Goal: Task Accomplishment & Management: Manage account settings

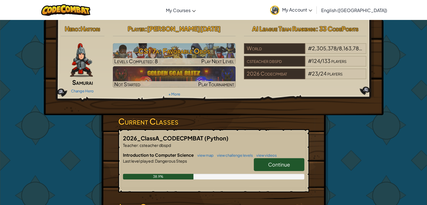
click at [285, 168] on link "Continue" at bounding box center [279, 164] width 51 height 13
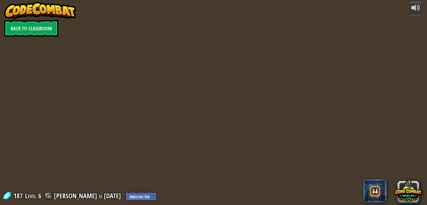
click at [298, 173] on div "powered by Back to Classroom 187 Level 6 John si jun8 English (US) English (UK)…" at bounding box center [213, 102] width 427 height 205
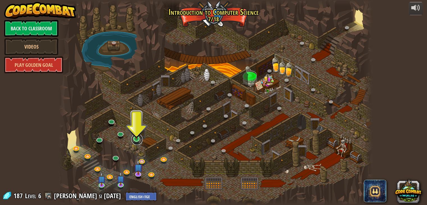
click at [135, 144] on link at bounding box center [136, 139] width 11 height 11
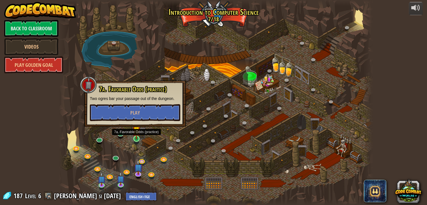
click at [136, 136] on img at bounding box center [137, 130] width 8 height 18
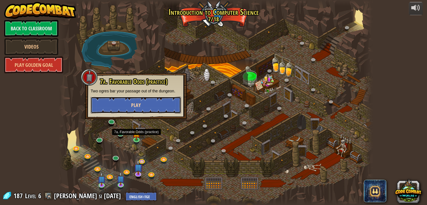
click at [151, 101] on button "Play" at bounding box center [136, 105] width 90 height 17
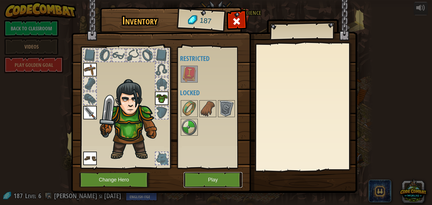
click at [231, 182] on button "Play" at bounding box center [212, 179] width 59 height 15
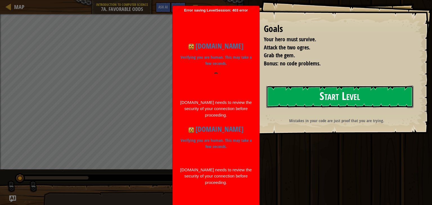
click at [320, 97] on button "Start Level" at bounding box center [339, 97] width 147 height 22
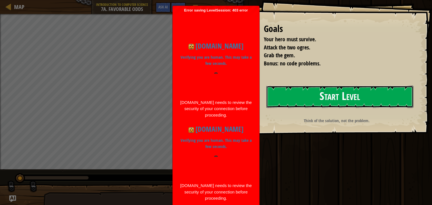
click at [371, 106] on button "Start Level" at bounding box center [339, 97] width 147 height 22
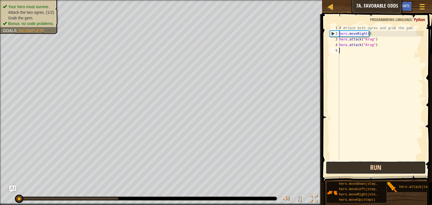
click at [399, 166] on button "Run" at bounding box center [375, 167] width 100 height 13
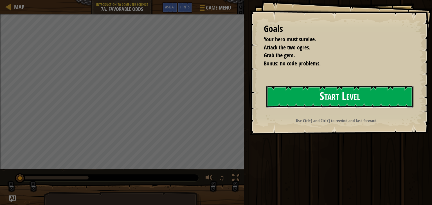
click at [367, 106] on button "Start Level" at bounding box center [339, 97] width 147 height 22
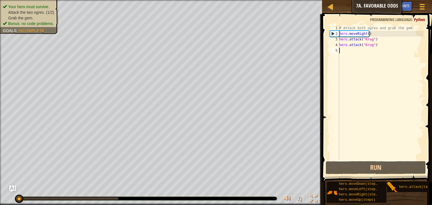
click at [349, 53] on div "# Attack both ogres and grab the gem. hero . moveRight ( ) hero . attack ( "[PE…" at bounding box center [380, 98] width 85 height 146
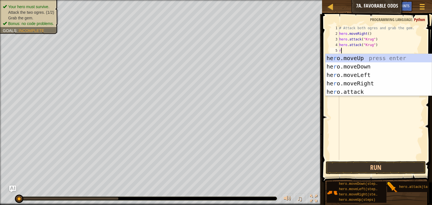
type textarea "ri"
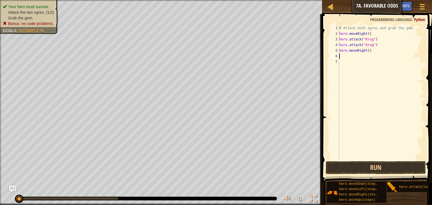
type textarea "u"
type textarea "l"
type textarea "hero.attack("Grump")"
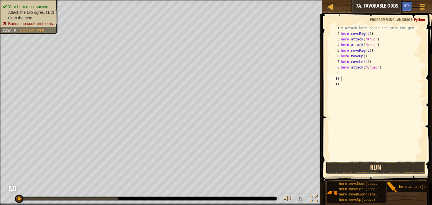
click at [396, 166] on button "Run" at bounding box center [375, 167] width 100 height 13
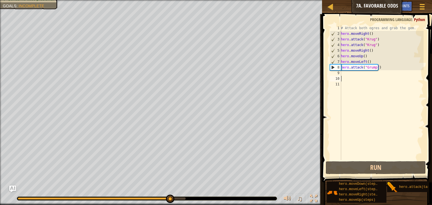
click at [353, 74] on div "# Attack both ogres and grab the gem. hero . moveRight ( ) hero . attack ( "[PE…" at bounding box center [381, 98] width 84 height 146
click at [355, 80] on div "# Attack both ogres and grab the gem. hero . moveRight ( ) hero . attack ( "[PE…" at bounding box center [381, 98] width 84 height 146
click at [358, 77] on div "# Attack both ogres and grab the gem. hero . moveRight ( ) hero . attack ( "[PE…" at bounding box center [381, 98] width 84 height 146
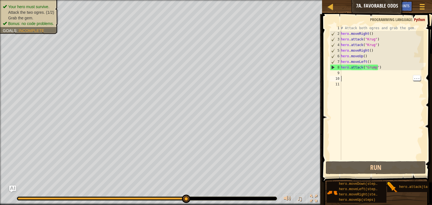
click at [346, 73] on div "# Attack both ogres and grab the gem. hero . moveRight ( ) hero . attack ( "[PE…" at bounding box center [381, 98] width 84 height 146
click at [349, 76] on div "# Attack both ogres and grab the gem. hero . moveRight ( ) hero . attack ( "[PE…" at bounding box center [381, 98] width 84 height 146
click at [349, 78] on div "# Attack both ogres and grab the gem. hero . moveRight ( ) hero . attack ( "[PE…" at bounding box center [381, 98] width 84 height 146
click at [351, 75] on div "# Attack both ogres and grab the gem. hero . moveRight ( ) hero . attack ( "[PE…" at bounding box center [381, 98] width 84 height 146
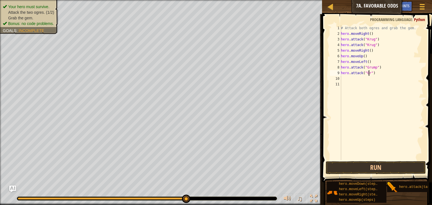
scroll to position [3, 2]
type textarea "hero.attack("Grump")"
click at [353, 84] on div "# Attack both ogres and grab the gem. hero . moveRight ( ) hero . attack ( "[PE…" at bounding box center [381, 98] width 84 height 146
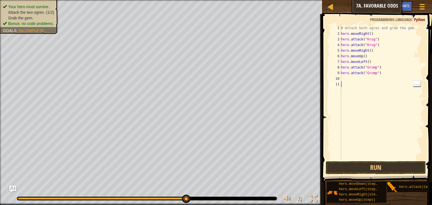
click at [354, 79] on div "# Attack both ogres and grab the gem. hero . moveRight ( ) hero . attack ( "[PE…" at bounding box center [381, 98] width 84 height 146
type textarea "l"
click at [405, 165] on button "Run" at bounding box center [375, 167] width 100 height 13
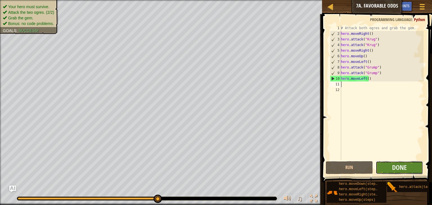
click at [411, 172] on button "Done" at bounding box center [398, 167] width 47 height 13
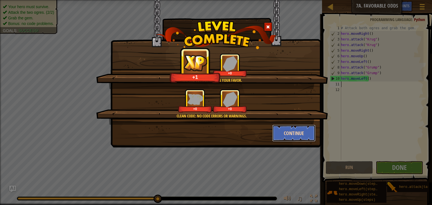
click at [307, 139] on button "Continue" at bounding box center [294, 133] width 44 height 17
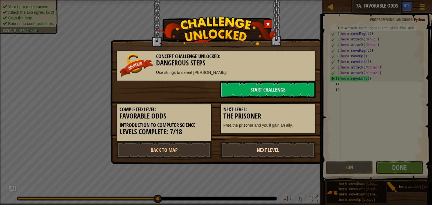
click at [293, 157] on link "Next Level" at bounding box center [267, 150] width 95 height 17
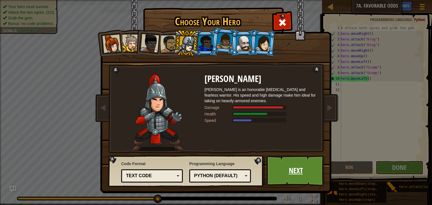
click at [296, 176] on link "Next" at bounding box center [295, 170] width 59 height 31
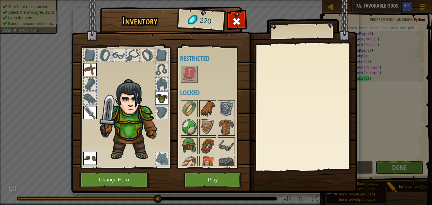
click at [213, 109] on img at bounding box center [208, 109] width 16 height 16
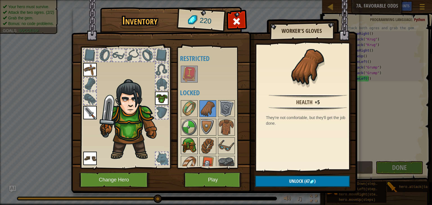
click at [187, 145] on img at bounding box center [189, 146] width 16 height 16
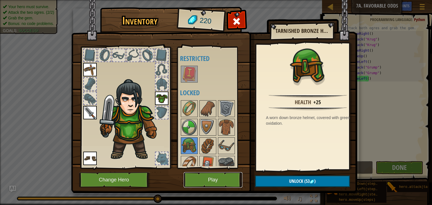
click at [230, 182] on button "Play" at bounding box center [212, 179] width 59 height 15
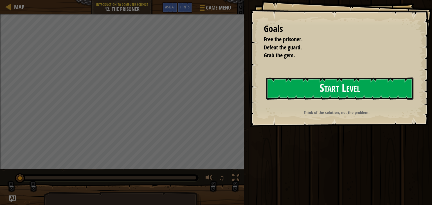
click at [386, 96] on button "Start Level" at bounding box center [339, 89] width 147 height 22
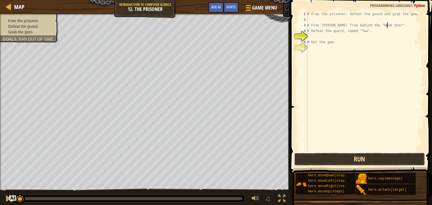
click at [392, 163] on button "Run" at bounding box center [359, 159] width 131 height 13
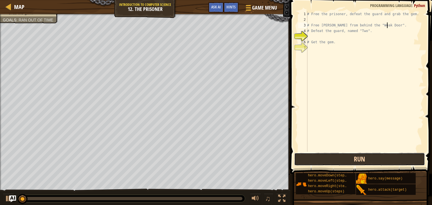
click at [386, 162] on button "Run" at bounding box center [359, 159] width 131 height 13
click at [387, 162] on button "Running" at bounding box center [359, 159] width 131 height 13
click at [395, 162] on button "Running" at bounding box center [359, 159] width 131 height 13
click at [403, 164] on button "Running" at bounding box center [359, 159] width 131 height 13
click at [404, 162] on button "Run" at bounding box center [359, 159] width 131 height 13
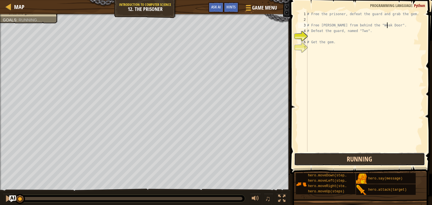
click at [399, 160] on button "Running" at bounding box center [359, 159] width 131 height 13
click at [398, 161] on button "Running" at bounding box center [359, 159] width 131 height 13
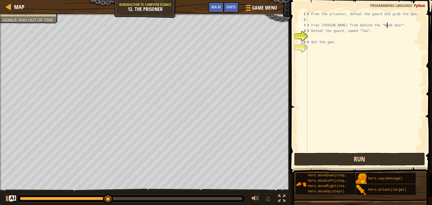
scroll to position [3, 6]
click at [346, 40] on div "# Free the prisoner, defeat the guard and grab the gem. # Free [PERSON_NAME] fr…" at bounding box center [364, 87] width 117 height 152
type textarea "# Get the gem."
click at [334, 40] on div "# Free the prisoner, defeat the guard and grab the gem. # Free [PERSON_NAME] fr…" at bounding box center [364, 87] width 117 height 152
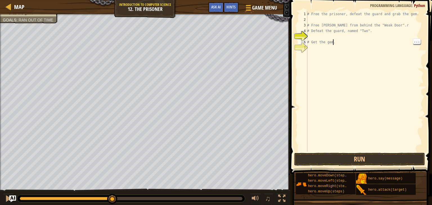
click at [325, 38] on div "# Free the prisoner, defeat the guard and grab the gem. # Free [PERSON_NAME] fr…" at bounding box center [364, 87] width 117 height 152
click at [316, 39] on div "# Free the prisoner, defeat the guard and grab the gem. # Free [PERSON_NAME] fr…" at bounding box center [364, 87] width 117 height 152
type textarea "# Get the gem."
click at [318, 35] on div "# Free the prisoner, defeat the guard and grab the gem. # Free [PERSON_NAME] fr…" at bounding box center [364, 87] width 117 height 152
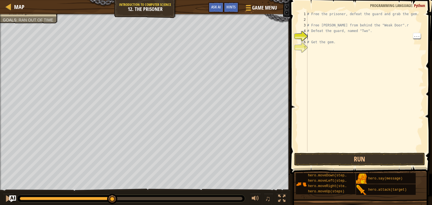
type textarea "r"
click at [318, 41] on div "# Free the prisoner, defeat the guard and grab the gem. # Free [PERSON_NAME] fr…" at bounding box center [364, 87] width 117 height 152
type textarea "hero.attack("door")"
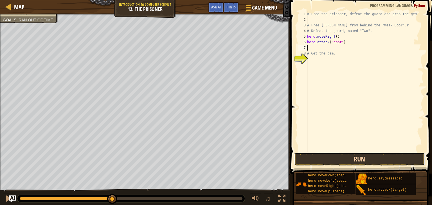
click at [397, 156] on button "Run" at bounding box center [359, 159] width 131 height 13
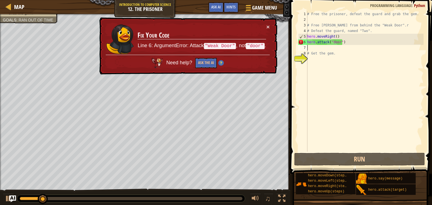
click at [330, 43] on div "# Free the prisoner, defeat the guard and grab the gem. # Free [PERSON_NAME] fr…" at bounding box center [364, 87] width 117 height 152
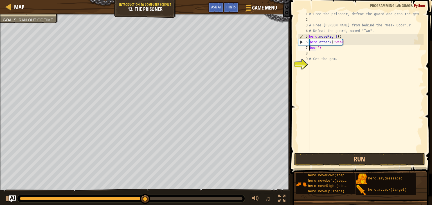
scroll to position [3, 0]
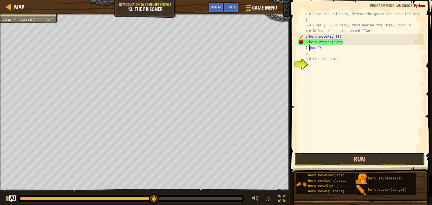
click at [379, 158] on button "Run" at bounding box center [359, 159] width 131 height 13
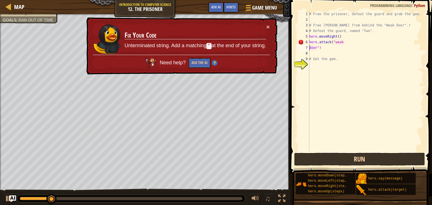
type textarea "hero.attack("weak door")"
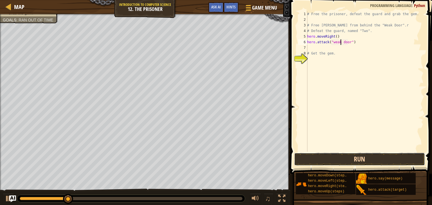
click at [375, 160] on button "Run" at bounding box center [359, 159] width 131 height 13
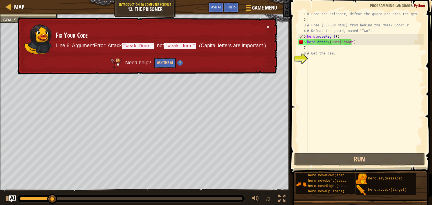
click at [333, 46] on div "# Free the prisoner, defeat the guard and grab the gem. # Free [PERSON_NAME] fr…" at bounding box center [364, 87] width 117 height 152
click at [331, 44] on div "# Free the prisoner, defeat the guard and grab the gem. # Free [PERSON_NAME] fr…" at bounding box center [364, 87] width 117 height 152
type textarea "hero.attack("weak door")"
click at [333, 45] on div "# Free the prisoner, defeat the guard and grab the gem. # Free [PERSON_NAME] fr…" at bounding box center [364, 87] width 117 height 152
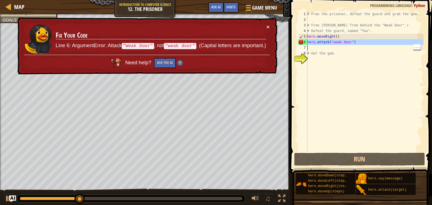
click at [333, 43] on div "# Free the prisoner, defeat the guard and grab the gem. # Free [PERSON_NAME] fr…" at bounding box center [364, 87] width 117 height 152
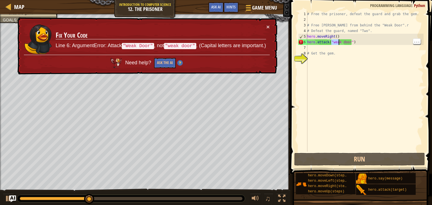
type textarea "hero.attack(" door")"
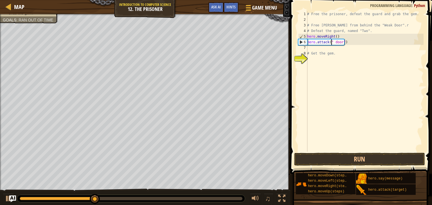
click at [340, 45] on div "# Free the prisoner, defeat the guard and grab the gem. # Free [PERSON_NAME] fr…" at bounding box center [364, 87] width 117 height 152
click at [342, 46] on div "# Free the prisoner, defeat the guard and grab the gem. # Free [PERSON_NAME] fr…" at bounding box center [364, 87] width 117 height 152
type textarea "hero.attack(" door")"
click at [338, 41] on div "# Free the prisoner, defeat the guard and grab the gem. # Free [PERSON_NAME] fr…" at bounding box center [364, 87] width 117 height 152
click at [339, 46] on div "# Free the prisoner, defeat the guard and grab the gem. # Free [PERSON_NAME] fr…" at bounding box center [364, 87] width 117 height 152
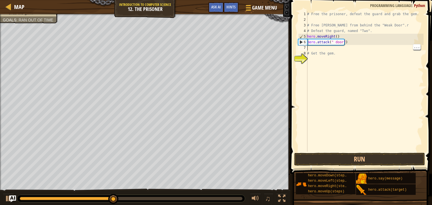
click at [339, 47] on div "# Free the prisoner, defeat the guard and grab the gem. # Free [PERSON_NAME] fr…" at bounding box center [364, 87] width 117 height 152
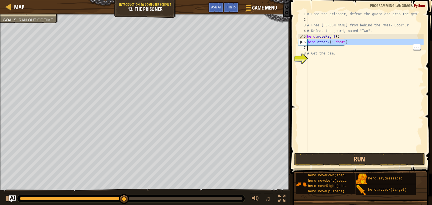
click at [338, 45] on div "# Free the prisoner, defeat the guard and grab the gem. # Free [PERSON_NAME] fr…" at bounding box center [364, 87] width 117 height 152
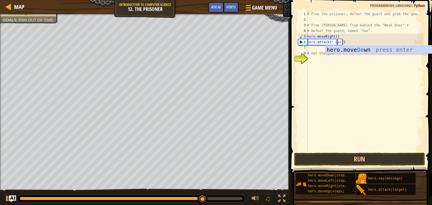
scroll to position [3, 3]
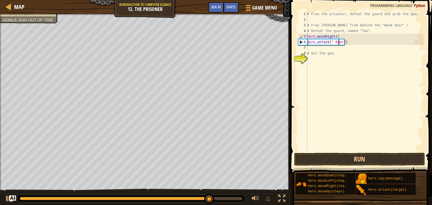
click at [330, 43] on div "# Free the prisoner, defeat the guard and grab the gem. # Free [PERSON_NAME] fr…" at bounding box center [364, 87] width 117 height 152
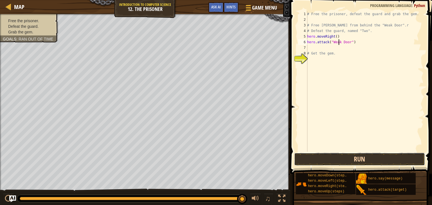
click at [408, 160] on button "Run" at bounding box center [359, 159] width 131 height 13
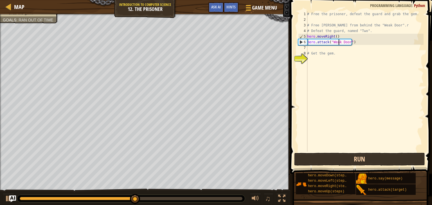
type textarea "hero.attack("Weakr Door")"
click at [340, 44] on div "# Free the prisoner, defeat the guard and grab the gem. # Free [PERSON_NAME] fr…" at bounding box center [364, 87] width 117 height 152
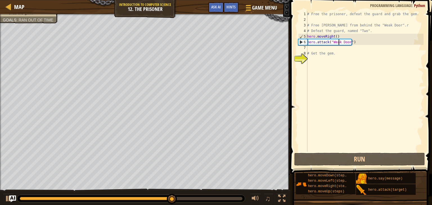
click at [318, 53] on div "# Free the prisoner, defeat the guard and grab the gem. # Free [PERSON_NAME] fr…" at bounding box center [364, 87] width 117 height 152
type textarea "# Get the gem."
click at [320, 49] on div "# Free the prisoner, defeat the guard and grab the gem. # Free [PERSON_NAME] fr…" at bounding box center [364, 87] width 117 height 152
click at [333, 56] on div "# Free the prisoner, defeat the guard and grab the gem. # Free [PERSON_NAME] fr…" at bounding box center [364, 87] width 117 height 152
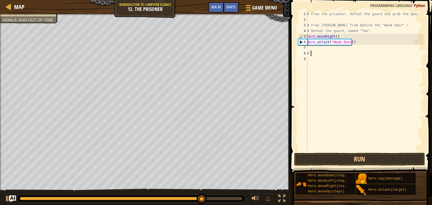
type textarea "#"
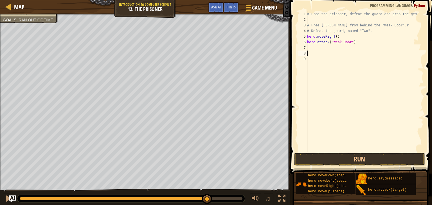
click at [307, 56] on div "9" at bounding box center [302, 59] width 9 height 6
click at [312, 47] on div "# Free the prisoner, defeat the guard and grab the gem. # Free [PERSON_NAME] fr…" at bounding box center [364, 87] width 117 height 152
type textarea "r"
click at [317, 55] on div "# Free the prisoner, defeat the guard and grab the gem. # Free [PERSON_NAME] fr…" at bounding box center [365, 87] width 115 height 152
type textarea "r"
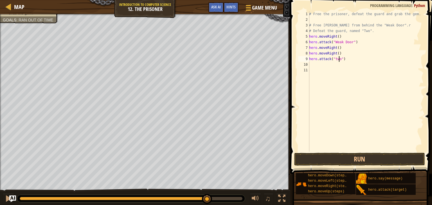
scroll to position [3, 2]
click at [335, 60] on div "# Free the prisoner, defeat the guard and grab the gem. # Free [PERSON_NAME] fr…" at bounding box center [365, 87] width 115 height 152
type textarea "hero.attack("Two")"
click at [38, 11] on div "Map Introduction to Computer Science 12. The Prisoner Game Menu Done Hints Ask …" at bounding box center [145, 7] width 290 height 14
click at [28, 21] on span "Ran out of time" at bounding box center [36, 20] width 35 height 4
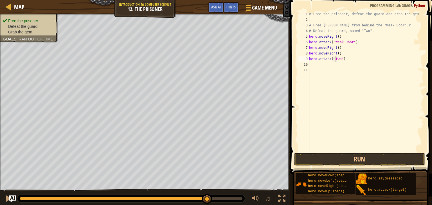
click at [19, 24] on li "Defeat the guard." at bounding box center [28, 27] width 51 height 6
click at [316, 67] on div "# Free the prisoner, defeat the guard and grab the gem. # Free [PERSON_NAME] fr…" at bounding box center [365, 87] width 115 height 152
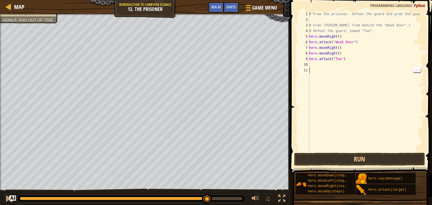
scroll to position [3, 0]
click at [318, 65] on div "# Free the prisoner, defeat the guard and grab the gem. # Free [PERSON_NAME] fr…" at bounding box center [365, 87] width 115 height 152
type textarea "hero.attack("Two")"
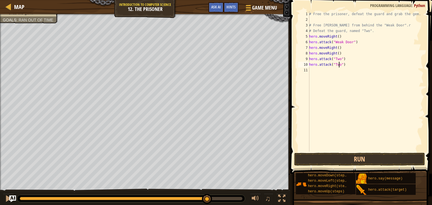
click at [320, 72] on div "# Free the prisoner, defeat the guard and grab the gem. # Free [PERSON_NAME] fr…" at bounding box center [365, 87] width 115 height 152
type textarea "hero.attack("Two")"
click at [393, 160] on button "Run" at bounding box center [359, 159] width 131 height 13
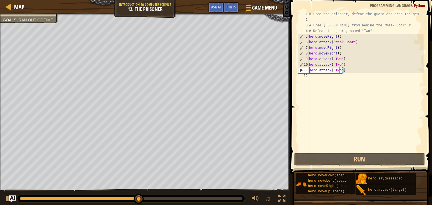
click at [318, 82] on div "# Free the prisoner, defeat the guard and grab the gem. # Free [PERSON_NAME] fr…" at bounding box center [365, 87] width 115 height 152
click at [316, 77] on div "# Free the prisoner, defeat the guard and grab the gem. # Free [PERSON_NAME] fr…" at bounding box center [365, 87] width 115 height 152
type textarea "d"
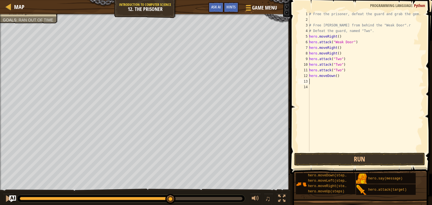
type textarea "d"
click at [321, 91] on div "# Free the prisoner, defeat the guard and grab the gem. # Free [PERSON_NAME] fr…" at bounding box center [365, 87] width 115 height 152
click at [318, 88] on div "# Free the prisoner, defeat the guard and grab the gem. # Free [PERSON_NAME] fr…" at bounding box center [365, 87] width 115 height 152
type textarea "r"
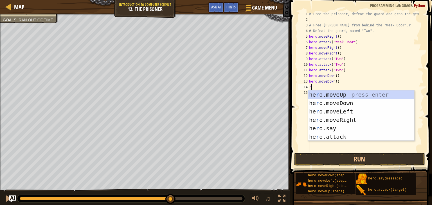
click at [360, 124] on div "he r o.moveUp press enter he r o.moveDown press enter he r o.moveLeft press ent…" at bounding box center [361, 123] width 106 height 67
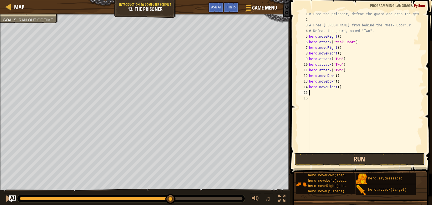
click at [381, 158] on button "Run" at bounding box center [359, 159] width 131 height 13
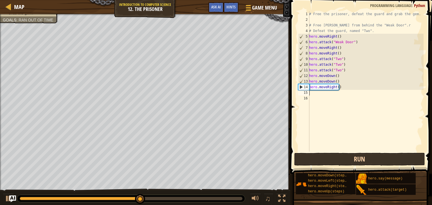
type textarea "r"
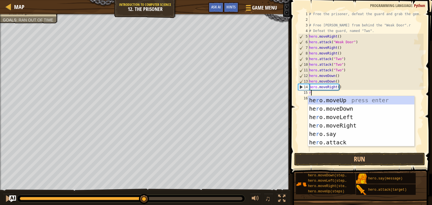
click at [365, 126] on div "he r o.moveUp press enter he r o.moveDown press enter he r o.moveLeft press ent…" at bounding box center [361, 129] width 106 height 67
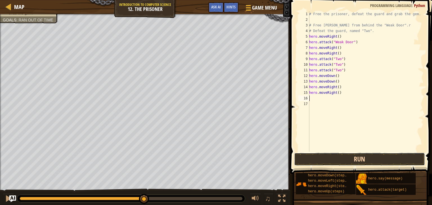
click at [382, 162] on button "Run" at bounding box center [359, 159] width 131 height 13
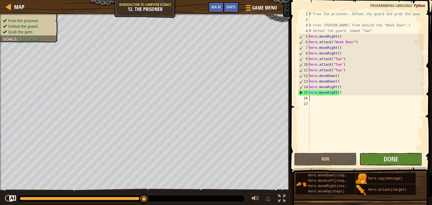
click at [409, 162] on button "Done" at bounding box center [390, 159] width 63 height 13
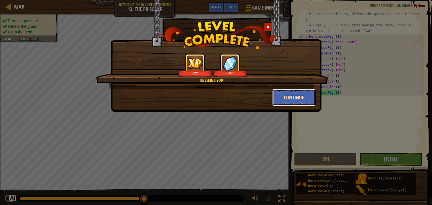
click at [304, 96] on button "Continue" at bounding box center [294, 97] width 44 height 17
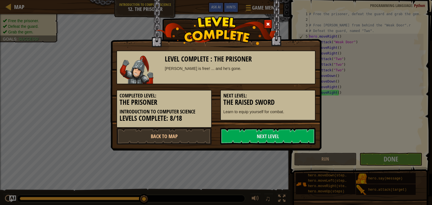
click at [300, 99] on h3 "The Raised Sword" at bounding box center [267, 103] width 89 height 8
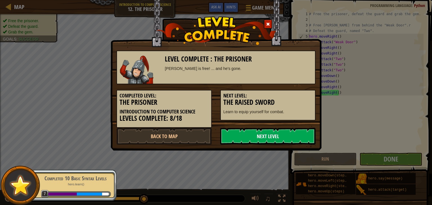
click at [303, 142] on link "Next Level" at bounding box center [267, 136] width 95 height 17
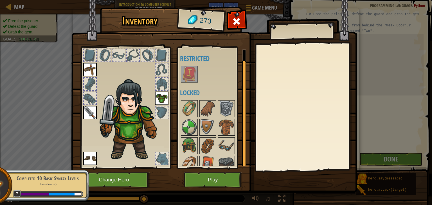
scroll to position [7, 0]
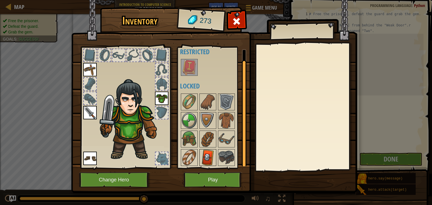
click at [203, 155] on img at bounding box center [208, 158] width 16 height 16
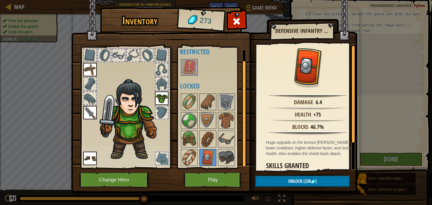
click at [193, 73] on img at bounding box center [189, 68] width 16 height 16
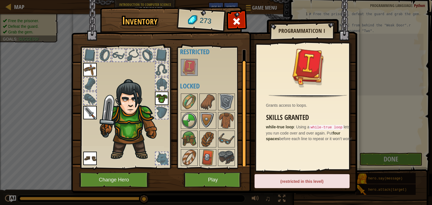
click at [87, 74] on img at bounding box center [89, 69] width 13 height 13
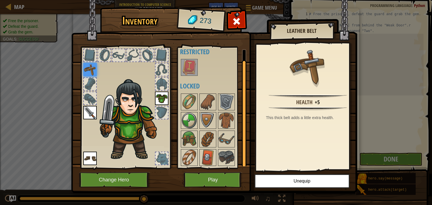
click at [162, 98] on img at bounding box center [161, 98] width 13 height 13
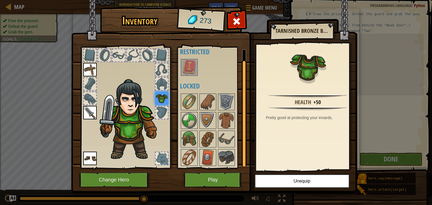
click at [93, 118] on img at bounding box center [89, 112] width 13 height 13
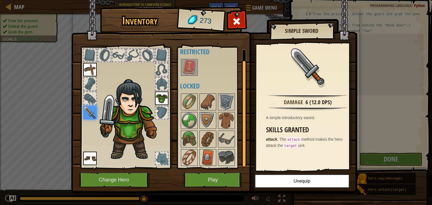
click at [156, 100] on img at bounding box center [161, 98] width 13 height 13
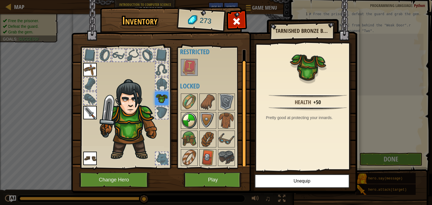
click at [192, 126] on img at bounding box center [189, 121] width 16 height 16
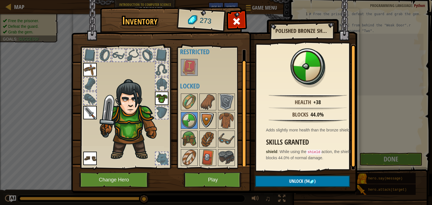
click at [205, 118] on img at bounding box center [208, 121] width 16 height 16
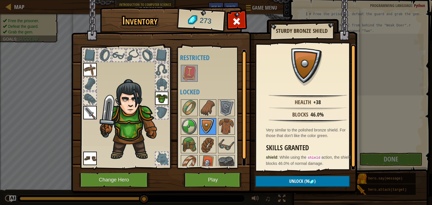
scroll to position [0, 0]
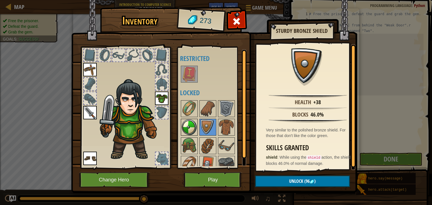
click at [186, 130] on img at bounding box center [189, 127] width 16 height 16
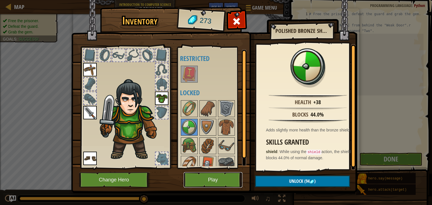
click at [215, 185] on button "Play" at bounding box center [212, 179] width 59 height 15
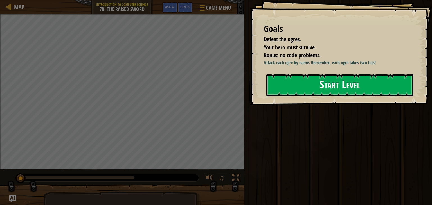
click at [335, 94] on button "Start Level" at bounding box center [339, 85] width 147 height 22
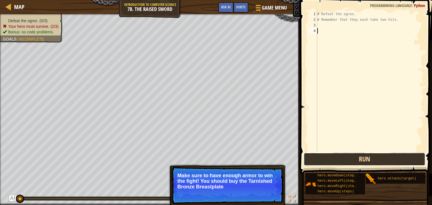
click at [384, 161] on button "Run" at bounding box center [363, 159] width 121 height 13
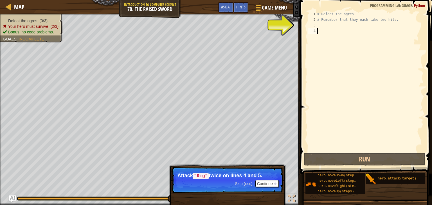
click at [324, 26] on div "# Defeat the ogres. # Remember that they each take two hits." at bounding box center [369, 87] width 107 height 152
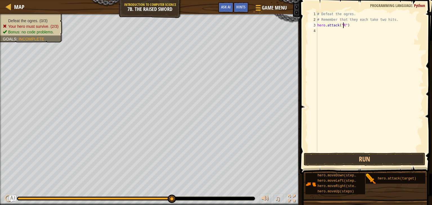
scroll to position [3, 2]
type textarea "hero.attack("Rig")"
click at [325, 33] on div "# Defeat the ogres. # Remember that they each take two hits. hero . attack ( "R…" at bounding box center [369, 87] width 107 height 152
type textarea "hero.attack("Rig")"
click at [329, 40] on div "# Defeat the ogres. # Remember that they each take two hits. hero . attack ( "R…" at bounding box center [369, 87] width 107 height 152
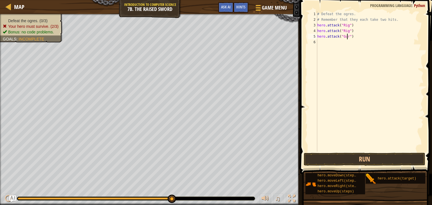
type textarea "hero.attack("Gurt")"
click at [326, 43] on div "# Defeat the ogres. # Remember that they each take two hits. hero . attack ( "R…" at bounding box center [369, 87] width 107 height 152
type textarea "hero.attack("Gurt")"
click at [327, 46] on div "# Defeat the ogres. # Remember that they each take two hits. hero . attack ( "R…" at bounding box center [369, 87] width 107 height 152
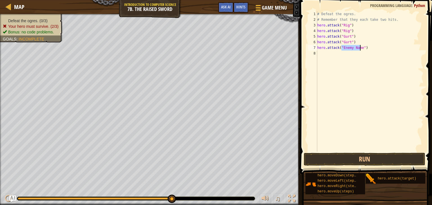
type textarea "hero.attack("Enemy Name")"
click at [388, 155] on button "Run" at bounding box center [363, 159] width 121 height 13
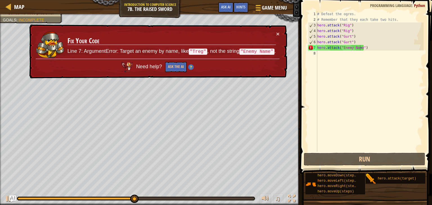
click at [361, 49] on div "# Defeat the ogres. # Remember that they each take two hits. hero . attack ( "R…" at bounding box center [369, 87] width 107 height 152
click at [352, 52] on div "# Defeat the ogres. # Remember that they each take two hits. hero . attack ( "R…" at bounding box center [369, 87] width 107 height 152
click at [278, 34] on button "×" at bounding box center [277, 34] width 3 height 6
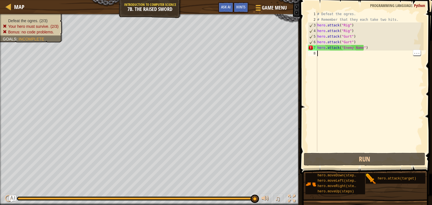
click at [354, 52] on div "# Defeat the ogres. # Remember that they each take two hits. hero . attack ( "R…" at bounding box center [369, 87] width 107 height 152
click at [359, 50] on div "# Defeat the ogres. # Remember that they each take two hits. hero . attack ( "R…" at bounding box center [369, 87] width 107 height 152
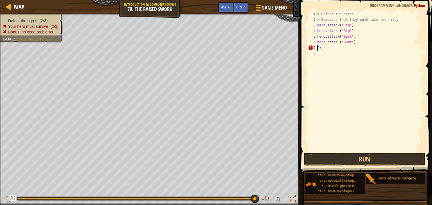
click at [330, 49] on div "# Defeat the ogres. # Remember that they each take two hits. hero . attack ( "R…" at bounding box center [369, 87] width 107 height 152
click at [323, 48] on div "# Defeat the ogres. # Remember that they each take two hits. hero . attack ( "R…" at bounding box center [369, 87] width 107 height 152
type textarea """
type textarea "hero.attack("Ack")"
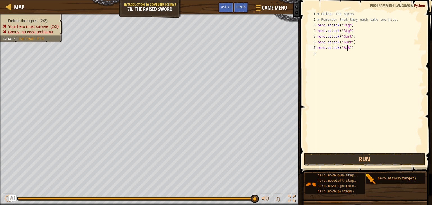
click at [326, 55] on div "# Defeat the ogres. # Remember that they each take two hits. hero . attack ( "R…" at bounding box center [369, 87] width 107 height 152
type textarea "hero.attack("Ack")"
click at [380, 161] on button "Run" at bounding box center [363, 159] width 121 height 13
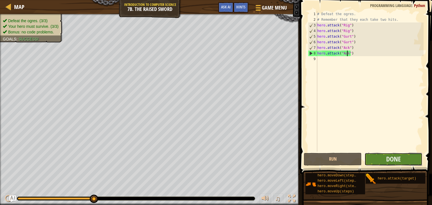
click at [408, 160] on button "Done" at bounding box center [393, 159] width 58 height 13
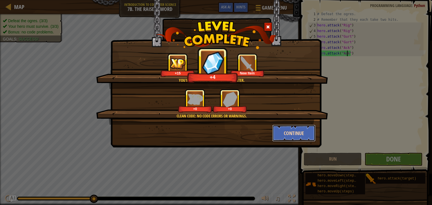
click at [292, 138] on button "Continue" at bounding box center [294, 133] width 44 height 17
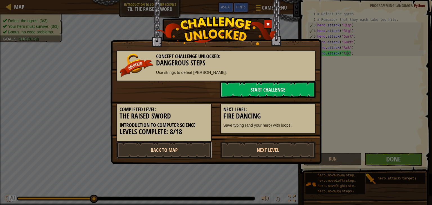
click at [195, 148] on link "Back to Map" at bounding box center [163, 150] width 95 height 17
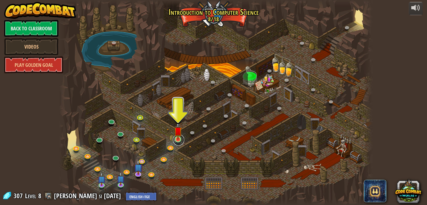
click at [183, 138] on link at bounding box center [178, 139] width 11 height 11
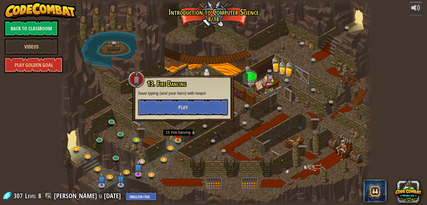
click at [203, 109] on button "Play" at bounding box center [183, 107] width 90 height 17
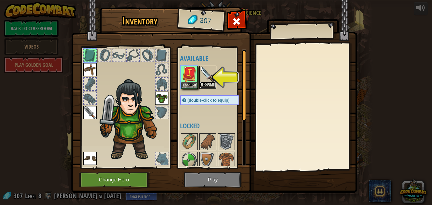
click at [211, 87] on button "Equip" at bounding box center [208, 85] width 16 height 6
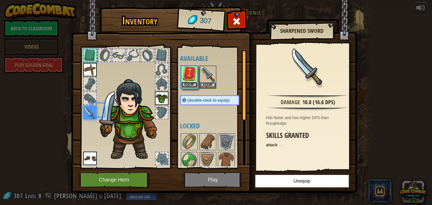
click at [192, 87] on button "Equip" at bounding box center [189, 85] width 16 height 6
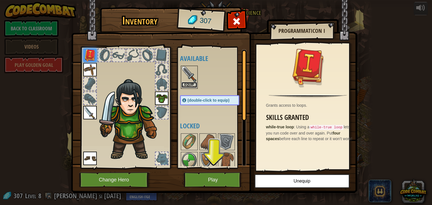
click at [185, 84] on button "Equip" at bounding box center [189, 85] width 16 height 6
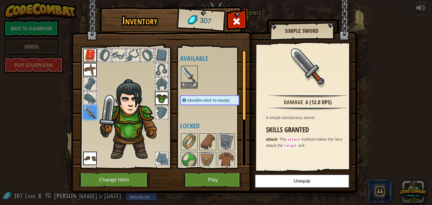
click at [185, 74] on img at bounding box center [189, 74] width 16 height 16
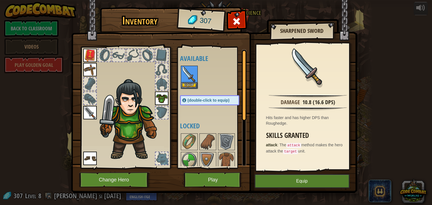
click at [90, 117] on img at bounding box center [89, 112] width 13 height 13
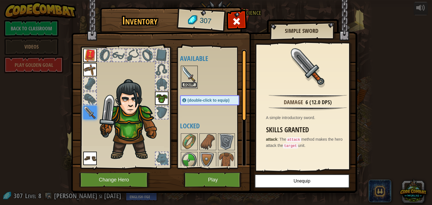
click at [191, 83] on button "Equip" at bounding box center [189, 85] width 16 height 6
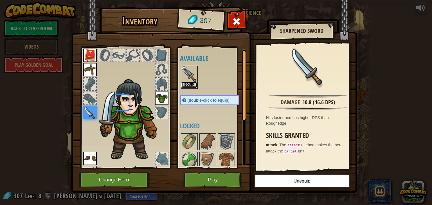
click at [192, 86] on button "Equip" at bounding box center [189, 85] width 16 height 6
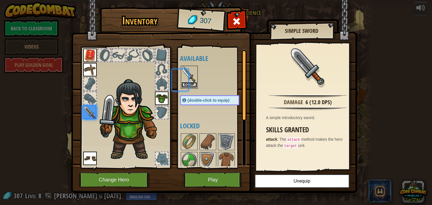
click at [193, 86] on button "Equip" at bounding box center [189, 85] width 16 height 6
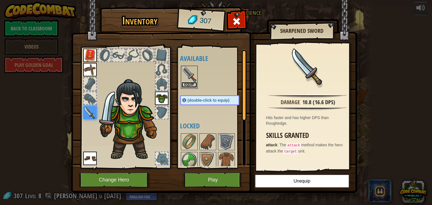
click at [191, 86] on button "Equip" at bounding box center [189, 85] width 16 height 6
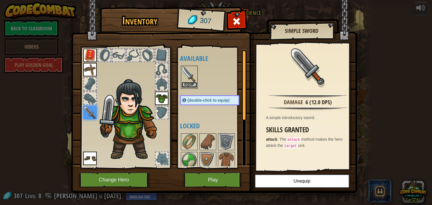
click at [191, 86] on button "Equip" at bounding box center [189, 85] width 16 height 6
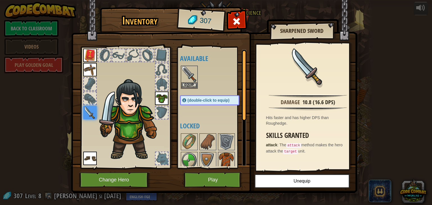
click at [230, 157] on img at bounding box center [226, 161] width 16 height 16
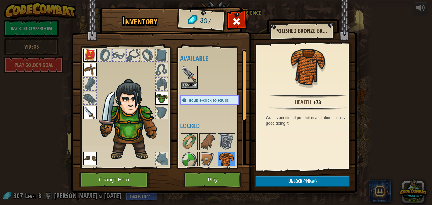
click at [232, 147] on img at bounding box center [226, 142] width 16 height 16
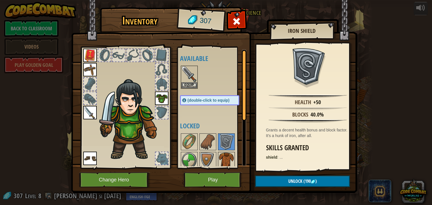
click at [219, 157] on img at bounding box center [226, 161] width 16 height 16
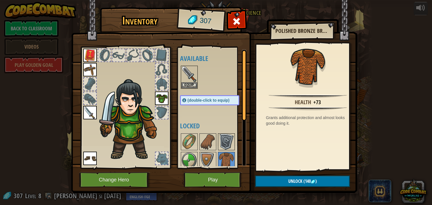
click at [230, 142] on img at bounding box center [226, 142] width 16 height 16
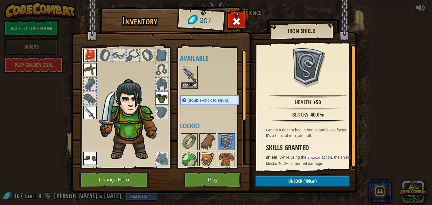
click at [214, 155] on img at bounding box center [208, 161] width 16 height 16
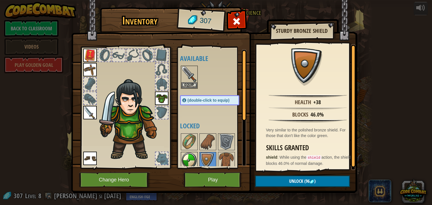
click at [182, 163] on img at bounding box center [189, 161] width 16 height 16
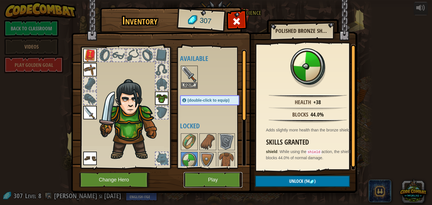
click at [206, 186] on button "Play" at bounding box center [212, 179] width 59 height 15
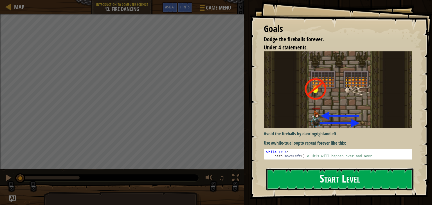
click at [331, 189] on button "Start Level" at bounding box center [339, 179] width 147 height 22
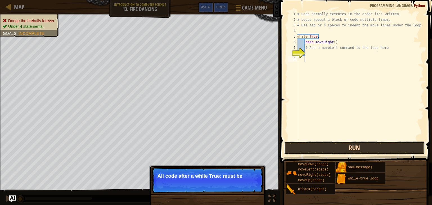
click at [362, 148] on button "Run" at bounding box center [354, 148] width 141 height 13
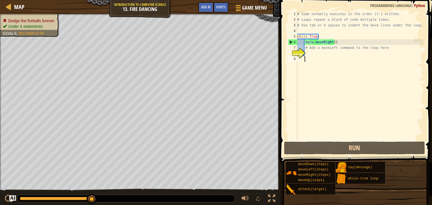
click at [314, 52] on div "# Code normally executes in the order it's written. # Loops repeat a block of c…" at bounding box center [359, 81] width 127 height 140
click at [345, 50] on div "# Code normally executes in the order it's written. # Loops repeat a block of c…" at bounding box center [359, 81] width 127 height 140
type textarea "# Add a moveLeft command to the loop here"
click at [373, 48] on div "# Code normally executes in the order it's written. # Loops repeat a block of c…" at bounding box center [359, 81] width 127 height 140
click at [380, 57] on div "# Code normally executes in the order it's written. # Loops repeat a block of c…" at bounding box center [359, 81] width 127 height 140
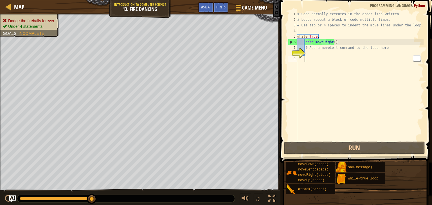
click at [384, 47] on div "# Code normally executes in the order it's written. # Loops repeat a block of c…" at bounding box center [359, 81] width 127 height 140
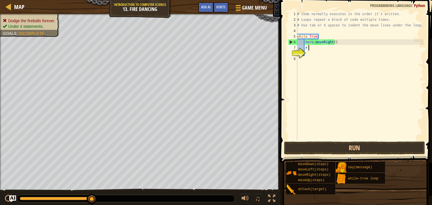
type textarea "#"
type textarea "l"
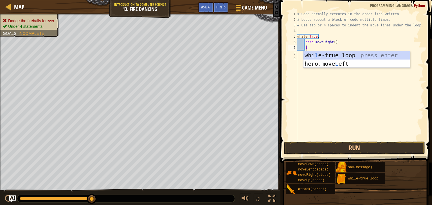
scroll to position [3, 0]
click at [358, 66] on div "whi l e-true loop press enter hero.move L eft press enter" at bounding box center [356, 68] width 106 height 34
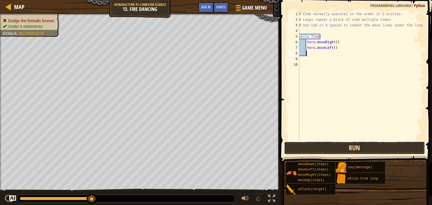
click at [368, 151] on button "Run" at bounding box center [354, 148] width 141 height 13
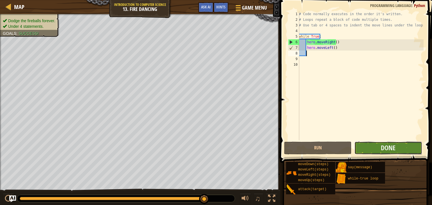
click at [404, 149] on button "Done" at bounding box center [387, 148] width 67 height 13
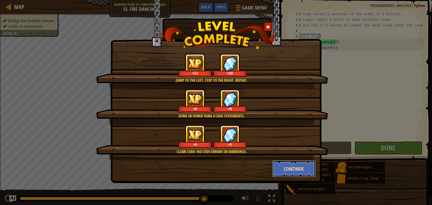
click at [301, 172] on button "Continue" at bounding box center [294, 168] width 44 height 17
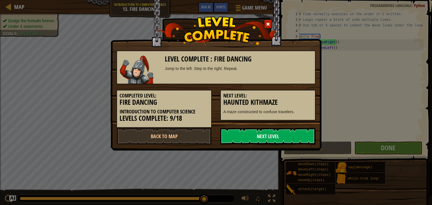
click at [263, 143] on link "Next Level" at bounding box center [267, 136] width 95 height 17
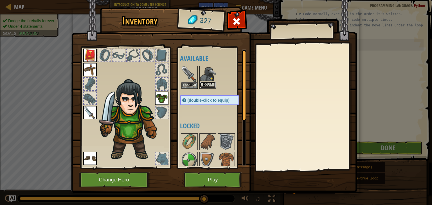
click at [207, 85] on button "Equip" at bounding box center [208, 85] width 16 height 6
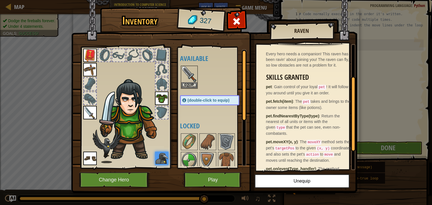
scroll to position [52, 0]
click at [231, 139] on img at bounding box center [226, 142] width 16 height 16
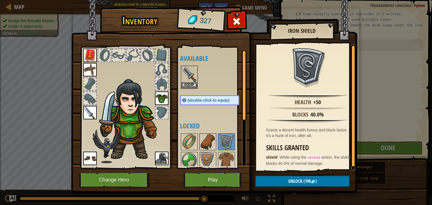
click at [214, 143] on img at bounding box center [208, 142] width 16 height 16
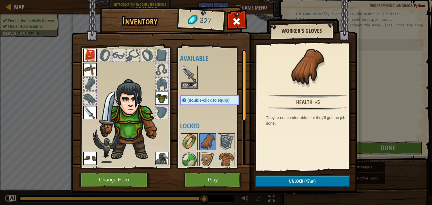
click at [187, 146] on img at bounding box center [189, 142] width 16 height 16
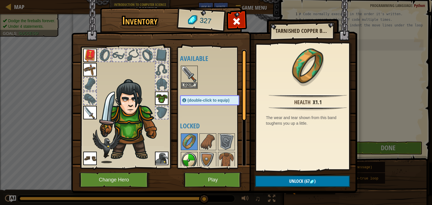
click at [189, 159] on img at bounding box center [189, 161] width 16 height 16
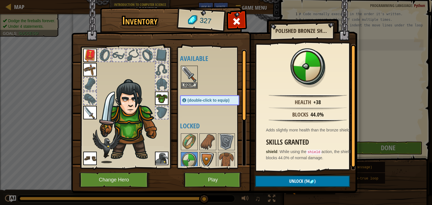
click at [208, 160] on img at bounding box center [208, 161] width 16 height 16
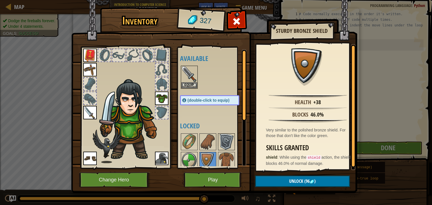
click at [229, 139] on img at bounding box center [226, 142] width 16 height 16
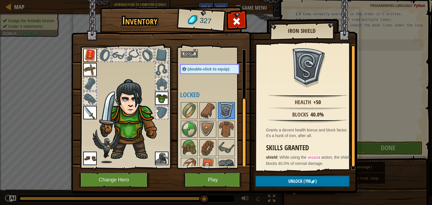
scroll to position [76, 0]
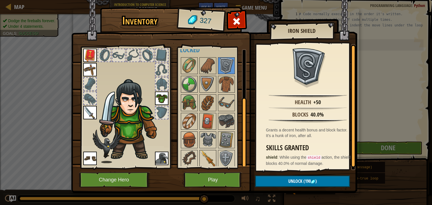
click at [214, 156] on img at bounding box center [208, 159] width 16 height 16
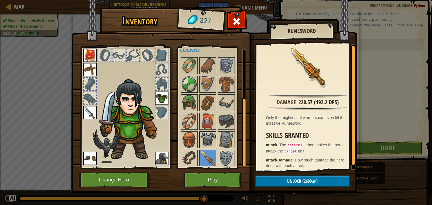
click at [215, 134] on img at bounding box center [208, 140] width 16 height 16
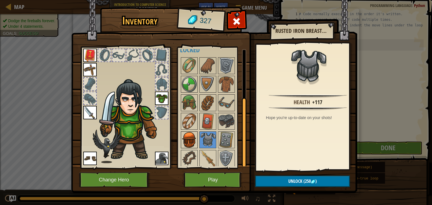
click at [193, 145] on img at bounding box center [189, 140] width 16 height 16
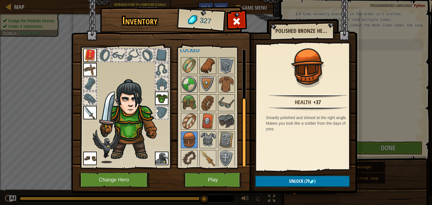
click at [202, 65] on img at bounding box center [208, 66] width 16 height 16
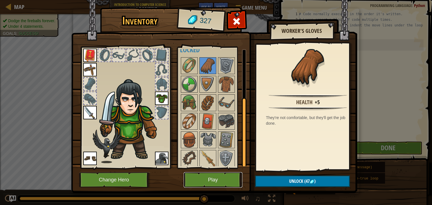
click at [233, 175] on button "Play" at bounding box center [212, 179] width 59 height 15
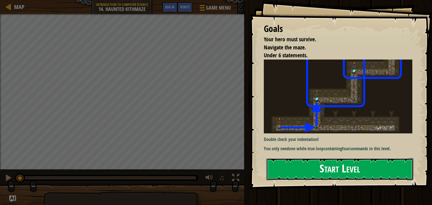
click at [372, 180] on button "Start Level" at bounding box center [339, 169] width 147 height 22
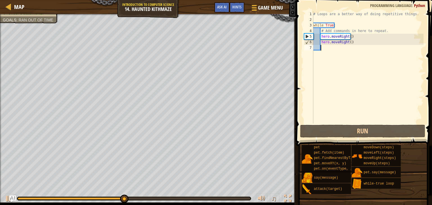
click at [355, 42] on div "# Loops are a better way of doing repetitive things. while True : # Add command…" at bounding box center [367, 73] width 111 height 124
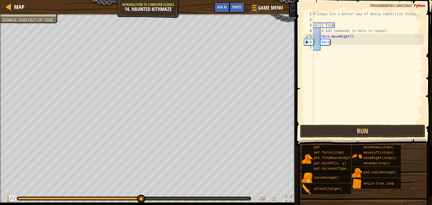
type textarea "h"
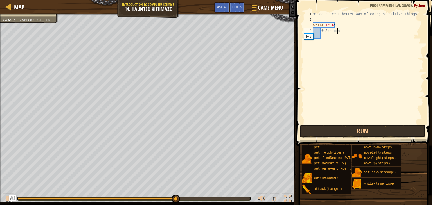
type textarea "#"
type textarea "w"
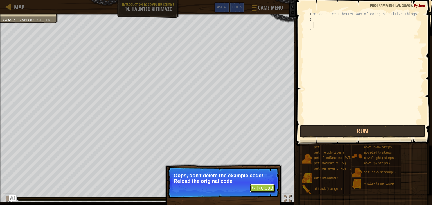
click at [267, 190] on button "↻ Reload" at bounding box center [261, 188] width 25 height 8
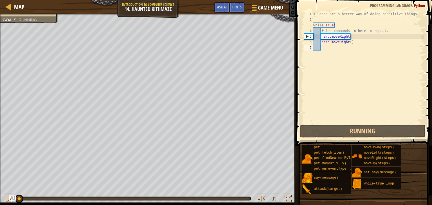
scroll to position [3, 0]
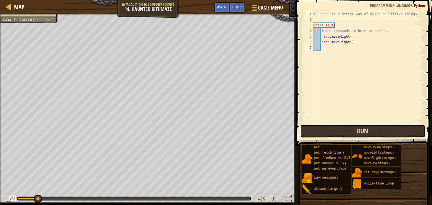
click at [396, 135] on button "Run" at bounding box center [362, 131] width 125 height 13
click at [395, 133] on button "Running" at bounding box center [362, 131] width 125 height 13
click at [391, 133] on button "Run" at bounding box center [362, 131] width 125 height 13
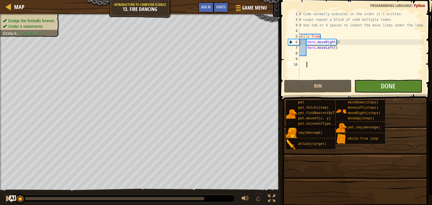
click at [406, 90] on div "# Code normally executes in the order it's written. # Loops repeat a block of c…" at bounding box center [378, 50] width 161 height 79
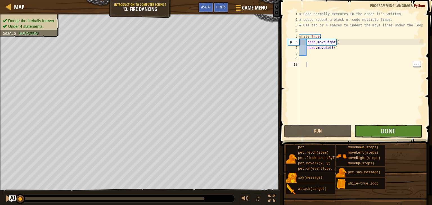
click at [405, 131] on button "Done" at bounding box center [387, 131] width 67 height 13
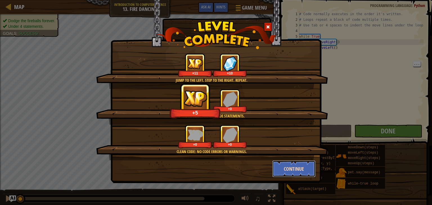
click at [287, 165] on button "Continue" at bounding box center [294, 168] width 44 height 17
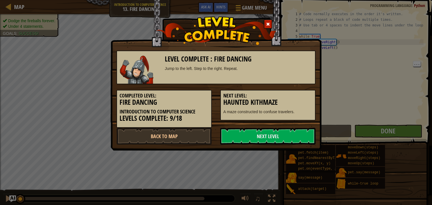
click at [286, 165] on div "Level Complete : Fire Dancing Jump to the left. Step to the right. Repeat. Comp…" at bounding box center [216, 102] width 432 height 205
click at [282, 139] on link "Next Level" at bounding box center [267, 136] width 95 height 17
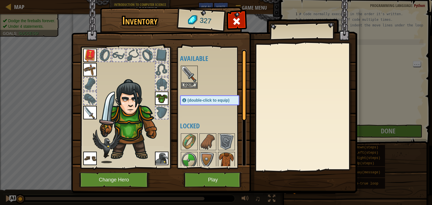
click at [221, 153] on img at bounding box center [226, 161] width 16 height 16
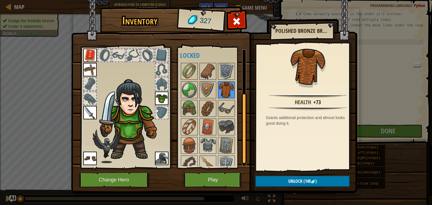
scroll to position [68, 0]
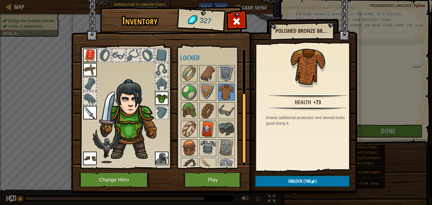
click at [208, 135] on img at bounding box center [208, 129] width 16 height 16
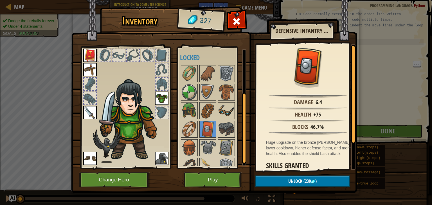
click at [219, 104] on img at bounding box center [226, 111] width 16 height 16
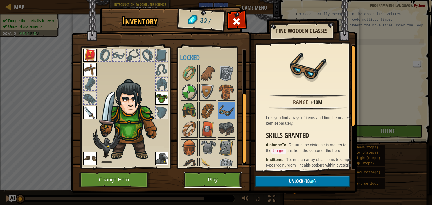
click at [229, 180] on button "Play" at bounding box center [212, 179] width 59 height 15
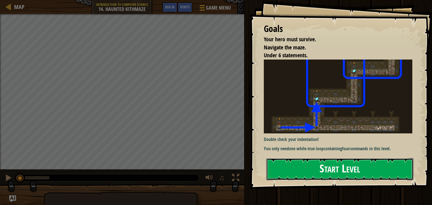
click at [349, 174] on button "Start Level" at bounding box center [339, 169] width 147 height 22
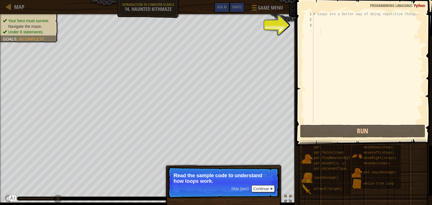
click at [319, 20] on div "# Loops are a better way of doing repetitive things." at bounding box center [367, 73] width 111 height 124
click at [319, 22] on div "# Loops are a better way of doing repetitive things." at bounding box center [367, 73] width 111 height 124
click at [321, 22] on div "# Loops are a better way of doing repetitive things." at bounding box center [367, 73] width 111 height 124
click at [324, 21] on div "# Loops are a better way of doing repetitive things." at bounding box center [367, 73] width 111 height 124
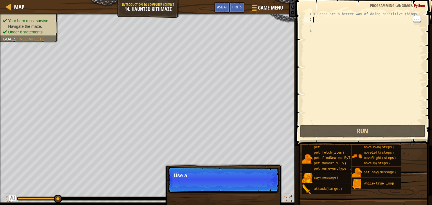
click at [270, 197] on div "Skip (esc) Continue Use a" at bounding box center [223, 208] width 117 height 83
click at [264, 182] on button "Continue" at bounding box center [262, 183] width 23 height 7
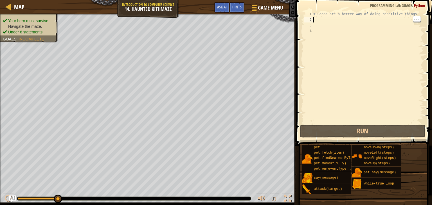
scroll to position [3, 0]
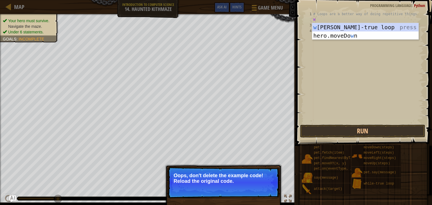
type textarea "W"
click at [254, 186] on button "↻ Reload" at bounding box center [261, 188] width 25 height 8
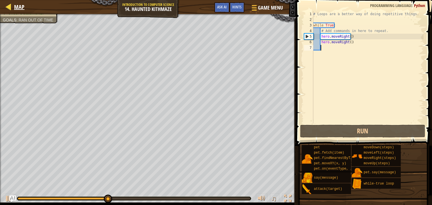
click at [20, 11] on div "Map" at bounding box center [17, 7] width 13 height 14
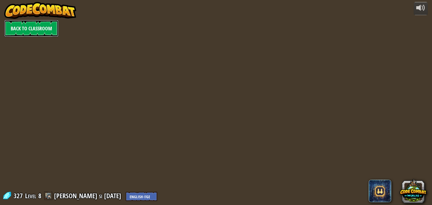
click at [17, 21] on link "Back to Classroom" at bounding box center [31, 28] width 54 height 17
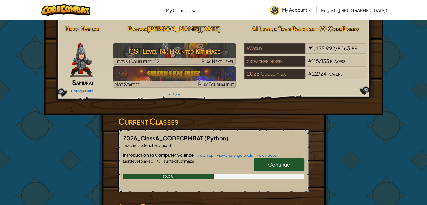
click at [290, 169] on link "Continue" at bounding box center [279, 164] width 51 height 13
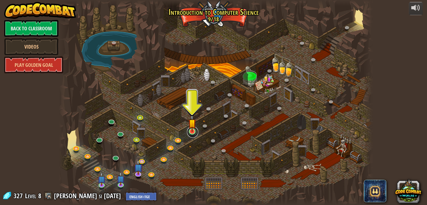
click at [193, 134] on link at bounding box center [192, 131] width 11 height 11
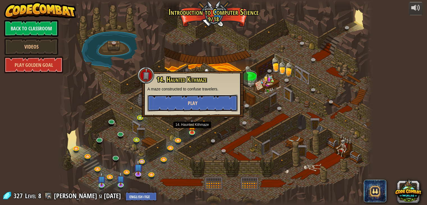
click at [212, 102] on button "Play" at bounding box center [192, 103] width 90 height 17
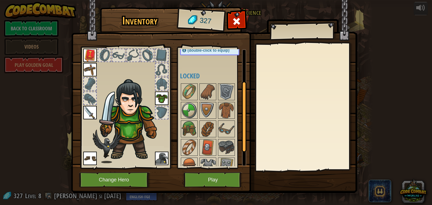
scroll to position [52, 0]
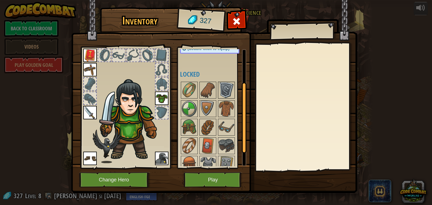
click at [229, 86] on img at bounding box center [226, 90] width 16 height 16
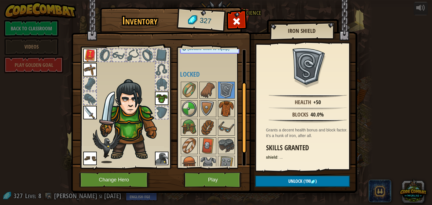
click at [226, 109] on img at bounding box center [226, 109] width 16 height 16
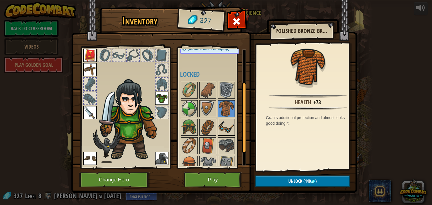
click at [223, 128] on img at bounding box center [226, 127] width 16 height 16
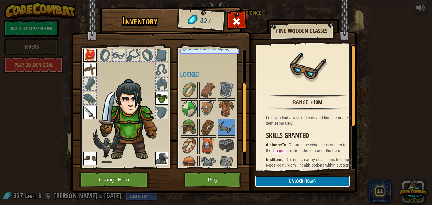
click at [338, 185] on button "Unlock (83 )" at bounding box center [302, 182] width 95 height 12
click at [336, 184] on button "Confirm" at bounding box center [302, 182] width 95 height 12
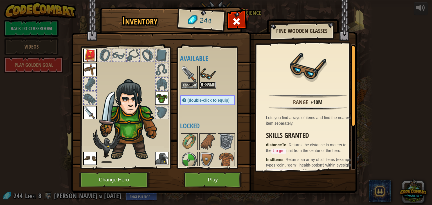
click at [211, 86] on button "Equip" at bounding box center [208, 85] width 16 height 6
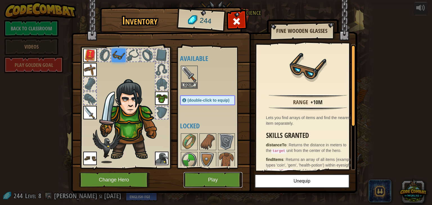
click at [223, 183] on button "Play" at bounding box center [212, 179] width 59 height 15
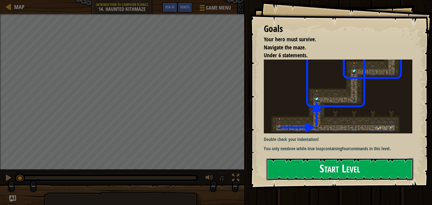
click at [392, 166] on button "Start Level" at bounding box center [339, 169] width 147 height 22
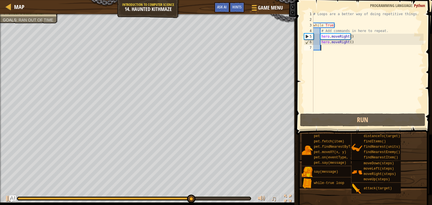
click at [40, 22] on span "Ran out of time" at bounding box center [36, 20] width 35 height 4
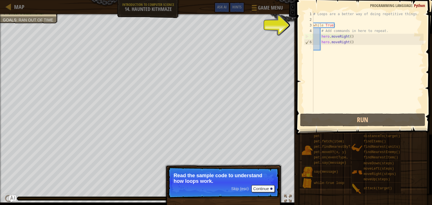
click at [347, 45] on div "# Loops are a better way of doing repetitive things. while True : # Add command…" at bounding box center [367, 67] width 111 height 112
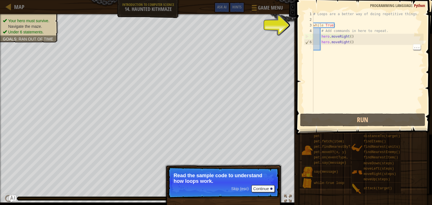
click at [349, 44] on div "# Loops are a better way of doing repetitive things. while True : # Add command…" at bounding box center [367, 67] width 111 height 112
click at [348, 43] on div "# Loops are a better way of doing repetitive things. while True : # Add command…" at bounding box center [367, 67] width 111 height 112
click at [349, 43] on div "# Loops are a better way of doing repetitive things. while True : # Add command…" at bounding box center [367, 67] width 111 height 112
click at [348, 43] on div "# Loops are a better way of doing repetitive things. while True : # Add command…" at bounding box center [367, 67] width 111 height 112
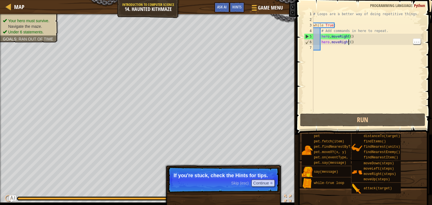
scroll to position [3, 3]
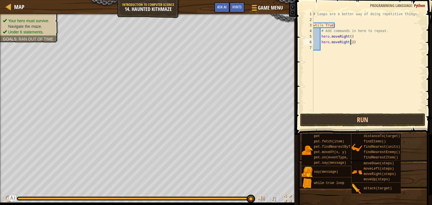
click at [348, 37] on div "# Loops are a better way of doing repetitive things. while True : # Add command…" at bounding box center [367, 67] width 111 height 112
click at [344, 45] on div "# Loops are a better way of doing repetitive things. while True : # Add command…" at bounding box center [367, 67] width 111 height 112
click at [347, 44] on div "# Loops are a better way of doing repetitive things. while True : # Add command…" at bounding box center [367, 67] width 111 height 112
type textarea "hero.moveUp(2)"
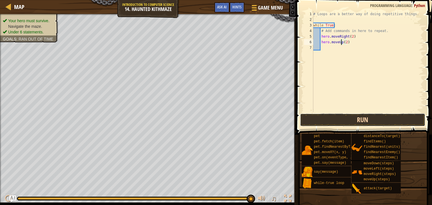
click at [380, 125] on button "Run" at bounding box center [362, 119] width 125 height 13
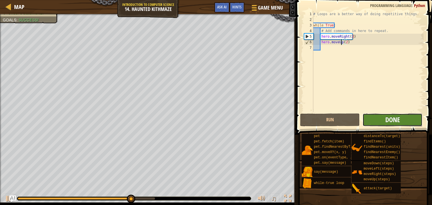
click at [398, 116] on span "Done" at bounding box center [392, 119] width 15 height 9
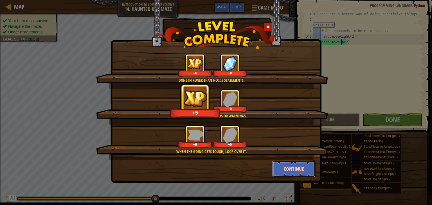
click at [293, 166] on button "Continue" at bounding box center [294, 168] width 44 height 17
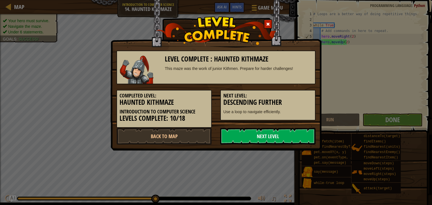
click at [300, 136] on link "Next Level" at bounding box center [267, 136] width 95 height 17
click at [301, 135] on link "Next Level" at bounding box center [267, 136] width 95 height 17
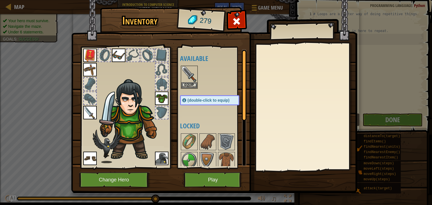
click at [113, 60] on img at bounding box center [118, 55] width 13 height 13
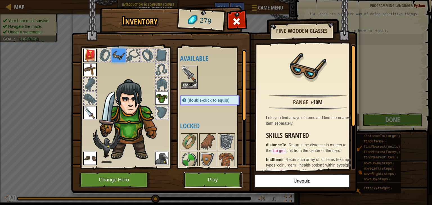
click at [220, 185] on button "Play" at bounding box center [212, 179] width 59 height 15
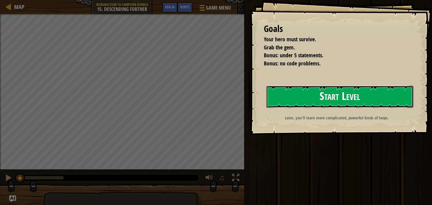
click at [360, 107] on button "Start Level" at bounding box center [339, 97] width 147 height 22
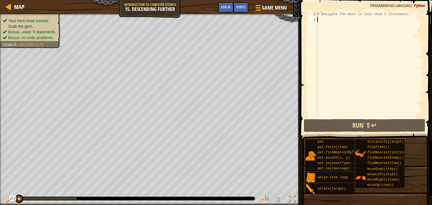
type textarea "W"
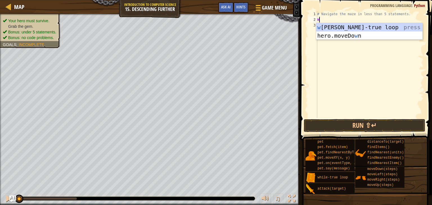
click at [380, 32] on div "w [PERSON_NAME]-true loop press enter hero.moveDo w n press enter" at bounding box center [369, 40] width 106 height 34
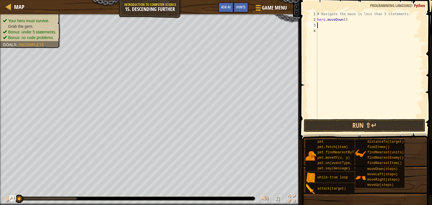
click at [351, 32] on div "# Navigate the maze in less than 5 statements. hero . moveDown ( )" at bounding box center [369, 70] width 107 height 118
click at [349, 22] on div "# Navigate the maze in less than 5 statements. hero . moveDown ( )" at bounding box center [369, 70] width 107 height 118
click at [352, 19] on div "# Navigate the maze in less than 5 statements. hero . moveDown ( )" at bounding box center [369, 70] width 107 height 118
type textarea "h"
type textarea "W"
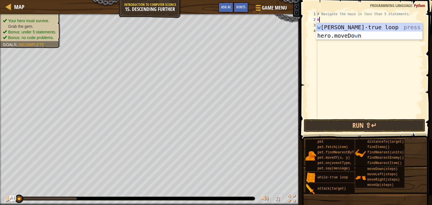
click at [367, 28] on div "w [PERSON_NAME]-true loop press enter hero.moveDo w n press enter" at bounding box center [369, 40] width 106 height 34
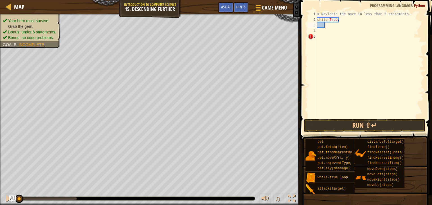
click at [328, 26] on div "# Navigate the maze in less than 5 statements. while True :" at bounding box center [369, 70] width 107 height 118
type textarea "r"
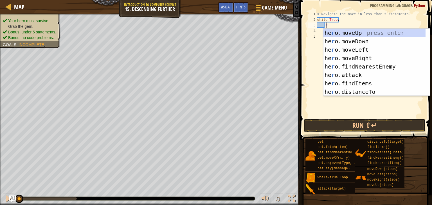
click at [367, 60] on div "he r o.moveUp press enter he r o.moveDown press enter he r o.moveLeft press ent…" at bounding box center [374, 71] width 102 height 84
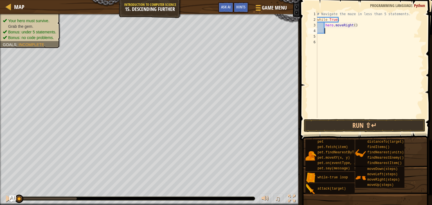
scroll to position [3, 0]
click at [351, 27] on div "# Navigate the maze in less than 5 statements. while True : hero . moveRight ( )" at bounding box center [369, 70] width 107 height 118
type textarea "hero.moveRight(2)"
click at [329, 34] on div "# Navigate the maze in less than 5 statements. while True : hero . moveRight ( …" at bounding box center [369, 70] width 107 height 118
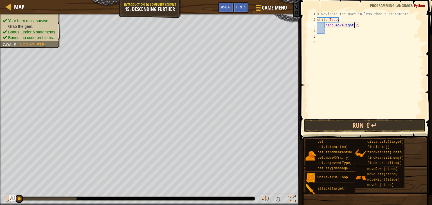
scroll to position [3, 0]
click at [332, 33] on div "# Navigate the maze in less than 5 statements. while True : hero . moveRight ( …" at bounding box center [369, 70] width 107 height 118
type textarea "u"
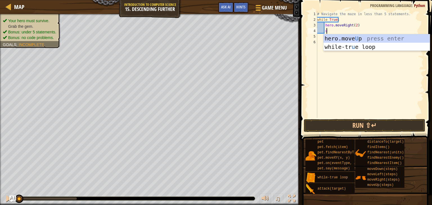
click at [393, 40] on div "hero.move U p press enter while-tr u e loop press enter" at bounding box center [376, 51] width 106 height 34
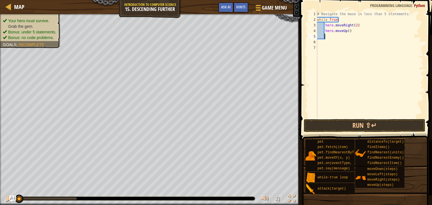
scroll to position [3, 0]
click at [388, 58] on div "# Navigate the maze in less than 5 statements. while True : hero . moveRight ( …" at bounding box center [369, 70] width 107 height 118
click at [324, 35] on div "# Navigate the maze in less than 5 statements. while True : hero . moveRight ( …" at bounding box center [369, 70] width 107 height 118
click at [323, 31] on div "# Navigate the maze in less than 5 statements. while True : hero . moveRight ( …" at bounding box center [369, 70] width 107 height 118
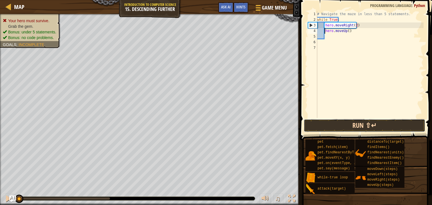
click at [393, 125] on button "Run ⇧↵" at bounding box center [363, 125] width 121 height 13
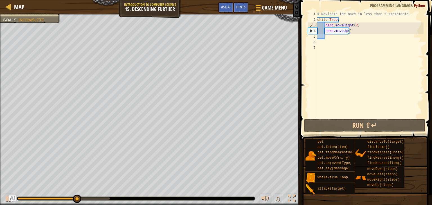
click at [345, 33] on div "# Navigate the maze in less than 5 statements. while True : hero . moveRight ( …" at bounding box center [369, 70] width 107 height 118
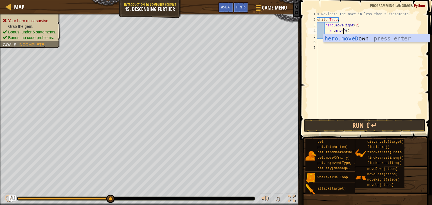
scroll to position [3, 2]
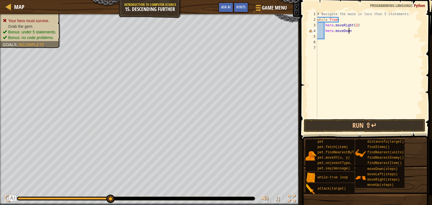
type textarea "hero.moveDown"
click at [392, 128] on button "Run ⇧↵" at bounding box center [363, 125] width 121 height 13
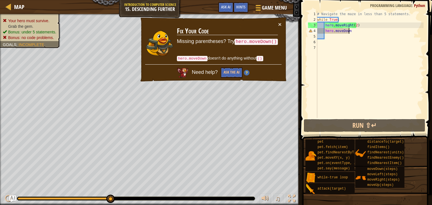
click at [356, 34] on div "# Navigate the maze in less than 5 statements. while True : hero . moveRight ( …" at bounding box center [369, 70] width 107 height 118
click at [364, 30] on div "# Navigate the maze in less than 5 statements. while True : hero . moveRight ( …" at bounding box center [369, 70] width 107 height 118
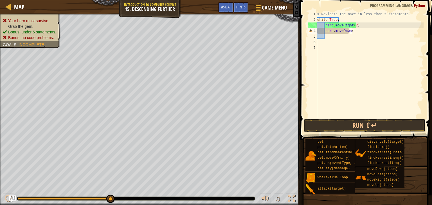
scroll to position [3, 2]
type textarea "hero.moveDown()"
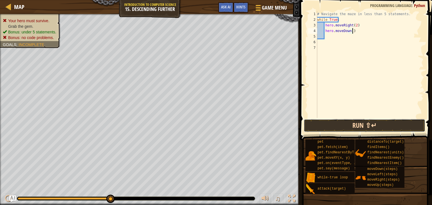
click at [387, 128] on button "Run ⇧↵" at bounding box center [363, 125] width 121 height 13
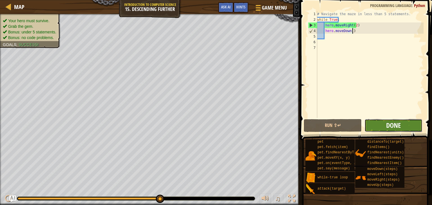
click at [398, 126] on span "Done" at bounding box center [393, 125] width 15 height 9
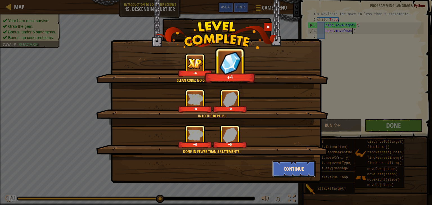
click at [305, 165] on button "Continue" at bounding box center [294, 168] width 44 height 17
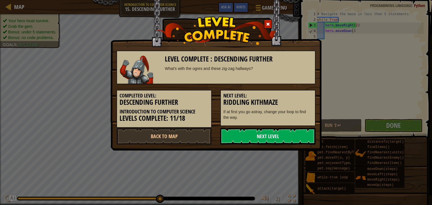
click at [261, 142] on link "Next Level" at bounding box center [267, 136] width 95 height 17
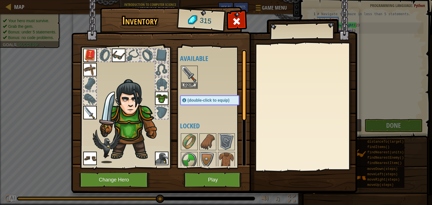
click at [117, 58] on img at bounding box center [118, 55] width 13 height 13
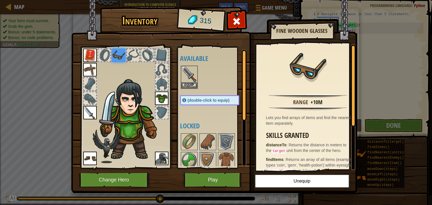
scroll to position [76, 0]
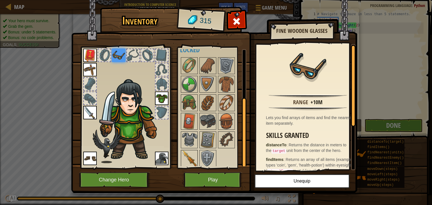
click at [194, 159] on img at bounding box center [189, 159] width 16 height 16
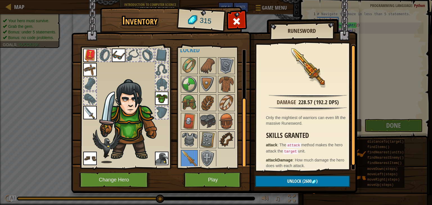
click at [228, 145] on img at bounding box center [226, 140] width 16 height 16
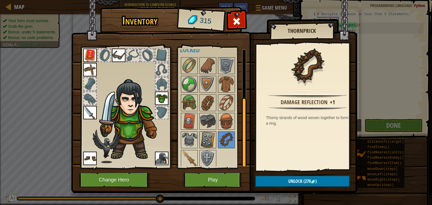
click at [206, 140] on img at bounding box center [208, 140] width 16 height 16
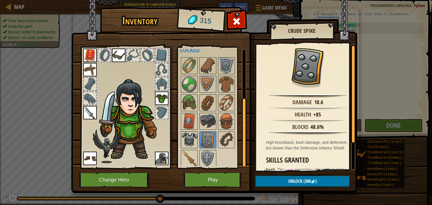
click at [186, 145] on img at bounding box center [189, 140] width 16 height 16
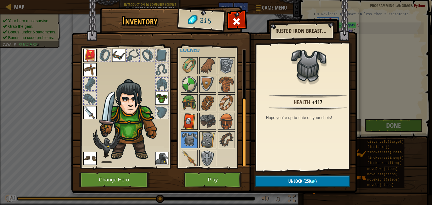
click at [183, 115] on img at bounding box center [189, 121] width 16 height 16
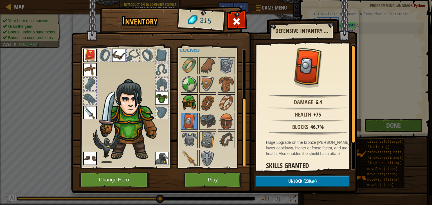
click at [194, 103] on img at bounding box center [189, 103] width 16 height 16
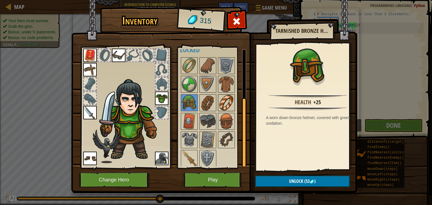
click at [224, 108] on img at bounding box center [226, 103] width 16 height 16
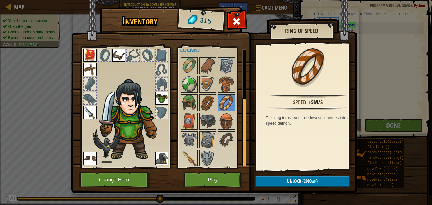
click at [113, 59] on img at bounding box center [118, 55] width 13 height 13
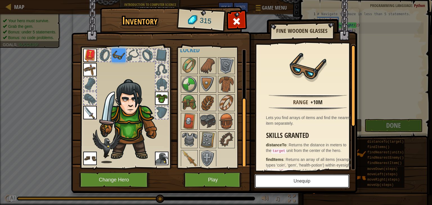
click at [336, 184] on button "Unequip" at bounding box center [301, 181] width 95 height 14
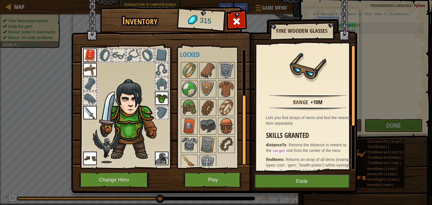
scroll to position [72, 0]
click at [188, 130] on img at bounding box center [189, 126] width 16 height 16
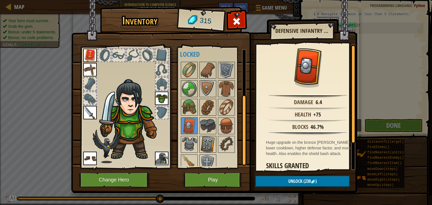
click at [210, 142] on img at bounding box center [208, 145] width 16 height 16
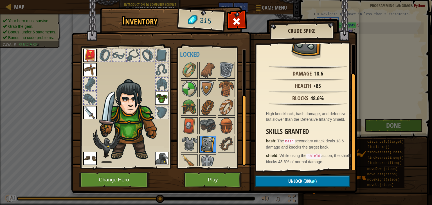
scroll to position [33, 0]
click at [206, 161] on img at bounding box center [208, 163] width 16 height 16
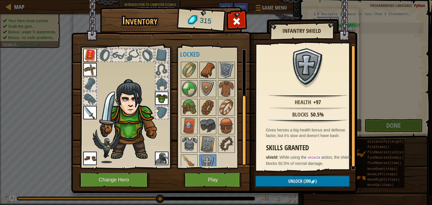
click at [208, 64] on img at bounding box center [208, 70] width 16 height 16
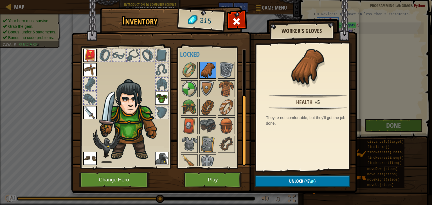
click at [207, 70] on img at bounding box center [208, 70] width 16 height 16
click at [232, 67] on img at bounding box center [226, 70] width 16 height 16
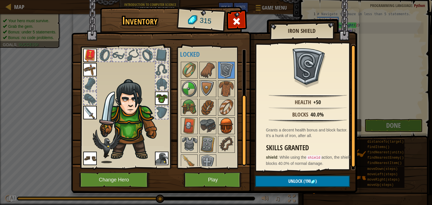
click at [219, 126] on img at bounding box center [226, 126] width 16 height 16
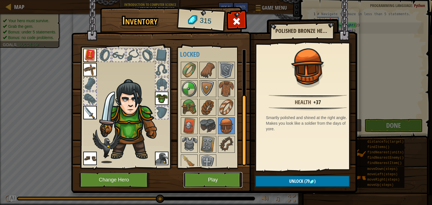
click at [221, 176] on button "Play" at bounding box center [212, 179] width 59 height 15
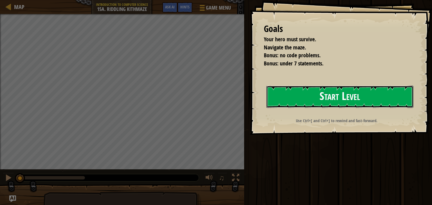
click at [336, 97] on button "Start Level" at bounding box center [339, 97] width 147 height 22
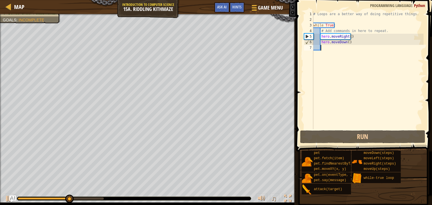
click at [345, 45] on div "# Loops are a better way of doing repetitive things. while True : # Add command…" at bounding box center [367, 75] width 111 height 129
click at [343, 44] on div "# Loops are a better way of doing repetitive things. while True : # Add command…" at bounding box center [367, 75] width 111 height 129
type textarea "hero.moveDown()"
click at [346, 45] on div "# Loops are a better way of doing repetitive things. while True : # Add command…" at bounding box center [367, 75] width 111 height 129
click at [345, 46] on div "# Loops are a better way of doing repetitive things. while True : # Add command…" at bounding box center [367, 75] width 111 height 129
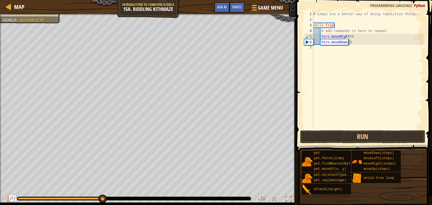
click at [349, 45] on div "# Loops are a better way of doing repetitive things. while True : # Add command…" at bounding box center [367, 75] width 111 height 129
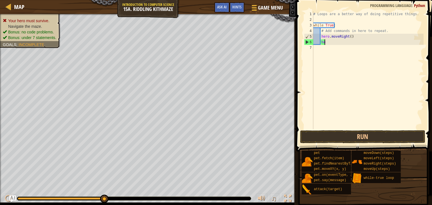
type textarea "h"
type textarea "u"
click at [348, 37] on div "# Loops are a better way of doing repetitive things. while True : # Add command…" at bounding box center [367, 75] width 111 height 129
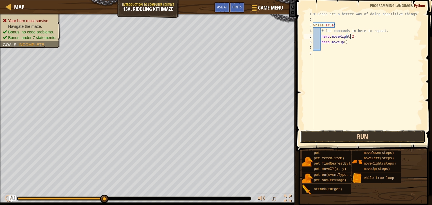
click at [387, 135] on button "Run" at bounding box center [362, 136] width 125 height 13
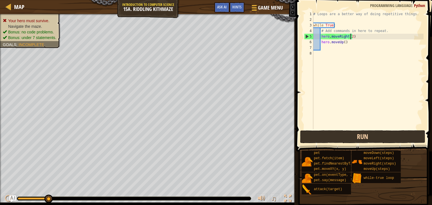
scroll to position [3, 3]
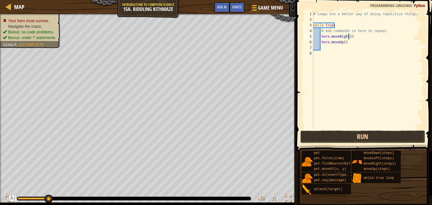
click at [379, 140] on button "Run" at bounding box center [362, 136] width 125 height 13
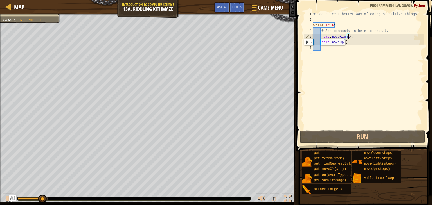
click at [342, 40] on div "# Loops are a better way of doing repetitive things. while True : # Add command…" at bounding box center [367, 75] width 111 height 129
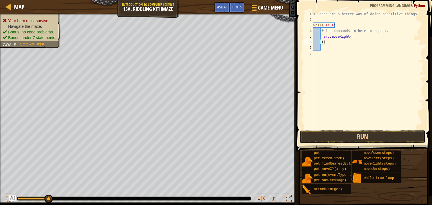
scroll to position [3, 0]
click at [330, 45] on div "# Loops are a better way of doing repetitive things. while True : # Add command…" at bounding box center [367, 75] width 111 height 129
type textarea "("
type textarea "d"
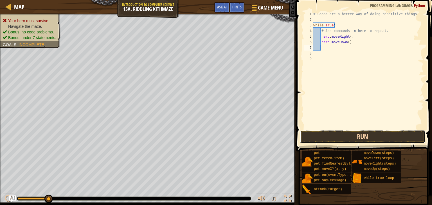
click at [371, 141] on button "Run" at bounding box center [362, 136] width 125 height 13
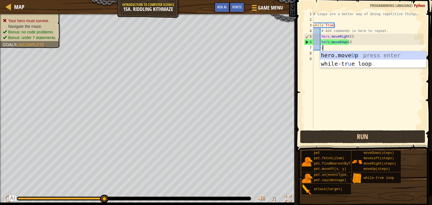
scroll to position [3, 0]
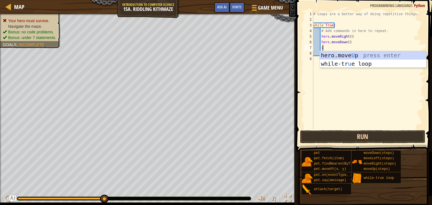
type textarea "u"
click at [369, 140] on button "Run" at bounding box center [362, 136] width 125 height 13
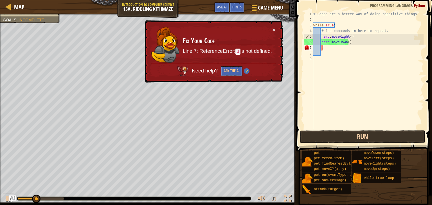
scroll to position [3, 0]
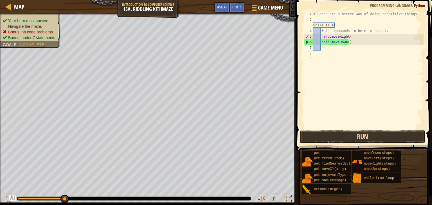
type textarea "u"
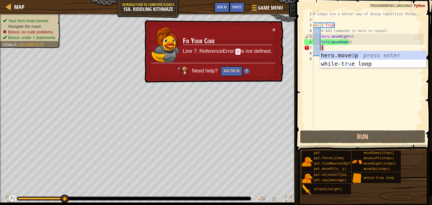
click at [371, 57] on div "hero.move U p press enter while-tr u e loop press enter" at bounding box center [372, 68] width 106 height 34
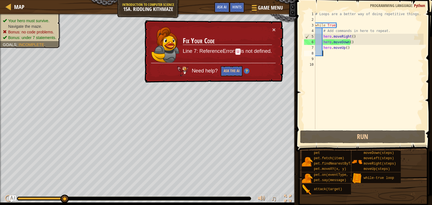
scroll to position [3, 0]
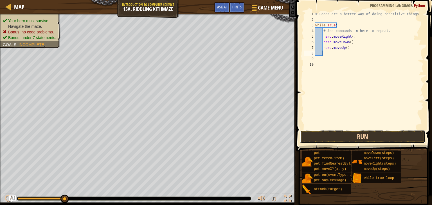
click at [381, 137] on button "Run" at bounding box center [362, 136] width 125 height 13
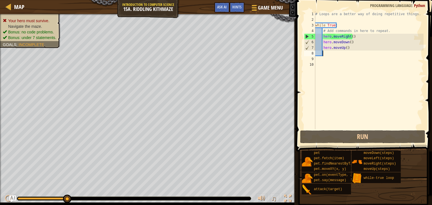
click at [348, 48] on div "# Loops are a better way of doing repetitive things. while True : # Add command…" at bounding box center [369, 75] width 110 height 129
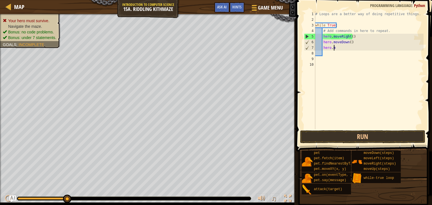
type textarea "h"
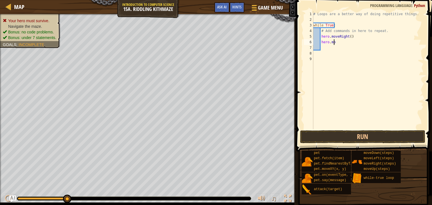
type textarea "h"
type textarea "#"
type textarea "w"
type textarea "r"
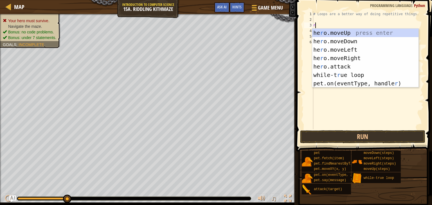
click at [354, 60] on div "he r o.moveUp press enter he r o.moveDown press enter he r o.moveLeft press ent…" at bounding box center [365, 67] width 106 height 76
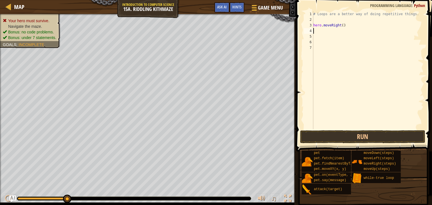
click at [322, 35] on div "# Loops are a better way of doing repetitive things. hero . moveRight ( )" at bounding box center [367, 75] width 111 height 129
type textarea "d"
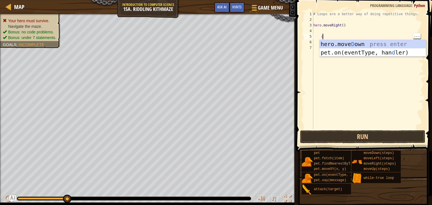
scroll to position [3, 0]
click at [358, 44] on div "hero.[PERSON_NAME] own press enter pet.on(eventType, han d ler) press enter" at bounding box center [372, 57] width 106 height 34
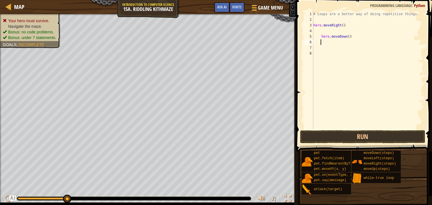
scroll to position [3, 0]
click at [325, 33] on div "# Loops are a better way of doing repetitive things. hero . moveRight ( ) hero …" at bounding box center [367, 75] width 111 height 129
type textarea "d"
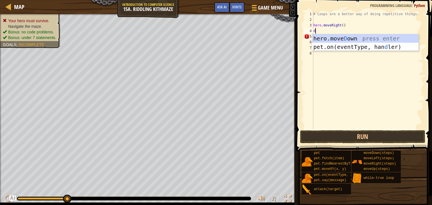
click at [353, 41] on div "hero.[PERSON_NAME] own press enter pet.on(eventType, han d ler) press enter" at bounding box center [365, 51] width 106 height 34
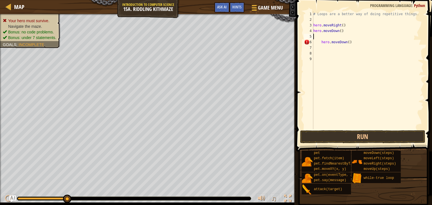
click at [348, 42] on div "# Loops are a better way of doing repetitive things. hero . moveRight ( ) hero …" at bounding box center [367, 75] width 111 height 129
type textarea "h"
click at [324, 36] on div "# Loops are a better way of doing repetitive things. hero . moveRight ( ) hero …" at bounding box center [367, 75] width 111 height 129
type textarea "r"
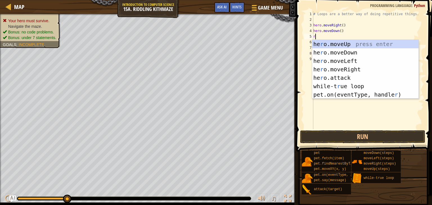
click at [359, 72] on div "he r o.moveUp press enter he r o.moveDown press enter he r o.moveLeft press ent…" at bounding box center [365, 78] width 106 height 76
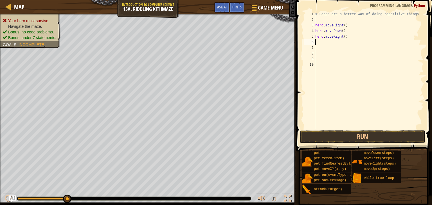
click at [343, 39] on div "# Loops are a better way of doing repetitive things. hero . moveRight ( ) hero …" at bounding box center [369, 75] width 110 height 129
type textarea "hero.moveRight(2)"
click at [324, 48] on div "# Loops are a better way of doing repetitive things. hero . moveRight ( ) hero …" at bounding box center [369, 75] width 110 height 129
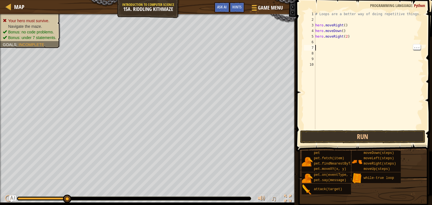
click at [325, 43] on div "# Loops are a better way of doing repetitive things. hero . moveRight ( ) hero …" at bounding box center [369, 75] width 110 height 129
type textarea "u"
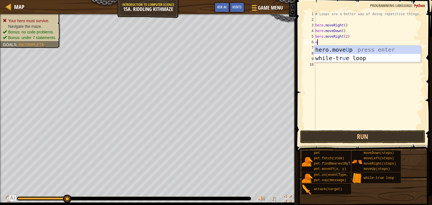
click at [361, 49] on div "hero.move U p press enter while-tr u e loop press enter" at bounding box center [367, 63] width 106 height 34
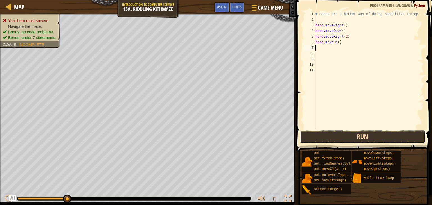
click at [387, 138] on button "Run" at bounding box center [362, 136] width 125 height 13
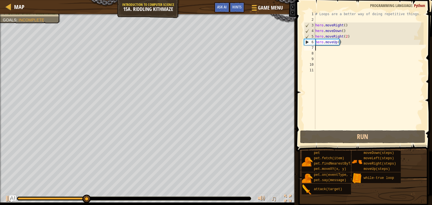
click at [12, 23] on div "Your hero must survive. Navigate the maze. Bonus: no code problems. Bonus: unde…" at bounding box center [27, 5] width 67 height 38
click at [321, 51] on div "# Loops are a better way of doing repetitive things. hero . moveRight ( ) hero …" at bounding box center [369, 75] width 110 height 129
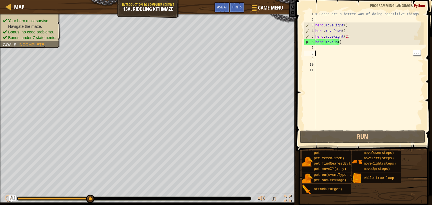
click at [330, 49] on div "# Loops are a better way of doing repetitive things. hero . moveRight ( ) hero …" at bounding box center [369, 75] width 110 height 129
type textarea "r"
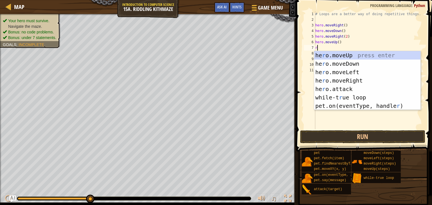
click at [358, 83] on div "he r o.moveUp press enter he r o.moveDown press enter he r o.moveLeft press ent…" at bounding box center [367, 89] width 106 height 76
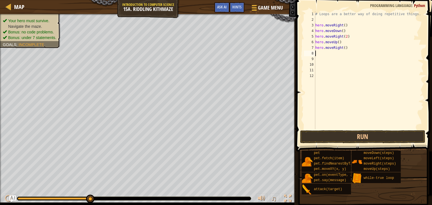
click at [330, 55] on div "# Loops are a better way of doing repetitive things. hero . moveRight ( ) hero …" at bounding box center [369, 75] width 110 height 129
type textarea "d"
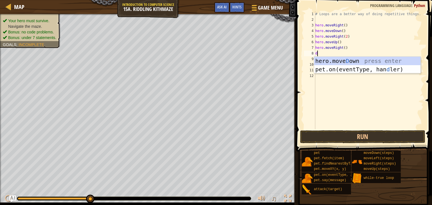
click at [376, 62] on div "hero.[PERSON_NAME] own press enter pet.on(eventType, han d ler) press enter" at bounding box center [367, 74] width 106 height 34
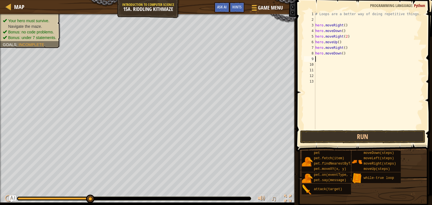
click at [332, 63] on div "# Loops are a better way of doing repetitive things. hero . moveRight ( ) hero …" at bounding box center [369, 75] width 110 height 129
click at [334, 62] on div "# Loops are a better way of doing repetitive things. hero . moveRight ( ) hero …" at bounding box center [369, 75] width 110 height 129
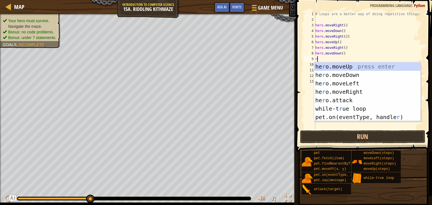
click at [358, 96] on div "he r o.moveUp press enter he r o.moveDown press enter he r o.moveLeft press ent…" at bounding box center [367, 100] width 106 height 76
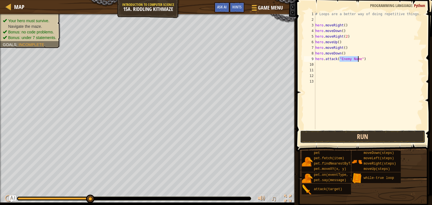
click at [365, 135] on button "Run" at bounding box center [362, 136] width 125 height 13
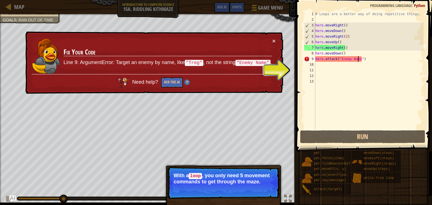
click at [365, 61] on div "# Loops are a better way of doing repetitive things. hero . moveRight ( ) hero …" at bounding box center [369, 75] width 110 height 129
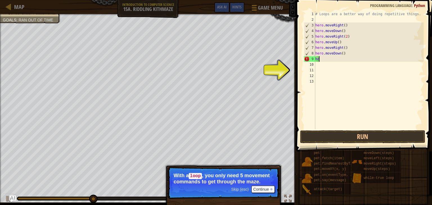
type textarea "h"
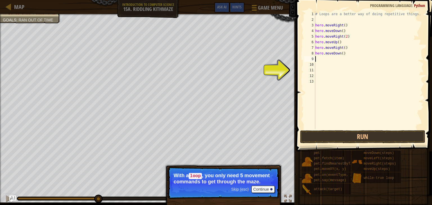
type textarea "r"
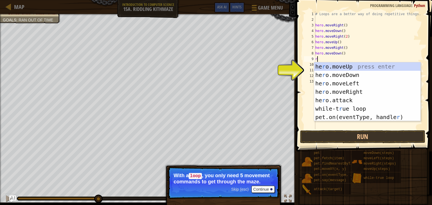
click at [359, 92] on div "he r o.moveUp press enter he r o.moveDown press enter he r o.moveLeft press ent…" at bounding box center [367, 100] width 106 height 76
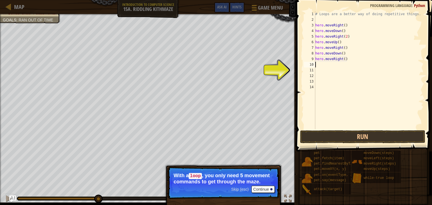
click at [340, 61] on div "# Loops are a better way of doing repetitive things. hero . moveRight ( ) hero …" at bounding box center [369, 75] width 110 height 129
type textarea "hero.moveRight()"
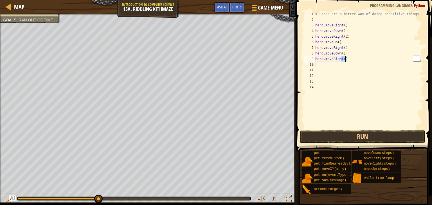
click at [341, 61] on div "# Loops are a better way of doing repetitive things. hero . moveRight ( ) hero …" at bounding box center [369, 75] width 110 height 129
click at [342, 63] on div "# Loops are a better way of doing repetitive things. hero . moveRight ( ) hero …" at bounding box center [369, 75] width 110 height 129
click at [341, 61] on div "# Loops are a better way of doing repetitive things. hero . moveRight ( ) hero …" at bounding box center [369, 75] width 110 height 129
type textarea "hero.moveRight()"
click at [342, 60] on div "# Loops are a better way of doing repetitive things. hero . moveRight ( ) hero …" at bounding box center [369, 75] width 110 height 129
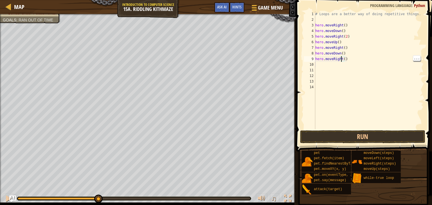
click at [343, 62] on div "# Loops are a better way of doing repetitive things. hero . moveRight ( ) hero …" at bounding box center [369, 75] width 110 height 129
click at [342, 62] on div "# Loops are a better way of doing repetitive things. hero . moveRight ( ) hero …" at bounding box center [369, 75] width 110 height 129
click at [347, 61] on div "# Loops are a better way of doing repetitive things. hero . moveRight ( ) hero …" at bounding box center [369, 75] width 110 height 129
click at [341, 61] on div "# Loops are a better way of doing repetitive things. hero . moveRight ( ) hero …" at bounding box center [369, 75] width 110 height 129
click at [343, 60] on div "# Loops are a better way of doing repetitive things. hero . moveRight ( ) hero …" at bounding box center [369, 75] width 110 height 129
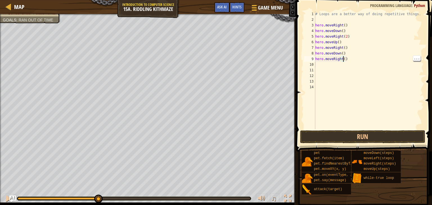
type textarea "hero.moveRight(2)"
click at [325, 66] on div "# Loops are a better way of doing repetitive things. hero . moveRight ( ) hero …" at bounding box center [369, 75] width 110 height 129
type textarea "u"
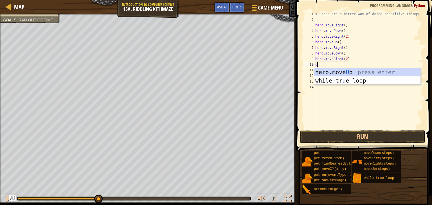
click at [358, 72] on div "hero.move U p press enter while-tr u e loop press enter" at bounding box center [367, 85] width 106 height 34
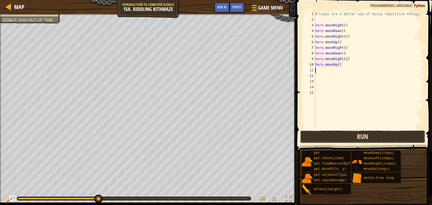
click at [364, 136] on button "Run" at bounding box center [362, 136] width 125 height 13
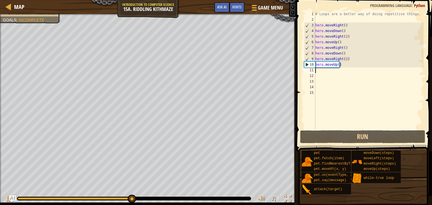
click at [9, 21] on span "Goals" at bounding box center [9, 20] width 13 height 4
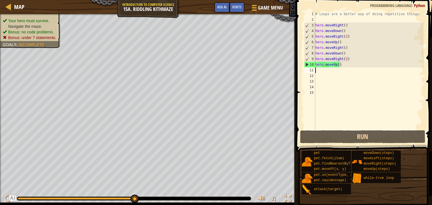
click at [320, 75] on div "# Loops are a better way of doing repetitive things. hero . moveRight ( ) hero …" at bounding box center [369, 75] width 110 height 129
click at [326, 73] on div "# Loops are a better way of doing repetitive things. hero . moveRight ( ) hero …" at bounding box center [369, 75] width 110 height 129
click at [325, 72] on div "# Loops are a better way of doing repetitive things. hero . moveRight ( ) hero …" at bounding box center [369, 75] width 110 height 129
type textarea "r"
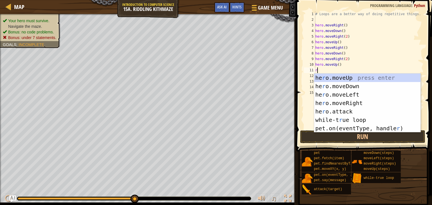
click at [357, 105] on div "he r o.moveUp press enter he r o.moveDown press enter he r o.moveLeft press ent…" at bounding box center [367, 112] width 106 height 76
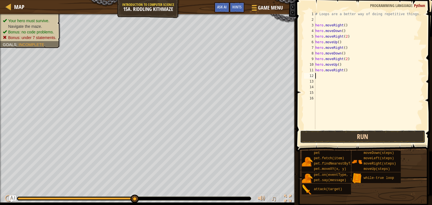
click at [364, 137] on button "Run" at bounding box center [362, 136] width 125 height 13
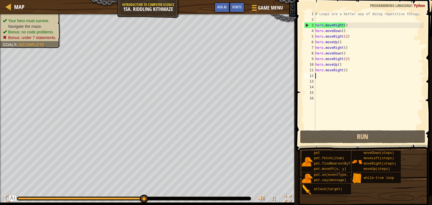
click at [325, 19] on div "# Loops are a better way of doing repetitive things. hero . moveRight ( ) hero …" at bounding box center [369, 75] width 110 height 129
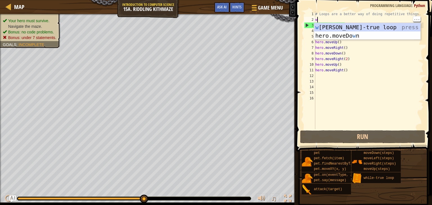
type textarea "w"
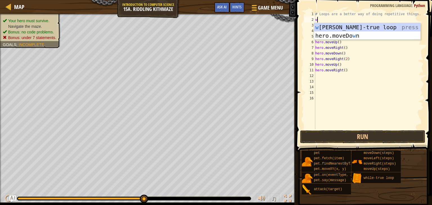
click at [385, 27] on div "w [PERSON_NAME]-true loop press enter hero.moveDo w n press enter" at bounding box center [367, 40] width 106 height 34
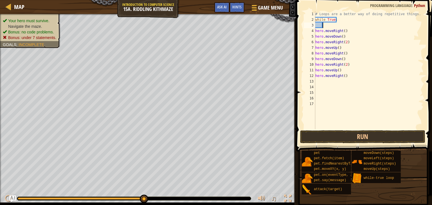
click at [381, 139] on button "Run" at bounding box center [362, 136] width 125 height 13
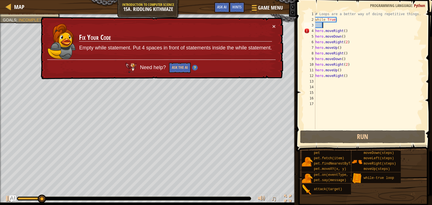
click at [313, 35] on div "5" at bounding box center [309, 37] width 11 height 6
click at [316, 31] on div "# Loops are a better way of doing repetitive things. while True : hero . moveRi…" at bounding box center [369, 75] width 110 height 129
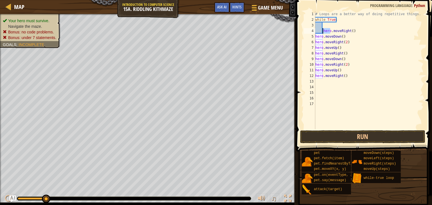
click at [312, 36] on div "5" at bounding box center [309, 37] width 11 height 6
click at [312, 47] on div "7" at bounding box center [309, 48] width 11 height 6
click at [316, 44] on div "# Loops are a better way of doing repetitive things. while True : hero . moveRi…" at bounding box center [369, 75] width 110 height 129
click at [313, 42] on div "6" at bounding box center [309, 42] width 11 height 6
click at [312, 59] on div "9" at bounding box center [309, 59] width 11 height 6
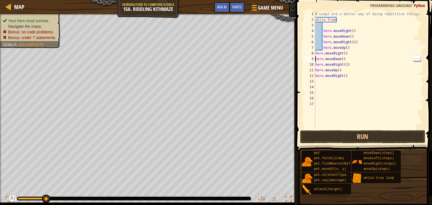
click at [312, 59] on div "9" at bounding box center [309, 59] width 11 height 6
click at [312, 53] on div "8" at bounding box center [309, 54] width 11 height 6
click at [312, 59] on div "9" at bounding box center [309, 59] width 11 height 6
click at [311, 64] on div "10" at bounding box center [309, 65] width 11 height 6
click at [315, 72] on div "# Loops are a better way of doing repetitive things. while True : hero . moveRi…" at bounding box center [369, 75] width 110 height 129
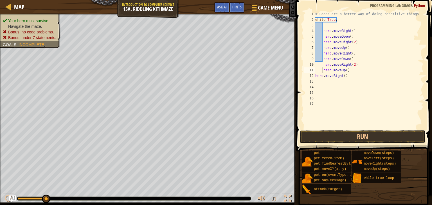
click at [311, 76] on div "12" at bounding box center [309, 76] width 11 height 6
type textarea "hero.moveRight()"
click at [362, 138] on button "Run" at bounding box center [362, 136] width 125 height 13
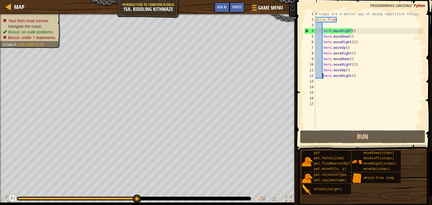
click at [356, 85] on div "# Loops are a better way of doing repetitive things. while True : hero . moveRi…" at bounding box center [369, 75] width 110 height 129
click at [357, 78] on div "# Loops are a better way of doing repetitive things. while True : hero . moveRi…" at bounding box center [369, 75] width 110 height 129
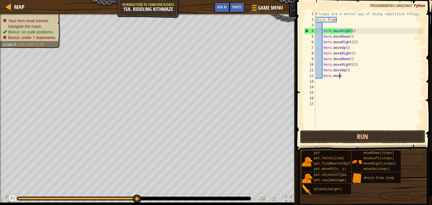
type textarea "h"
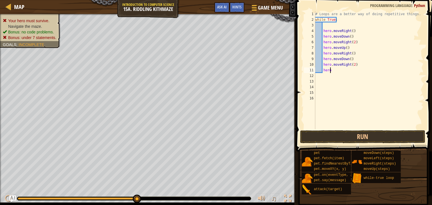
type textarea "h"
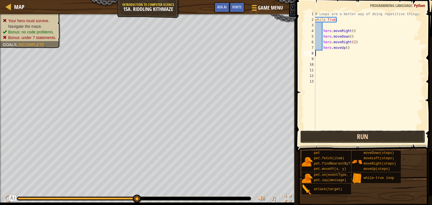
click at [364, 137] on button "Run" at bounding box center [362, 136] width 125 height 13
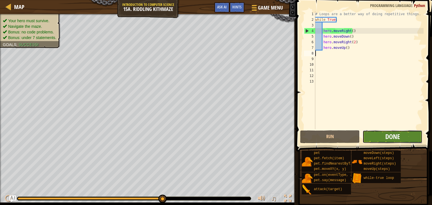
click at [396, 137] on span "Done" at bounding box center [392, 136] width 15 height 9
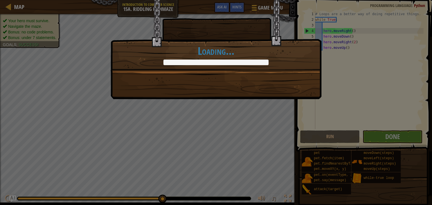
click at [238, 62] on div at bounding box center [215, 63] width 105 height 6
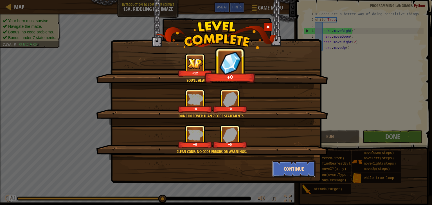
click at [308, 175] on button "Continue" at bounding box center [294, 168] width 44 height 17
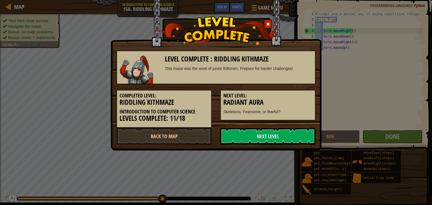
click at [309, 166] on div "Level Complete : Riddling Kithmaze This maze was the work of junior Kithmen. Pr…" at bounding box center [216, 102] width 432 height 205
click at [293, 174] on div "Level Complete : Riddling Kithmaze This maze was the work of junior Kithmen. Pr…" at bounding box center [216, 102] width 432 height 205
click at [184, 136] on link "Back to Map" at bounding box center [163, 136] width 95 height 17
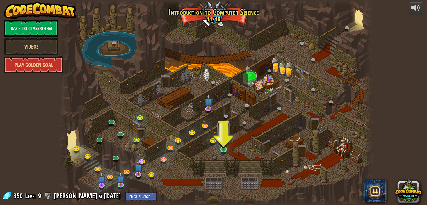
click at [227, 148] on img at bounding box center [224, 141] width 8 height 18
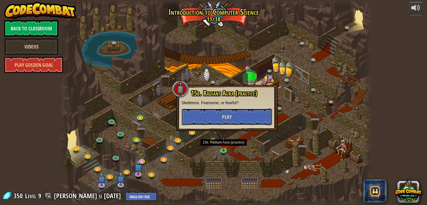
click at [248, 113] on button "Play" at bounding box center [227, 116] width 90 height 17
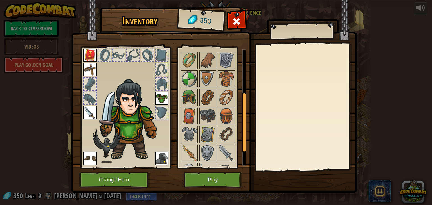
scroll to position [82, 0]
click at [223, 133] on img at bounding box center [226, 134] width 16 height 16
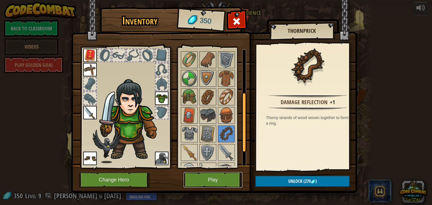
click at [219, 177] on button "Play" at bounding box center [212, 179] width 59 height 15
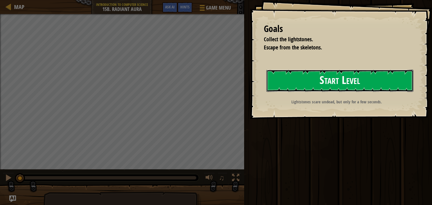
click at [334, 77] on button "Start Level" at bounding box center [339, 81] width 147 height 22
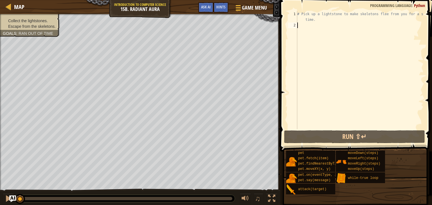
type textarea "w"
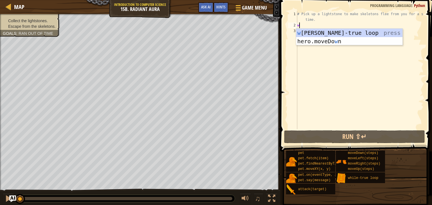
scroll to position [3, 0]
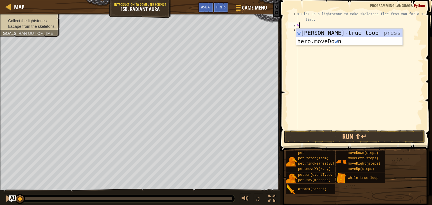
click at [351, 36] on div "w [PERSON_NAME]-true loop press enter hero.moveDo w n press enter" at bounding box center [349, 46] width 106 height 34
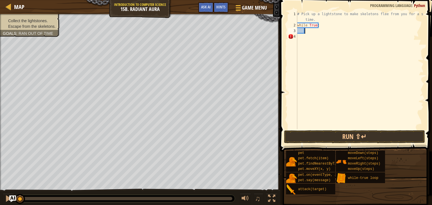
type textarea "r"
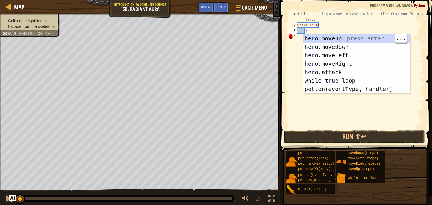
scroll to position [3, 0]
click at [349, 66] on div "he r o.moveUp press enter he r o.moveDown press enter he r o.moveLeft press ent…" at bounding box center [356, 72] width 106 height 76
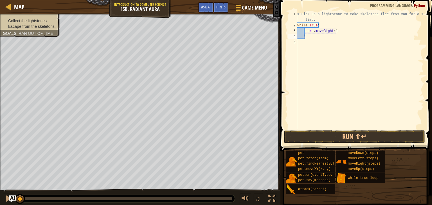
click at [330, 31] on div "# Pick up a lightstone to make skeletons flee from you for a short time. while …" at bounding box center [359, 78] width 127 height 135
click at [334, 32] on div "# Pick up a lightstone to make skeletons flee from you for a short time. while …" at bounding box center [359, 78] width 127 height 135
click at [333, 32] on div "# Pick up a lightstone to make skeletons flee from you for a short time. while …" at bounding box center [359, 78] width 127 height 135
type textarea "hero.moveRight(2)"
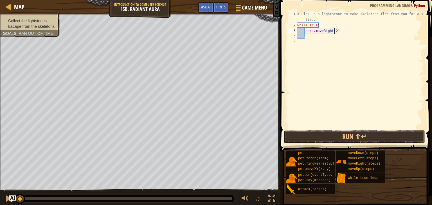
click at [315, 40] on div "# Pick up a lightstone to make skeletons flee from you for a short time. while …" at bounding box center [359, 78] width 127 height 135
click at [314, 35] on div "# Pick up a lightstone to make skeletons flee from you for a short time. while …" at bounding box center [359, 78] width 127 height 135
type textarea "u"
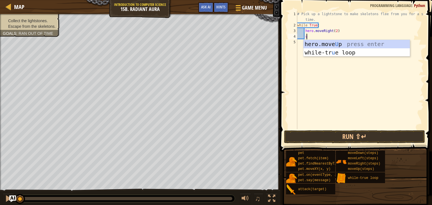
click at [346, 46] on div "hero.move U p press enter while-tr u e loop press enter" at bounding box center [356, 57] width 106 height 34
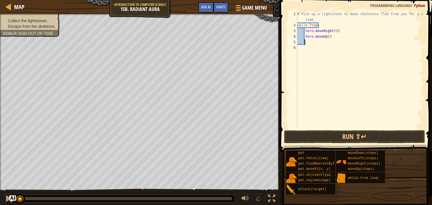
scroll to position [3, 0]
click at [356, 140] on button "Run ⇧↵" at bounding box center [354, 136] width 141 height 13
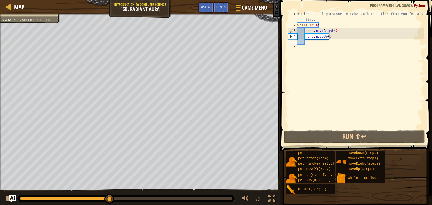
click at [318, 46] on div "# Pick up a lightstone to make skeletons flee from you for a short time. while …" at bounding box center [359, 78] width 127 height 135
click at [316, 45] on div "# Pick up a lightstone to make skeletons flee from you for a short time. while …" at bounding box center [359, 78] width 127 height 135
click at [308, 45] on div "# Pick up a lightstone to make skeletons flee from you for a short time. while …" at bounding box center [359, 78] width 127 height 135
type textarea "d"
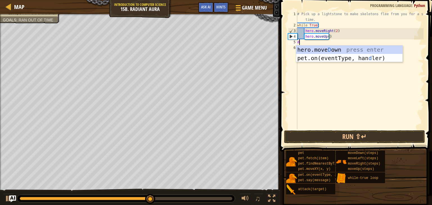
click at [351, 53] on div "hero.[PERSON_NAME] own press enter pet.on(eventType, han d ler) press enter" at bounding box center [349, 63] width 106 height 34
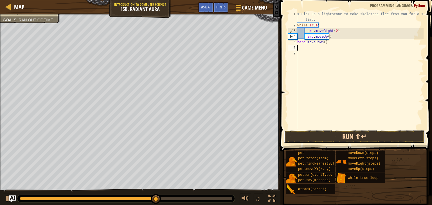
click at [365, 140] on button "Run ⇧↵" at bounding box center [354, 136] width 141 height 13
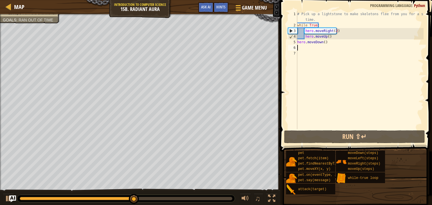
click at [294, 47] on div "6" at bounding box center [292, 48] width 9 height 6
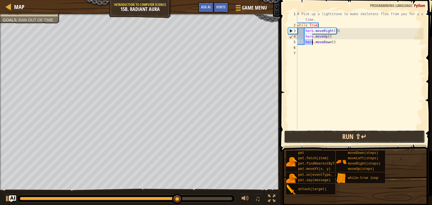
click at [362, 141] on button "Run ⇧↵" at bounding box center [354, 136] width 141 height 13
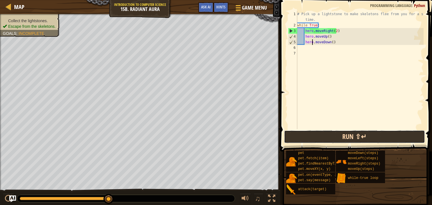
click at [375, 142] on button "Run ⇧↵" at bounding box center [354, 136] width 141 height 13
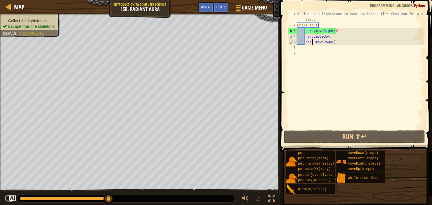
click at [299, 22] on div "# Pick up a lightstone to make skeletons flee from you for a short time. while …" at bounding box center [359, 78] width 127 height 135
click at [321, 26] on div "# Pick up a lightstone to make skeletons flee from you for a short time. while …" at bounding box center [359, 78] width 127 height 135
click at [316, 20] on div "# Pick up a lightstone to make skeletons flee from you for a short time. while …" at bounding box center [359, 78] width 127 height 135
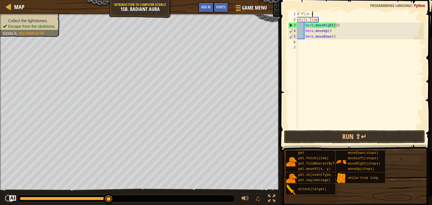
type textarea "#"
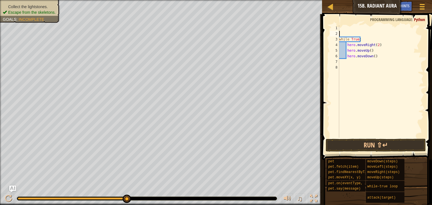
click at [346, 28] on div "while True : hero . moveRight ( 2 ) hero . moveUp ( ) hero . moveDown ( )" at bounding box center [380, 87] width 85 height 124
type textarea "l"
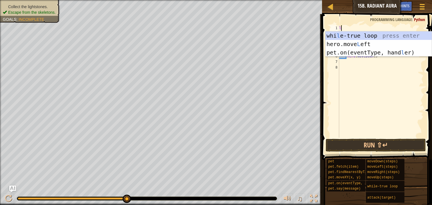
click at [382, 48] on div "whi l e-true loop press enter hero.move L eft press enter pet.on(eventType, han…" at bounding box center [378, 52] width 106 height 42
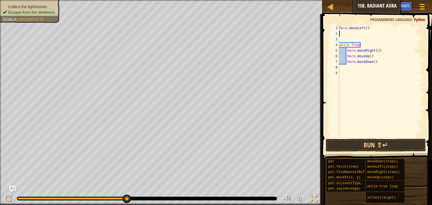
click at [345, 34] on div "hero . moveLeft ( ) while True : hero . moveRight ( 2 ) hero . moveUp ( ) hero …" at bounding box center [380, 87] width 85 height 124
type textarea "u"
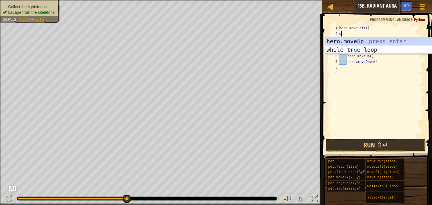
click at [373, 46] on div "hero.move U p press enter while-tr u e loop press enter" at bounding box center [378, 54] width 106 height 34
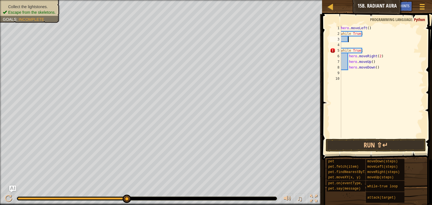
click at [358, 32] on div "hero . moveLeft ( ) while True : while True : hero . moveRight ( 2 ) hero . mov…" at bounding box center [381, 87] width 84 height 124
type textarea "while True:"
click at [364, 37] on div "hero . moveLeft ( ) while True : while True : hero . moveRight ( 2 ) hero . mov…" at bounding box center [381, 87] width 84 height 124
type textarea "w"
type textarea "u"
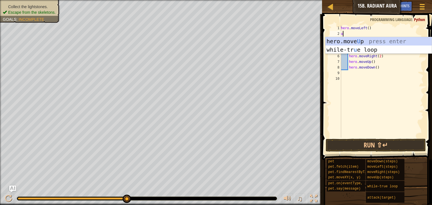
click at [384, 41] on div "hero.move U p press enter while-tr u e loop press enter" at bounding box center [378, 54] width 106 height 34
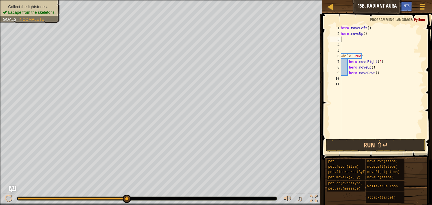
click at [351, 42] on div "hero . moveLeft ( ) hero . moveUp ( ) while True : hero . moveRight ( 2 ) hero …" at bounding box center [381, 87] width 84 height 124
click at [348, 42] on div "hero . moveLeft ( ) hero . moveUp ( ) while True : hero . moveRight ( 2 ) hero …" at bounding box center [381, 87] width 84 height 124
click at [342, 39] on div "hero . moveLeft ( ) hero . moveUp ( ) while True : hero . moveRight ( 2 ) hero …" at bounding box center [381, 87] width 84 height 124
type textarea "d"
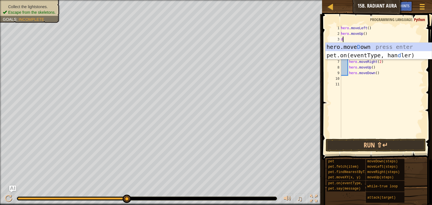
click at [408, 46] on div "hero.[PERSON_NAME] own press enter pet.on(eventType, han d ler) press enter" at bounding box center [378, 60] width 106 height 34
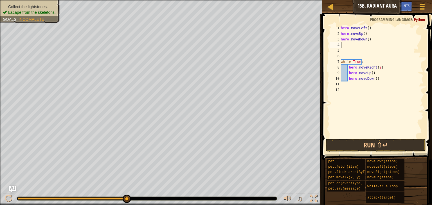
click at [351, 46] on div "hero . moveLeft ( ) hero . moveUp ( ) hero . moveDown ( ) while True : hero . m…" at bounding box center [381, 87] width 84 height 124
type textarea "r"
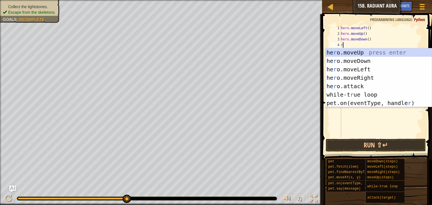
click at [377, 81] on div "he r o.moveUp press enter he r o.moveDown press enter he r o.moveLeft press ent…" at bounding box center [378, 86] width 106 height 76
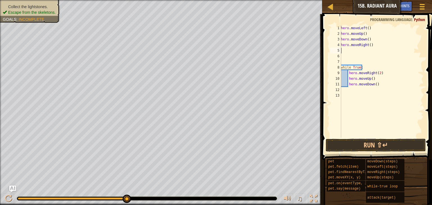
type textarea "hero.moveRight()"
click at [344, 51] on div "hero . moveLeft ( ) hero . moveUp ( ) hero . moveDown ( ) hero . moveRight ( ) …" at bounding box center [381, 87] width 84 height 124
click at [344, 53] on div "hero . moveLeft ( ) hero . moveUp ( ) hero . moveDown ( ) hero . moveRight ( ) …" at bounding box center [381, 87] width 84 height 124
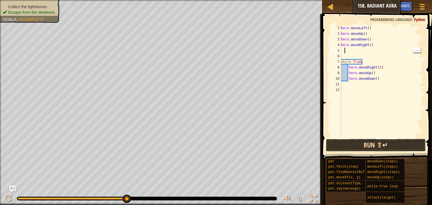
click at [401, 149] on button "Run ⇧↵" at bounding box center [375, 145] width 100 height 13
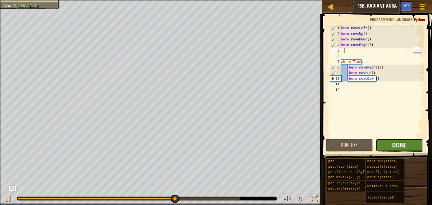
click at [399, 147] on span "Done" at bounding box center [399, 144] width 15 height 9
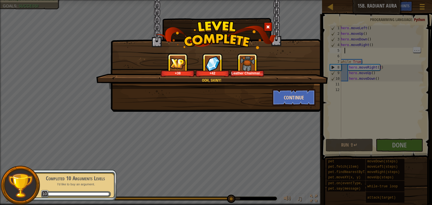
click at [300, 101] on button "Continue" at bounding box center [294, 97] width 44 height 17
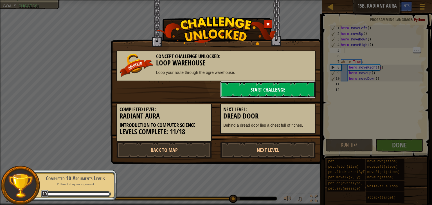
click at [308, 97] on link "Start Challenge" at bounding box center [267, 89] width 95 height 17
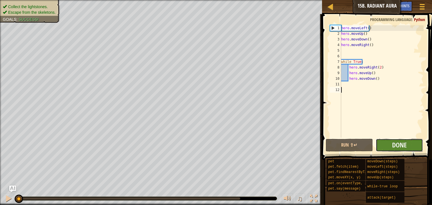
click at [411, 144] on button "Done" at bounding box center [398, 145] width 47 height 13
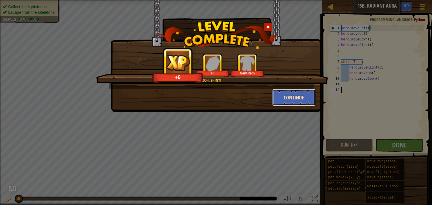
click at [307, 97] on button "Continue" at bounding box center [294, 97] width 44 height 17
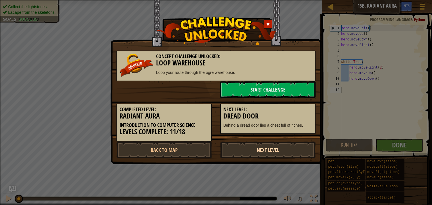
click at [293, 149] on link "Next Level" at bounding box center [267, 150] width 95 height 17
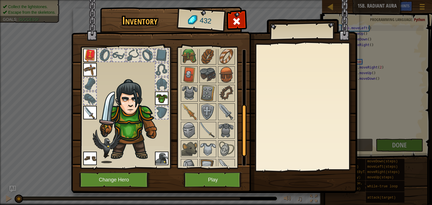
scroll to position [150, 0]
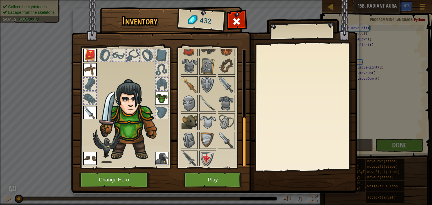
click at [197, 126] on div at bounding box center [189, 121] width 17 height 17
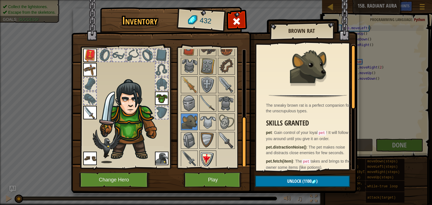
click at [205, 161] on img at bounding box center [208, 159] width 16 height 16
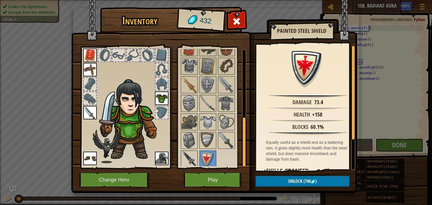
click at [192, 159] on img at bounding box center [189, 159] width 16 height 16
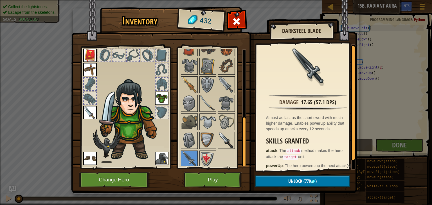
click at [229, 139] on img at bounding box center [226, 141] width 16 height 16
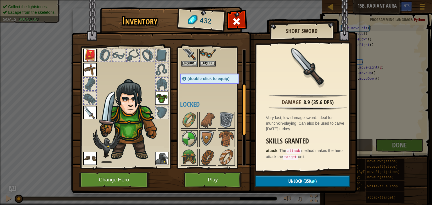
scroll to position [0, 0]
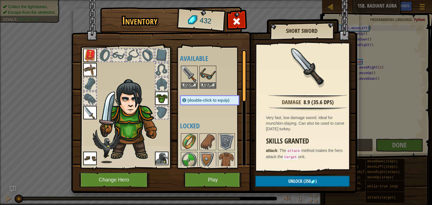
click at [189, 140] on img at bounding box center [189, 142] width 16 height 16
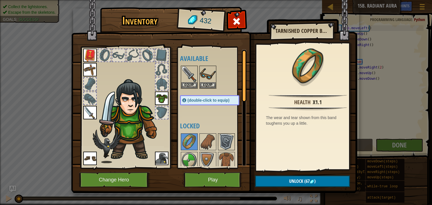
click at [226, 144] on img at bounding box center [226, 142] width 16 height 16
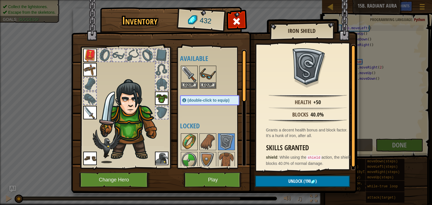
click at [197, 140] on div at bounding box center [189, 141] width 17 height 17
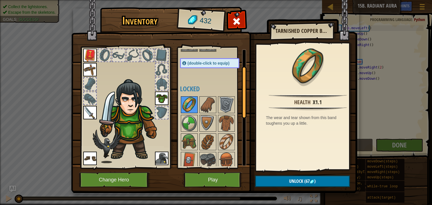
scroll to position [31, 0]
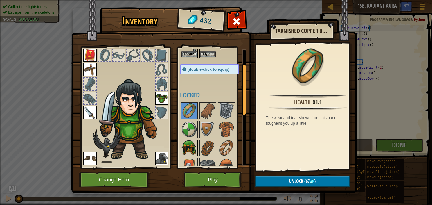
click at [187, 152] on img at bounding box center [189, 148] width 16 height 16
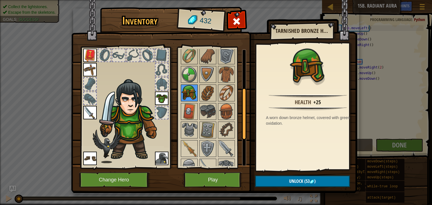
scroll to position [88, 0]
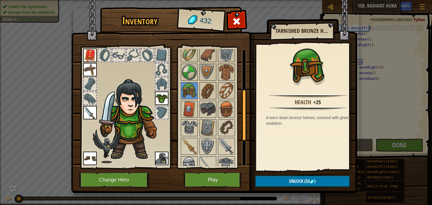
click at [193, 162] on img at bounding box center [189, 165] width 16 height 16
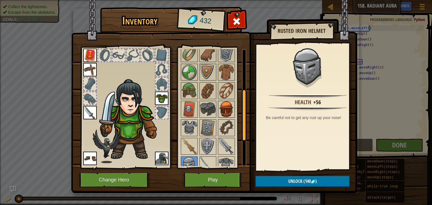
click at [221, 110] on img at bounding box center [226, 109] width 16 height 16
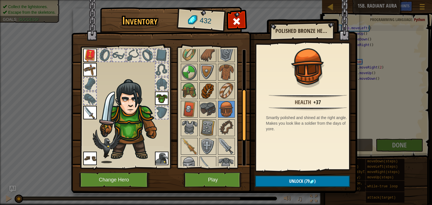
click at [203, 83] on img at bounding box center [208, 91] width 16 height 16
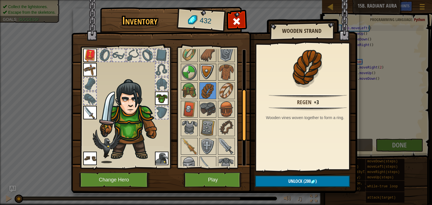
click at [210, 72] on img at bounding box center [208, 72] width 16 height 16
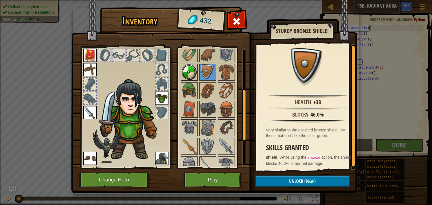
click at [191, 78] on img at bounding box center [189, 72] width 16 height 16
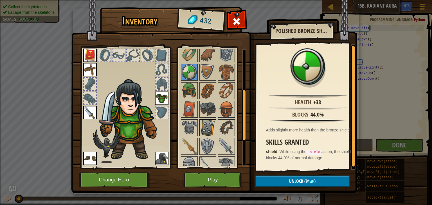
click at [207, 121] on img at bounding box center [208, 128] width 16 height 16
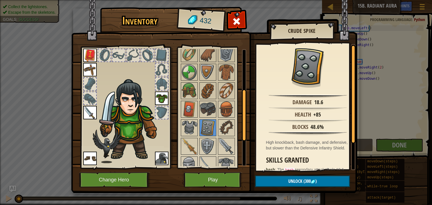
click at [328, 191] on img at bounding box center [214, 91] width 286 height 204
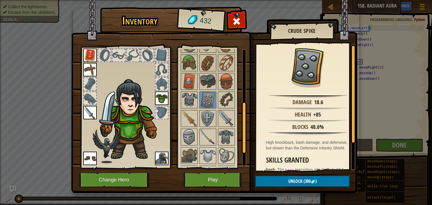
scroll to position [117, 0]
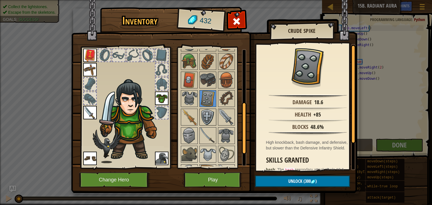
click at [207, 119] on img at bounding box center [208, 117] width 16 height 16
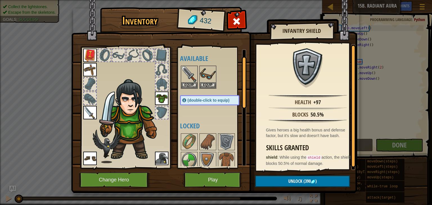
scroll to position [15, 0]
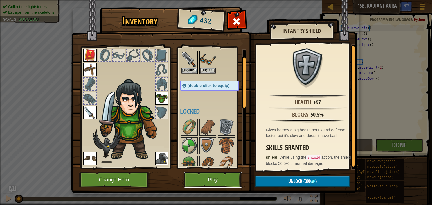
click at [226, 180] on button "Play" at bounding box center [212, 179] width 59 height 15
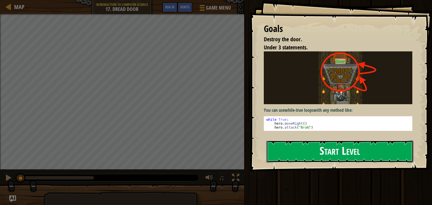
click at [389, 155] on button "Start Level" at bounding box center [339, 151] width 147 height 22
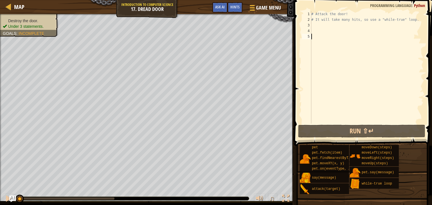
click at [317, 28] on div "# Attack the door! # It will take many hits, so use a "while-true" loop." at bounding box center [366, 73] width 113 height 124
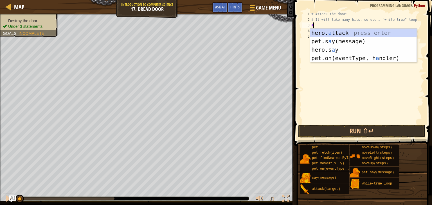
scroll to position [3, 0]
click at [372, 36] on div "hero. a ttack press enter pet.s a y(message) press enter hero.s a y press enter…" at bounding box center [363, 54] width 106 height 51
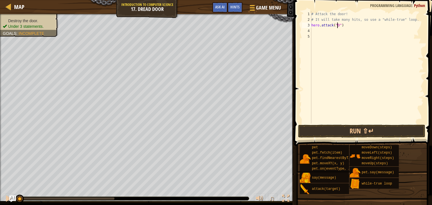
scroll to position [3, 2]
type textarea "hero.attack("Door")"
click at [330, 31] on div "# Attack the door! # It will take many hits, so use a "while-true" loop. hero .…" at bounding box center [366, 73] width 113 height 124
type textarea "u"
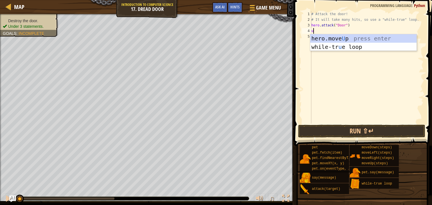
click at [381, 40] on div "hero.move U p press enter while-tr u e loop press enter" at bounding box center [363, 51] width 106 height 34
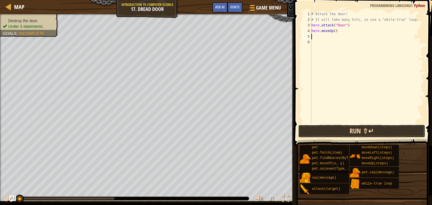
click at [388, 129] on button "Run ⇧↵" at bounding box center [361, 131] width 127 height 13
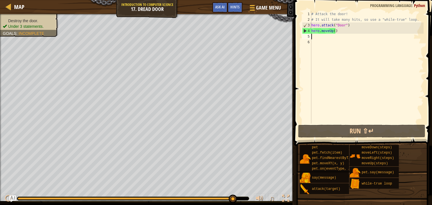
click at [320, 29] on div "# Attack the door! # It will take many hits, so use a "while-true" loop. hero .…" at bounding box center [366, 73] width 113 height 124
click at [347, 28] on div "# Attack the door! # It will take many hits, so use a "while-true" loop. hero .…" at bounding box center [366, 73] width 113 height 124
type textarea "hero.attack("Door")"
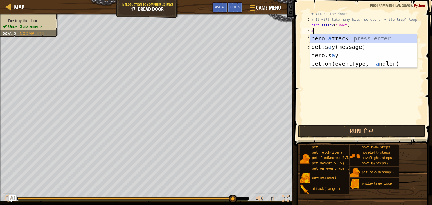
click at [362, 38] on div "hero. a ttack press enter pet.s a y(message) press enter hero.s a y press enter…" at bounding box center [363, 59] width 106 height 51
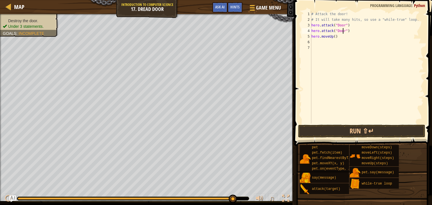
scroll to position [3, 2]
click at [376, 130] on button "Run ⇧↵" at bounding box center [361, 131] width 127 height 13
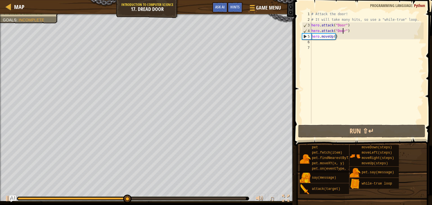
click at [340, 22] on div "# Attack the door! # It will take many hits, so use a "while-true" loop. hero .…" at bounding box center [366, 73] width 113 height 124
click at [409, 20] on div "# Attack the door! # It will take many hits, so use a "while-true" loop. hero .…" at bounding box center [366, 73] width 113 height 124
type textarea "# It will take many hits, so use a "while-true" loop."
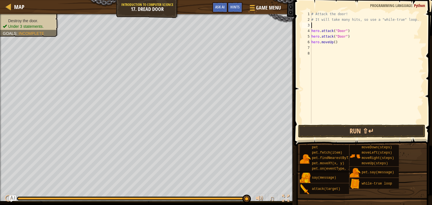
type textarea "w"
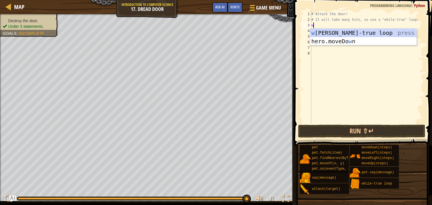
click at [368, 34] on div "w [PERSON_NAME]-true loop press enter hero.moveDo w n press enter" at bounding box center [363, 46] width 106 height 34
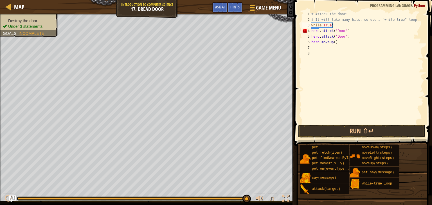
click at [308, 36] on div "5" at bounding box center [306, 37] width 9 height 6
click at [308, 31] on div "4" at bounding box center [306, 31] width 9 height 6
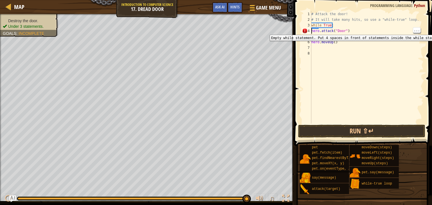
type textarea "hero.attack("Door")"
click at [327, 49] on div "# Attack the door! # It will take many hits, so use a "while-true" loop. while …" at bounding box center [366, 73] width 113 height 124
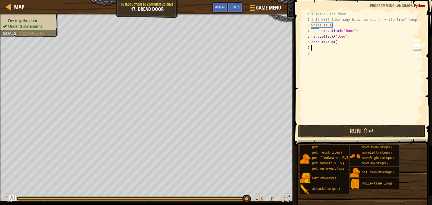
click at [308, 36] on div "5" at bounding box center [306, 37] width 9 height 6
type textarea "hero.attack("Door")"
click at [376, 135] on button "Run ⇧↵" at bounding box center [361, 131] width 127 height 13
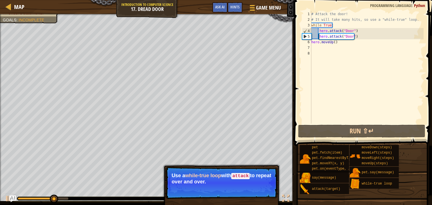
click at [12, 22] on div "Goals : Incomplete" at bounding box center [23, 20] width 41 height 6
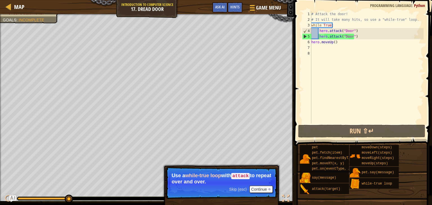
click at [336, 46] on div "# Attack the door! # It will take many hits, so use a "while-true" loop. while …" at bounding box center [366, 73] width 113 height 124
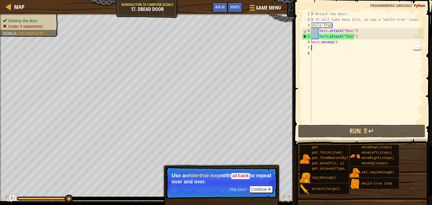
click at [339, 44] on div "# Attack the door! # It will take many hits, so use a "while-true" loop. while …" at bounding box center [366, 73] width 113 height 124
type textarea "hero.moveUp()"
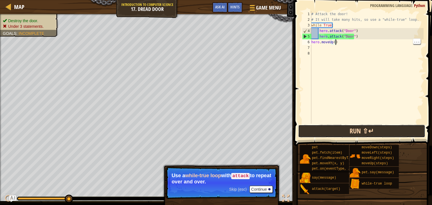
click at [394, 136] on button "Run ⇧↵" at bounding box center [361, 131] width 127 height 13
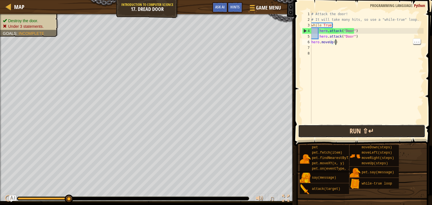
click at [372, 135] on button "Run ⇧↵" at bounding box center [361, 131] width 127 height 13
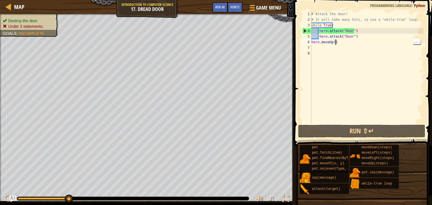
click at [319, 51] on div "# Attack the door! # It will take many hits, so use a "while-true" loop. while …" at bounding box center [366, 73] width 113 height 124
click at [318, 49] on div "# Attack the door! # It will take many hits, so use a "while-true" loop. while …" at bounding box center [366, 73] width 113 height 124
type textarea "u"
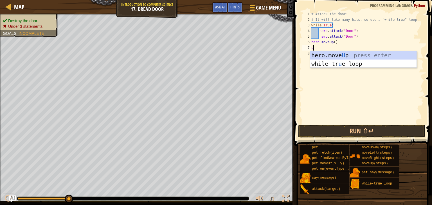
click at [365, 55] on div "hero.move U p press enter while-tr u e loop press enter" at bounding box center [363, 68] width 106 height 34
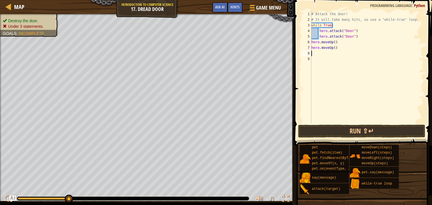
click at [355, 35] on div "# Attack the door! # It will take many hits, so use a "while-true" loop. while …" at bounding box center [366, 73] width 113 height 124
type textarea "hero.attack("Door")"
click at [321, 50] on div "# Attack the door! # It will take many hits, so use a "while-true" loop. while …" at bounding box center [368, 73] width 112 height 124
type textarea "hero.moveUp()"
click at [322, 45] on div "# Attack the door! # It will take many hits, so use a "while-true" loop. while …" at bounding box center [368, 73] width 112 height 124
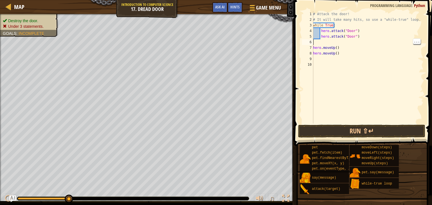
type textarea "w"
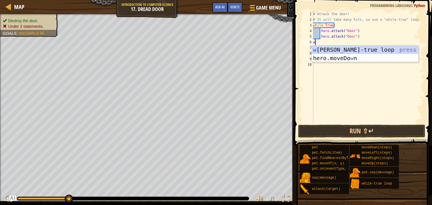
click at [370, 51] on div "w [PERSON_NAME]-true loop press enter hero.moveDo w n press enter" at bounding box center [365, 63] width 106 height 34
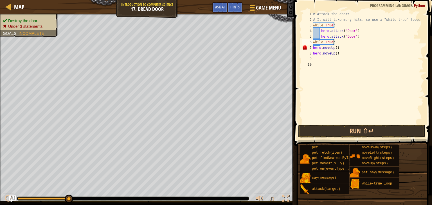
click at [310, 47] on div "7" at bounding box center [307, 48] width 11 height 6
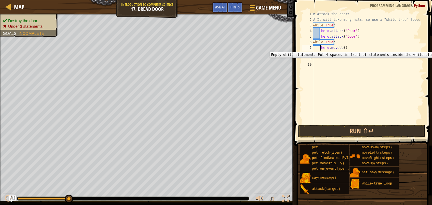
click at [314, 55] on div "# Attack the door! # It will take many hits, so use a "while-true" loop. while …" at bounding box center [368, 73] width 112 height 124
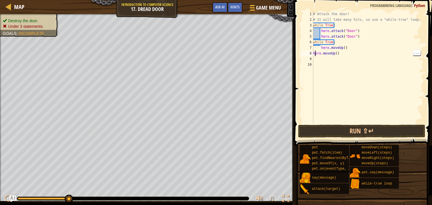
click at [310, 53] on div "8" at bounding box center [307, 54] width 11 height 6
type textarea "hero.moveUp()"
click at [390, 131] on button "Run ⇧↵" at bounding box center [361, 131] width 127 height 13
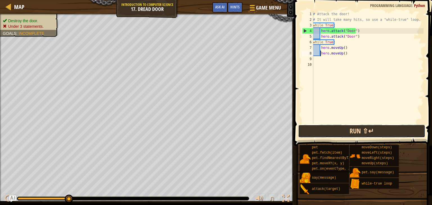
click at [371, 130] on button "Run ⇧↵" at bounding box center [361, 131] width 127 height 13
click at [379, 135] on button "Run ⇧↵" at bounding box center [361, 131] width 127 height 13
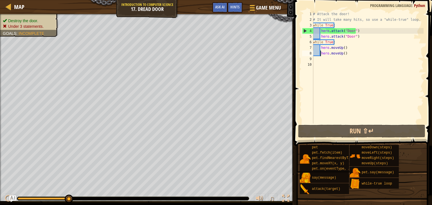
click at [396, 123] on div "# Attack the door! # It will take many hits, so use a "while-true" loop. while …" at bounding box center [368, 73] width 112 height 124
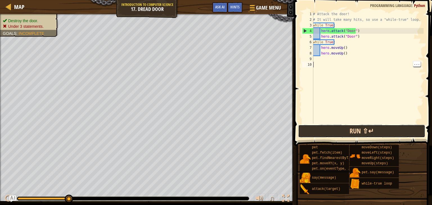
click at [394, 132] on button "Run ⇧↵" at bounding box center [361, 131] width 127 height 13
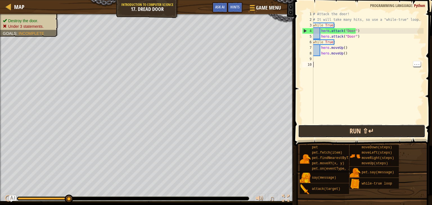
click at [400, 133] on button "Run ⇧↵" at bounding box center [361, 131] width 127 height 13
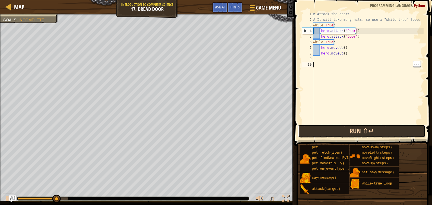
click at [406, 134] on button "Run ⇧↵" at bounding box center [361, 131] width 127 height 13
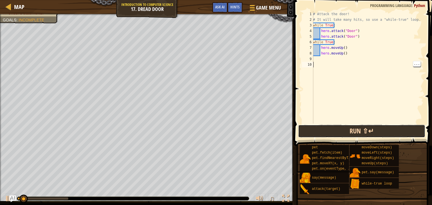
click at [408, 131] on button "Run ⇧↵" at bounding box center [361, 131] width 127 height 13
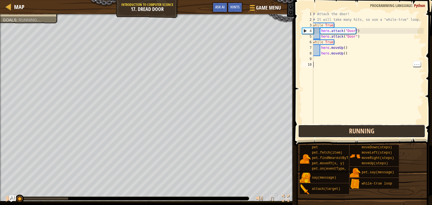
click at [408, 133] on button "Running" at bounding box center [361, 131] width 127 height 13
click at [407, 132] on button "Running" at bounding box center [361, 131] width 127 height 13
click at [405, 131] on button "Running" at bounding box center [361, 131] width 127 height 13
click at [402, 131] on button "Running" at bounding box center [361, 131] width 127 height 13
click at [401, 132] on button "Running" at bounding box center [361, 131] width 127 height 13
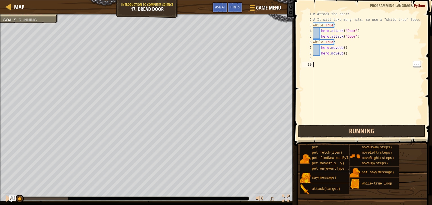
click at [400, 132] on button "Running" at bounding box center [361, 131] width 127 height 13
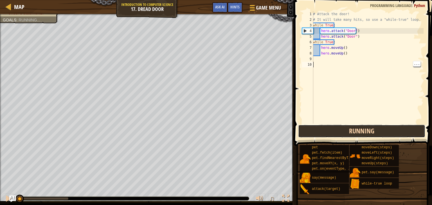
click at [399, 133] on button "Running" at bounding box center [361, 131] width 127 height 13
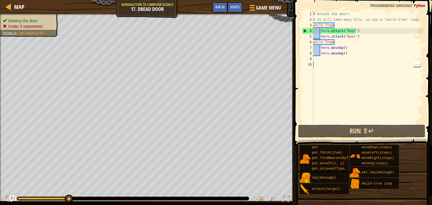
click at [358, 40] on div "# Attack the door! # It will take many hits, so use a "while-true" loop. while …" at bounding box center [368, 73] width 112 height 124
click at [360, 36] on div "# Attack the door! # It will take many hits, so use a "while-true" loop. while …" at bounding box center [368, 73] width 112 height 124
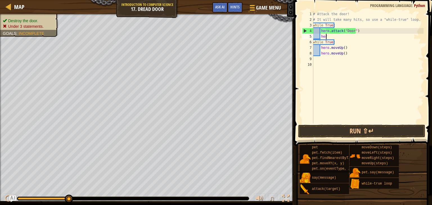
type textarea "h"
click at [347, 57] on div "# Attack the door! # It will take many hits, so use a "while-true" loop. while …" at bounding box center [368, 73] width 112 height 124
click at [348, 54] on div "# Attack the door! # It will take many hits, so use a "while-true" loop. while …" at bounding box center [368, 73] width 112 height 124
type textarea "h"
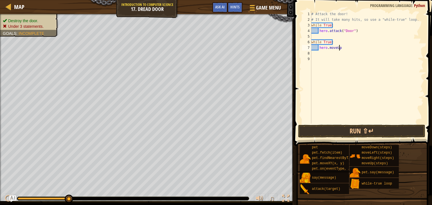
type textarea "h"
type textarea "w"
click at [390, 132] on button "Run ⇧↵" at bounding box center [361, 131] width 127 height 13
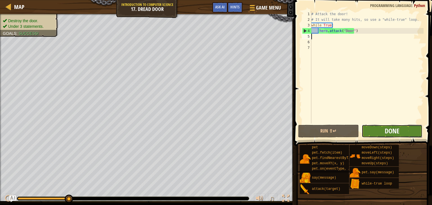
click at [396, 129] on span "Done" at bounding box center [391, 130] width 15 height 9
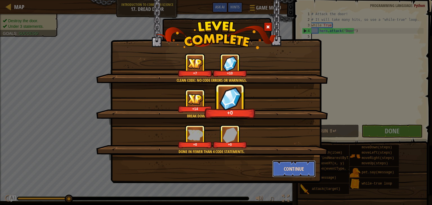
click at [300, 172] on button "Continue" at bounding box center [294, 168] width 44 height 17
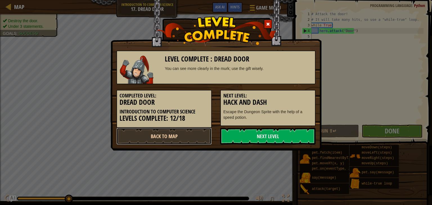
click at [203, 135] on link "Back to Map" at bounding box center [163, 136] width 95 height 17
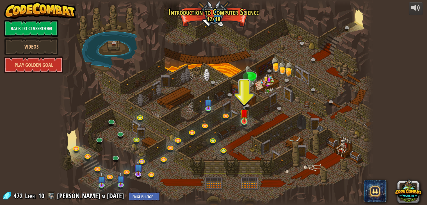
click at [247, 122] on img at bounding box center [244, 113] width 8 height 18
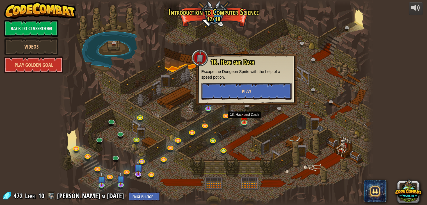
click at [277, 85] on button "Play" at bounding box center [246, 91] width 90 height 17
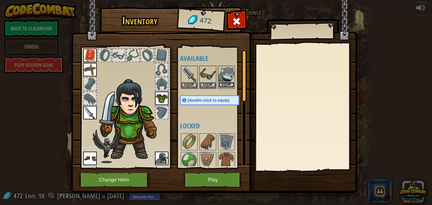
click at [230, 87] on button "Equip" at bounding box center [226, 85] width 16 height 6
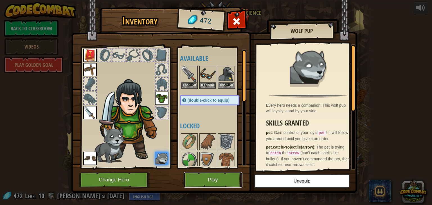
click at [230, 181] on button "Play" at bounding box center [212, 179] width 59 height 15
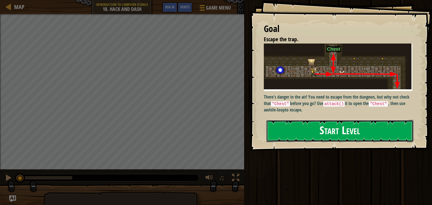
click at [377, 134] on button "Start Level" at bounding box center [339, 131] width 147 height 22
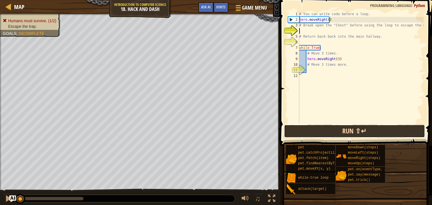
click at [393, 134] on button "Run ⇧↵" at bounding box center [354, 131] width 141 height 13
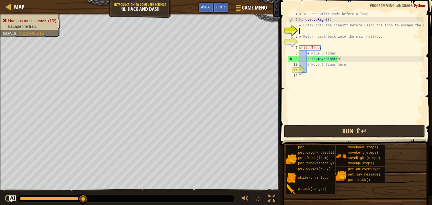
type textarea "u"
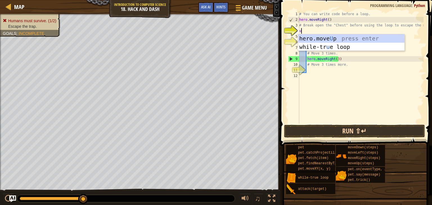
scroll to position [3, 0]
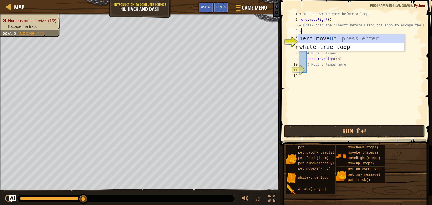
click at [365, 40] on div "hero.move U p press enter while-tr u e loop press enter" at bounding box center [351, 51] width 106 height 34
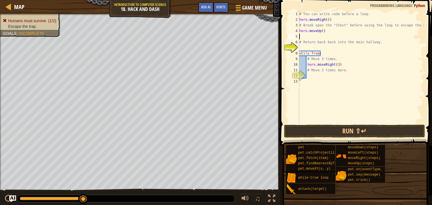
type textarea "d"
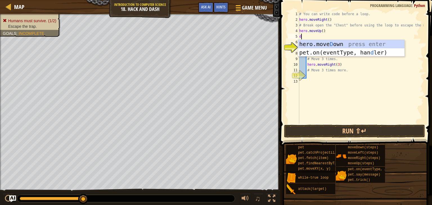
click at [344, 46] on div "hero.[PERSON_NAME] own press enter pet.on(eventType, han d ler) press enter" at bounding box center [351, 57] width 106 height 34
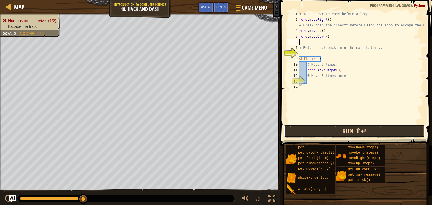
click at [378, 133] on button "Run ⇧↵" at bounding box center [354, 131] width 141 height 13
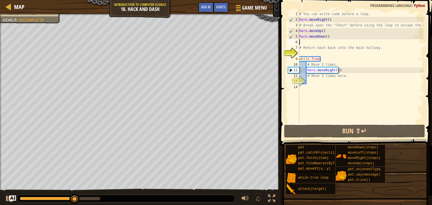
click at [14, 21] on span "Goals" at bounding box center [9, 20] width 13 height 4
click at [327, 61] on div "# You can write code before a loop. hero . moveRight ( ) # Break open the "Ches…" at bounding box center [360, 73] width 125 height 124
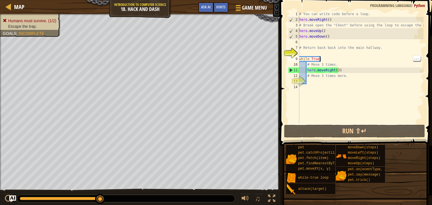
type textarea "while True:"
click at [343, 83] on div "# You can write code before a loop. hero . moveRight ( ) # Break open the "Ches…" at bounding box center [360, 73] width 125 height 124
click at [346, 80] on div "# You can write code before a loop. hero . moveRight ( ) # Break open the "Ches…" at bounding box center [360, 73] width 125 height 124
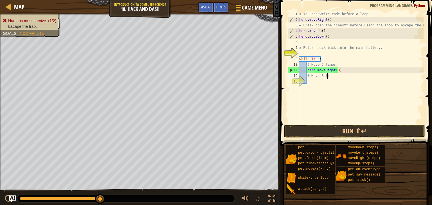
type textarea "#"
type textarea "h"
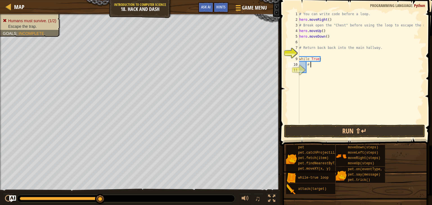
type textarea "#"
type textarea "w"
click at [315, 42] on div "# You can write code before a loop. hero . moveRight ( ) # Break open the "Ches…" at bounding box center [360, 73] width 125 height 124
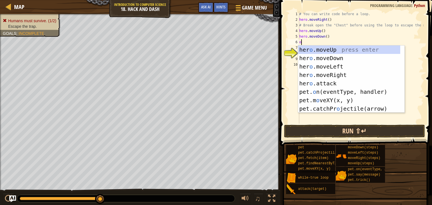
type textarea "o"
click at [388, 136] on button "Run ⇧↵" at bounding box center [354, 131] width 141 height 13
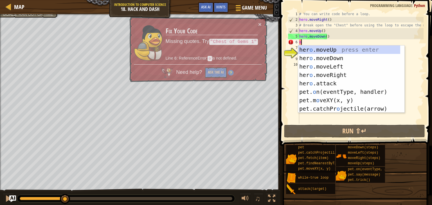
type textarea "o"
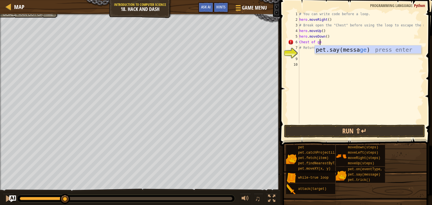
scroll to position [3, 1]
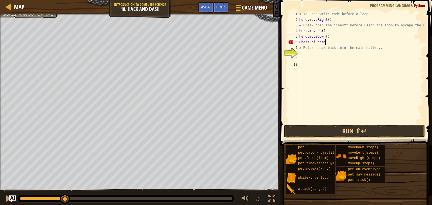
type textarea "Chest of gems 1"
click at [387, 137] on button "Run ⇧↵" at bounding box center [354, 131] width 141 height 13
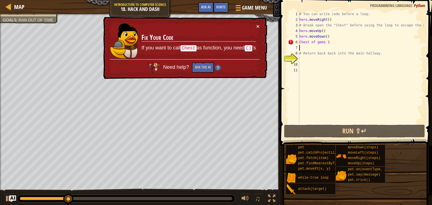
click at [296, 42] on div "6" at bounding box center [293, 42] width 11 height 6
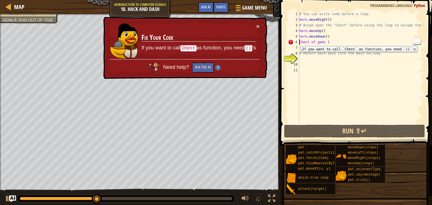
type textarea "(Chest of gems 1"
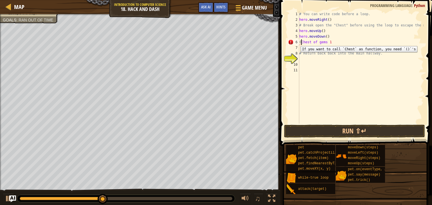
click at [310, 45] on div "# You can write code before a loop. hero . moveRight ( ) # Break open the "Ches…" at bounding box center [360, 73] width 125 height 124
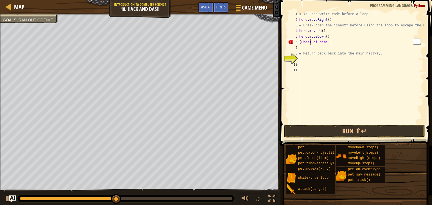
scroll to position [3, 1]
click at [371, 137] on button "Run ⇧↵" at bounding box center [354, 131] width 141 height 13
click at [301, 41] on div "# You can write code before a loop. hero . moveRight ( ) # Break open the "Ches…" at bounding box center [360, 73] width 125 height 124
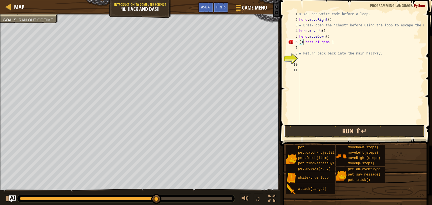
click at [375, 136] on button "Run ⇧↵" at bounding box center [354, 131] width 141 height 13
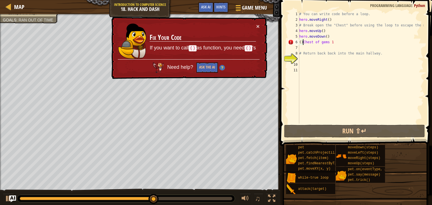
click at [328, 45] on div "# You can write code before a loop. hero . moveRight ( ) # Break open the "Ches…" at bounding box center [360, 73] width 125 height 124
type textarea "()Chest of gems (1"
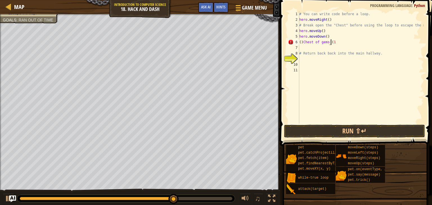
click at [333, 46] on div "# You can write code before a loop. hero . moveRight ( ) # Break open the "Ches…" at bounding box center [360, 73] width 125 height 124
click at [334, 45] on div "# You can write code before a loop. hero . moveRight ( ) # Break open the "Ches…" at bounding box center [360, 73] width 125 height 124
type textarea "()Chest of gems ()"
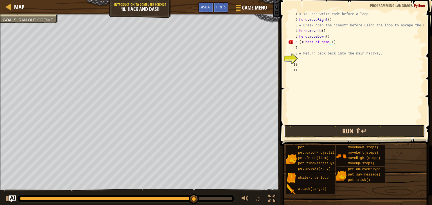
click at [397, 136] on button "Run ⇧↵" at bounding box center [354, 131] width 141 height 13
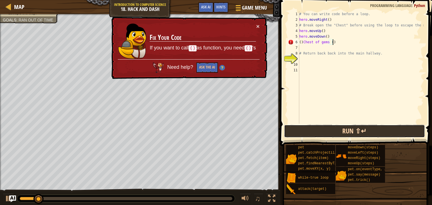
click at [389, 135] on button "Run ⇧↵" at bounding box center [354, 131] width 141 height 13
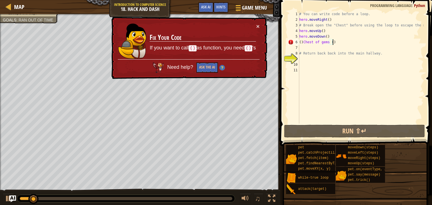
click at [327, 45] on div "# You can write code before a loop. hero . moveRight ( ) # Break open the "Ches…" at bounding box center [360, 73] width 125 height 124
click at [329, 43] on div "# You can write code before a loop. hero . moveRight ( ) # Break open the "Ches…" at bounding box center [360, 73] width 125 height 124
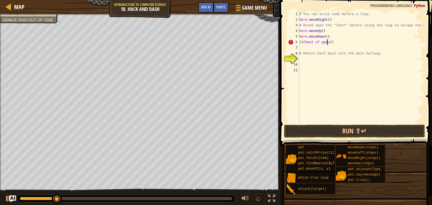
click at [303, 42] on div "# You can write code before a loop. hero . moveRight ( ) # Break open the "Ches…" at bounding box center [360, 73] width 125 height 124
click at [371, 130] on button "Run ⇧↵" at bounding box center [354, 131] width 141 height 13
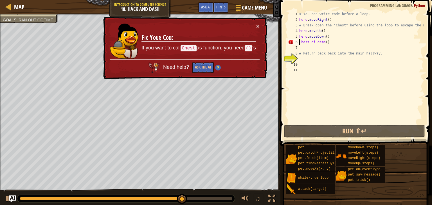
click at [325, 33] on div "# You can write code before a loop. hero . moveRight ( ) # Break open the "Ches…" at bounding box center [360, 73] width 125 height 124
click at [330, 38] on div "# You can write code before a loop. hero . moveRight ( ) # Break open the "Ches…" at bounding box center [360, 73] width 125 height 124
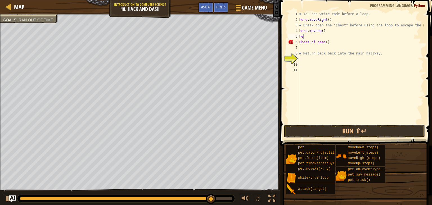
type textarea "h"
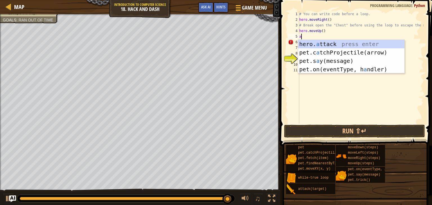
click at [369, 46] on div "hero. a ttack press enter pet.c a tchProjectile(arrow) press enter pet.s a y(me…" at bounding box center [351, 65] width 106 height 51
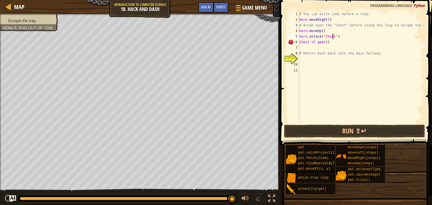
scroll to position [3, 3]
click at [332, 45] on div "# You can write code before a loop. hero . moveRight ( ) # Break open the "Ches…" at bounding box center [360, 73] width 125 height 124
type textarea "C"
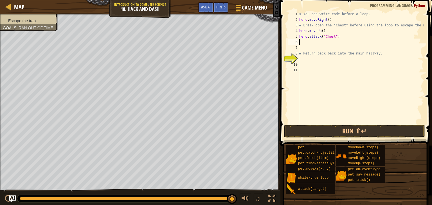
type textarea "d"
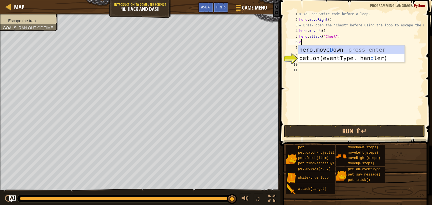
click at [381, 53] on div "hero.[PERSON_NAME] own press enter pet.on(eventType, han d ler) press enter" at bounding box center [351, 63] width 106 height 34
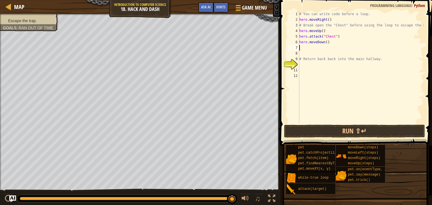
click at [308, 66] on div "# You can write code before a loop. hero . moveRight ( ) # Break open the "Ches…" at bounding box center [360, 73] width 125 height 124
click at [307, 49] on div "# You can write code before a loop. hero . moveRight ( ) # Break open the "Ches…" at bounding box center [360, 73] width 125 height 124
type textarea "w"
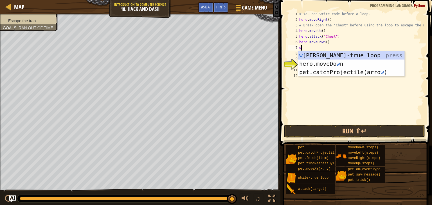
click at [355, 57] on div "w hile-true loop press enter hero.moveDo w n press enter pet.catchProjectile(ar…" at bounding box center [351, 72] width 106 height 42
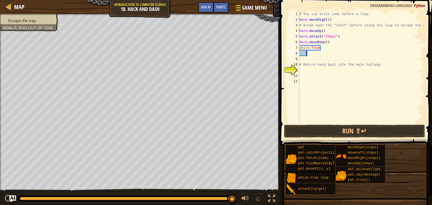
type textarea "r"
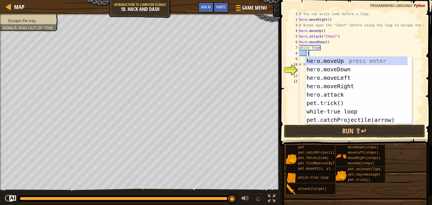
click at [351, 90] on div "he r o.moveUp press enter he r o.moveDown press enter he r o.moveLeft press ent…" at bounding box center [356, 99] width 102 height 84
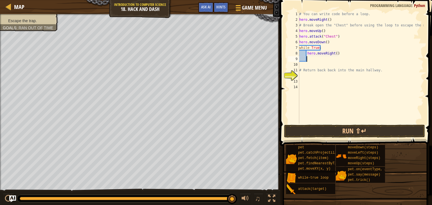
click at [334, 55] on div "# You can write code before a loop. hero . moveRight ( ) # Break open the "Ches…" at bounding box center [360, 73] width 125 height 124
type textarea "hero.moveRight(3)"
click at [321, 62] on div "# You can write code before a loop. hero . moveRight ( ) # Break open the "Ches…" at bounding box center [360, 73] width 125 height 124
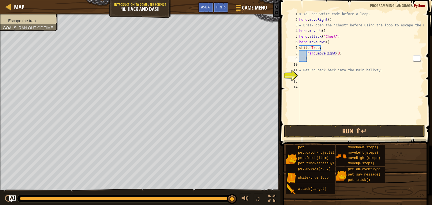
type textarea "d"
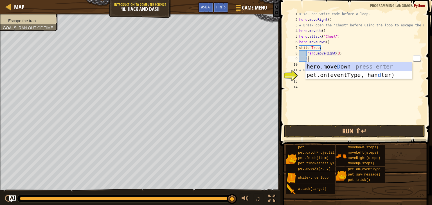
scroll to position [3, 0]
click at [364, 67] on div "hero.[PERSON_NAME] own press enter pet.on(eventType, han d ler) press enter" at bounding box center [358, 79] width 106 height 34
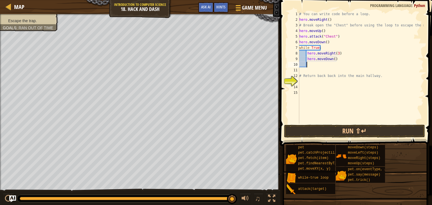
click at [334, 62] on div "# You can write code before a loop. hero . moveRight ( ) # Break open the "Ches…" at bounding box center [360, 73] width 125 height 124
type textarea "hero.moveDown()"
click at [333, 62] on div "# You can write code before a loop. hero . moveRight ( ) # Break open the "Ches…" at bounding box center [360, 73] width 125 height 124
click at [331, 60] on div "# You can write code before a loop. hero . moveRight ( ) # Break open the "Ches…" at bounding box center [360, 73] width 125 height 124
click at [332, 61] on div "# You can write code before a loop. hero . moveRight ( ) # Break open the "Ches…" at bounding box center [360, 73] width 125 height 124
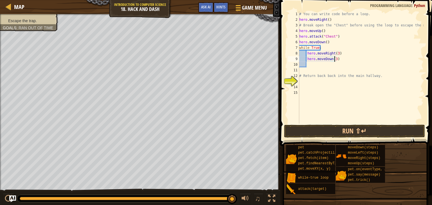
scroll to position [3, 3]
type textarea "hero.moveDown(3)"
click at [376, 133] on button "Run ⇧↵" at bounding box center [354, 131] width 141 height 13
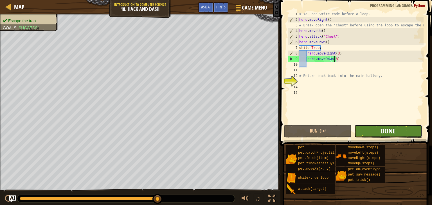
click at [395, 131] on span "Done" at bounding box center [387, 130] width 15 height 9
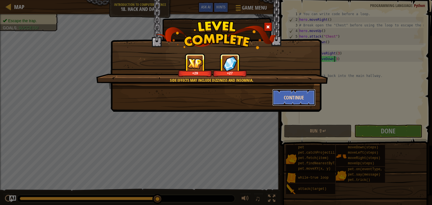
click at [295, 103] on button "Continue" at bounding box center [294, 97] width 44 height 17
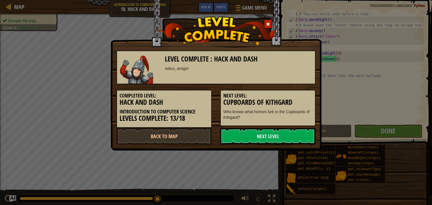
click at [308, 103] on h3 "Cupboards of Kithgard" at bounding box center [267, 103] width 89 height 8
click at [302, 93] on h5 "Next Level:" at bounding box center [267, 96] width 89 height 6
click at [305, 131] on link "Next Level" at bounding box center [267, 136] width 95 height 17
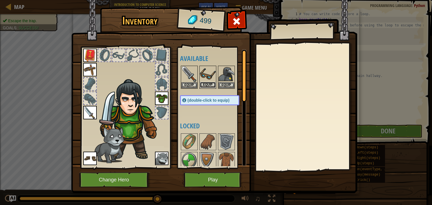
click at [205, 88] on button "Equip" at bounding box center [208, 85] width 16 height 6
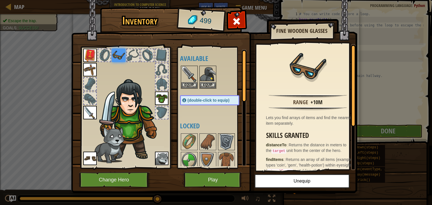
click at [227, 139] on img at bounding box center [226, 142] width 16 height 16
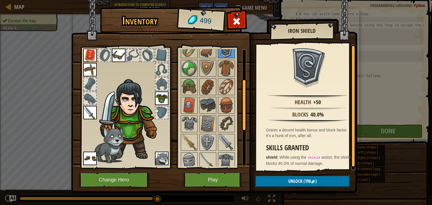
scroll to position [150, 0]
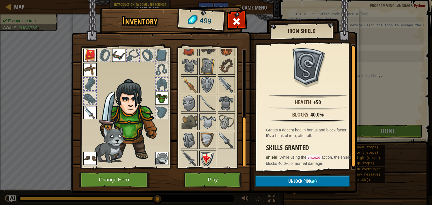
click at [204, 158] on img at bounding box center [208, 159] width 16 height 16
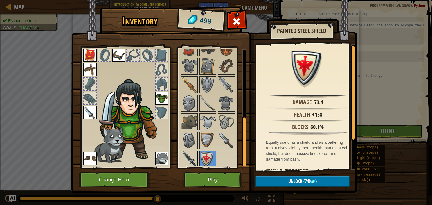
click at [182, 160] on img at bounding box center [189, 159] width 16 height 16
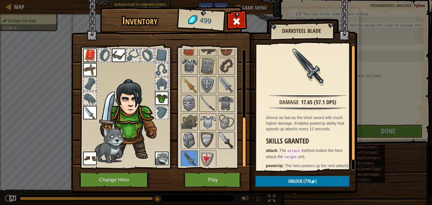
click at [226, 137] on img at bounding box center [226, 141] width 16 height 16
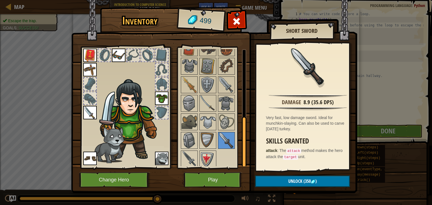
click at [96, 113] on img at bounding box center [89, 112] width 13 height 13
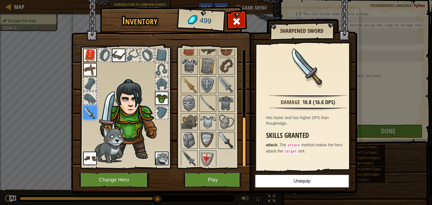
click at [219, 144] on img at bounding box center [226, 141] width 16 height 16
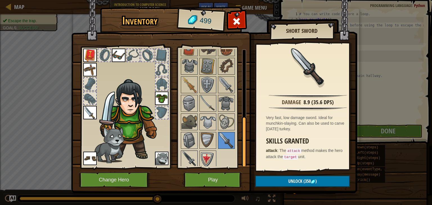
click at [184, 164] on img at bounding box center [189, 159] width 16 height 16
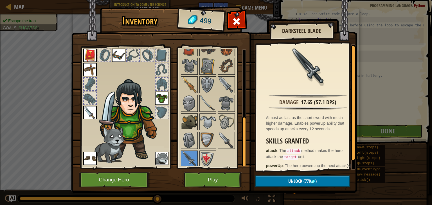
click at [186, 121] on img at bounding box center [189, 122] width 16 height 16
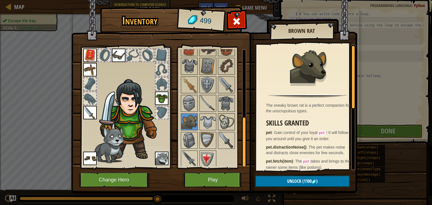
click at [222, 122] on img at bounding box center [226, 122] width 16 height 16
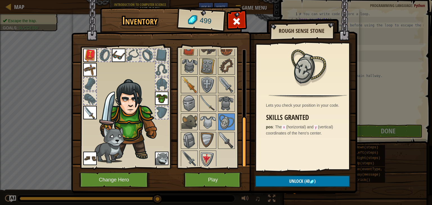
click at [188, 81] on img at bounding box center [189, 85] width 16 height 16
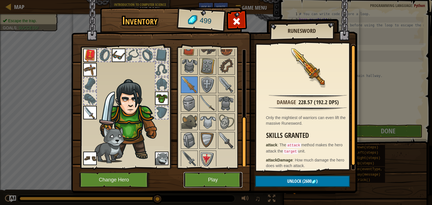
click at [211, 178] on button "Play" at bounding box center [212, 179] width 59 height 15
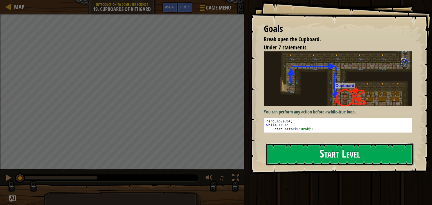
click at [383, 151] on button "Start Level" at bounding box center [339, 154] width 147 height 22
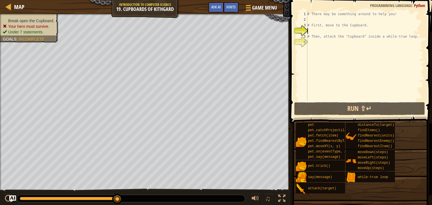
click at [319, 22] on div "# There may be something around to help you! # First, move to the Cupboard. # T…" at bounding box center [364, 61] width 117 height 101
type textarea "# First, move to the Cupboard."
click at [317, 19] on div "# There may be something around to help you! # First, move to the Cupboard. # T…" at bounding box center [364, 61] width 117 height 101
type textarea "u"
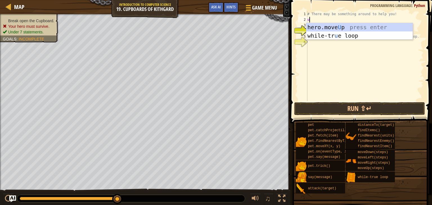
scroll to position [3, 0]
click at [360, 28] on div "hero.move U p press enter while-tr u e loop press enter" at bounding box center [359, 40] width 106 height 34
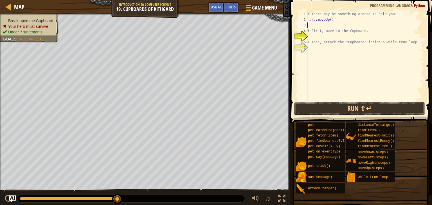
click at [313, 26] on div "# There may be something around to help you! hero . moveUp ( ) # First, move to…" at bounding box center [364, 61] width 117 height 101
type textarea "r"
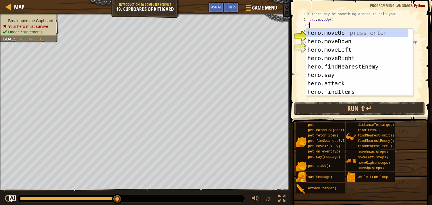
click at [356, 63] on div "he r o.moveUp press enter he r o.moveDown press enter he r o.moveLeft press ent…" at bounding box center [357, 71] width 102 height 84
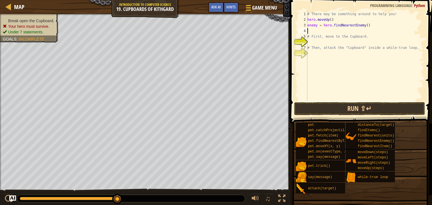
click at [365, 27] on div "# There may be something around to help you! hero . moveUp ( ) enemy = hero . f…" at bounding box center [364, 61] width 117 height 101
type textarea "e"
type textarea "r"
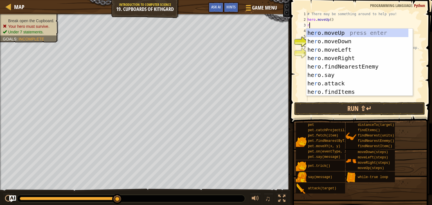
click at [353, 62] on div "he r o.moveUp press enter he r o.moveDown press enter he r o.moveLeft press ent…" at bounding box center [357, 71] width 102 height 84
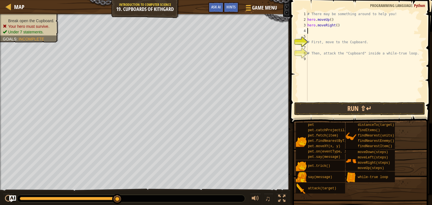
click at [335, 28] on div "# There may be something around to help you! hero . moveUp ( ) hero . moveRight…" at bounding box center [364, 61] width 117 height 101
click at [336, 26] on div "# There may be something around to help you! hero . moveUp ( ) hero . moveRight…" at bounding box center [364, 61] width 117 height 101
type textarea "hero.moveRight(2)"
click at [380, 109] on button "Run ⇧↵" at bounding box center [359, 108] width 131 height 13
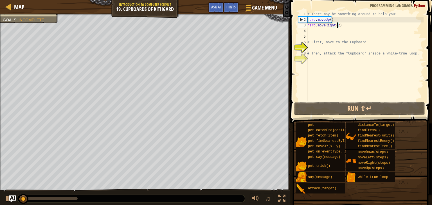
click at [314, 34] on div "# There may be something around to help you! hero . moveUp ( ) hero . moveRight…" at bounding box center [364, 61] width 117 height 101
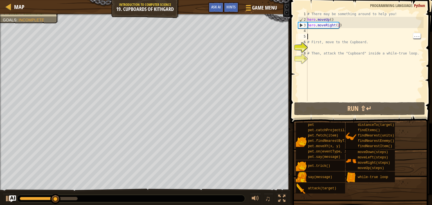
click at [316, 34] on div "# There may be something around to help you! hero . moveUp ( ) hero . moveRight…" at bounding box center [364, 61] width 117 height 101
click at [315, 29] on div "# There may be something around to help you! hero . moveUp ( ) hero . moveRight…" at bounding box center [364, 61] width 117 height 101
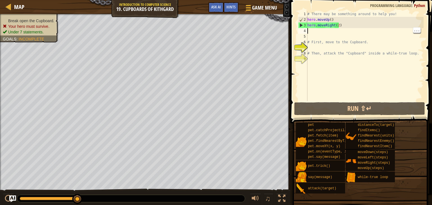
type textarea "d"
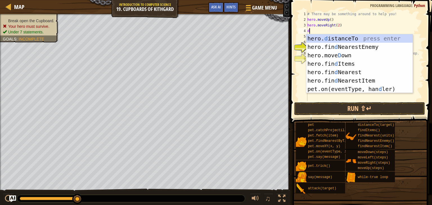
click at [353, 58] on div "hero. d istanceTo press enter hero.fin d NearestEnemy press enter hero.move D o…" at bounding box center [359, 72] width 106 height 76
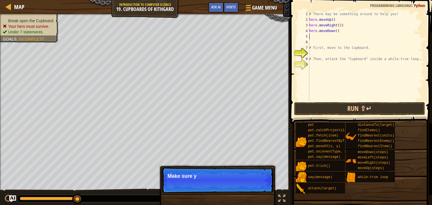
click at [335, 33] on div "# There may be something around to help you! hero . moveUp ( ) hero . moveRight…" at bounding box center [365, 61] width 115 height 101
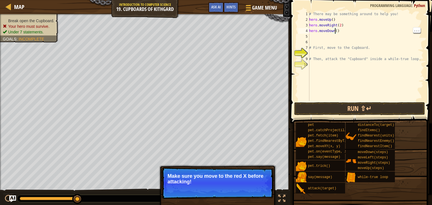
type textarea "hero.moveDown(2)"
click at [319, 40] on div "# There may be something around to help you! hero . moveUp ( ) hero . moveRight…" at bounding box center [365, 61] width 115 height 101
click at [315, 37] on div "# There may be something around to help you! hero . moveUp ( ) hero . moveRight…" at bounding box center [365, 61] width 115 height 101
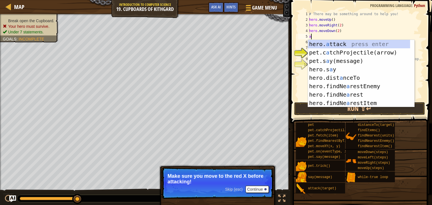
click at [363, 45] on div "hero. a ttack press enter pet.c a tchProjectile(arrow) press enter pet.s a y(me…" at bounding box center [359, 82] width 102 height 84
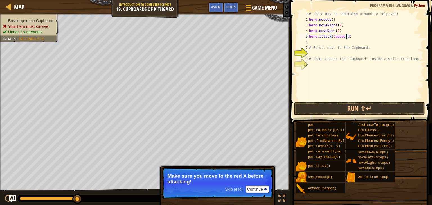
scroll to position [3, 3]
click at [360, 111] on button "Run ⇧↵" at bounding box center [359, 108] width 131 height 13
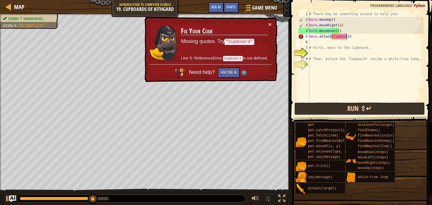
click at [383, 115] on button "Run ⇧↵" at bounding box center [359, 108] width 131 height 13
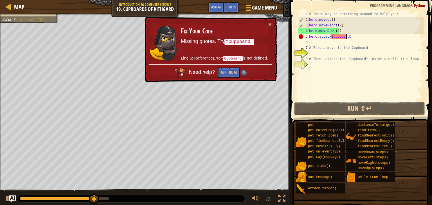
click at [353, 38] on div "# There may be something around to help you! hero . moveUp ( ) hero . moveRight…" at bounding box center [365, 61] width 115 height 101
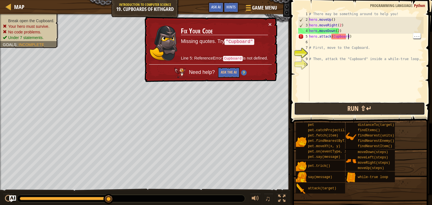
click at [389, 106] on button "Run ⇧↵" at bounding box center [359, 108] width 131 height 13
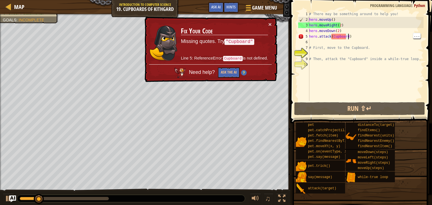
click at [367, 45] on div "# There may be something around to help you! hero . moveUp ( ) hero . moveRight…" at bounding box center [365, 61] width 115 height 101
type textarea "# First, move to the Cupboard."
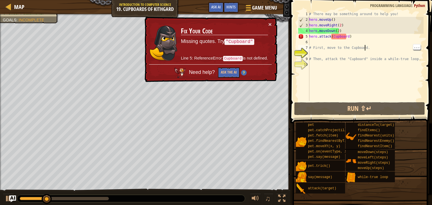
click at [371, 41] on div "# There may be something around to help you! hero . moveUp ( ) hero . moveRight…" at bounding box center [365, 61] width 115 height 101
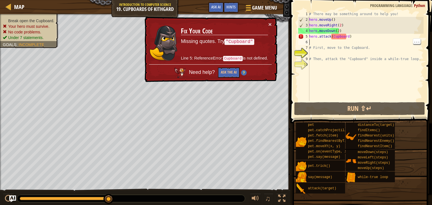
click at [347, 36] on div "# There may be something around to help you! hero . moveUp ( ) hero . moveRight…" at bounding box center [365, 61] width 115 height 101
type textarea "hero.attack(Cupboard)"
click at [344, 40] on div "# There may be something around to help you! hero . moveUp ( ) hero . moveRight…" at bounding box center [365, 61] width 115 height 101
click at [346, 39] on div "# There may be something around to help you! hero . moveUp ( ) hero . moveRight…" at bounding box center [365, 61] width 115 height 101
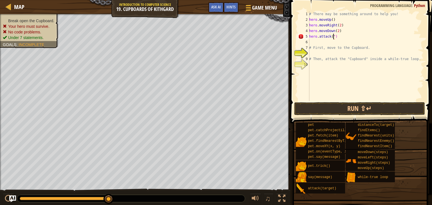
scroll to position [3, 2]
click at [334, 38] on div "# There may be something around to help you! hero . moveUp ( ) hero . moveRight…" at bounding box center [365, 61] width 115 height 101
click at [334, 39] on div "# There may be something around to help you! hero . moveUp ( ) hero . moveRight…" at bounding box center [365, 61] width 115 height 101
click at [333, 38] on div "# There may be something around to help you! hero . moveUp ( ) hero . moveRight…" at bounding box center [365, 61] width 115 height 101
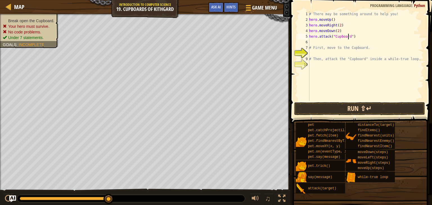
type textarea "hero.attack("Cupboard")"
click at [380, 115] on button "Run ⇧↵" at bounding box center [359, 108] width 131 height 13
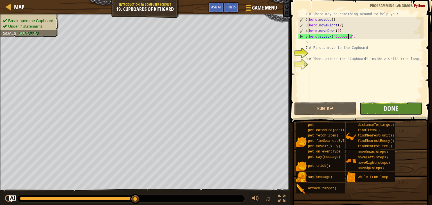
click at [408, 110] on button "Done" at bounding box center [390, 108] width 63 height 13
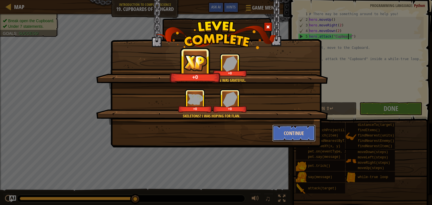
click at [286, 134] on button "Continue" at bounding box center [294, 133] width 44 height 17
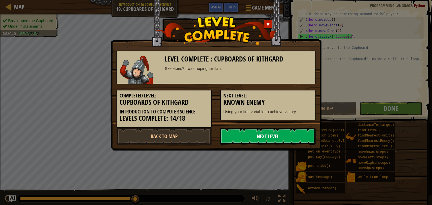
click at [246, 140] on link "Next Level" at bounding box center [267, 136] width 95 height 17
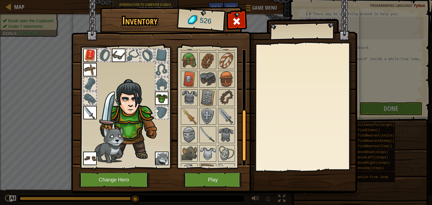
scroll to position [150, 0]
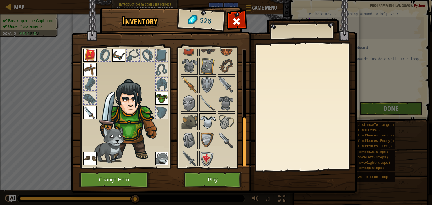
click at [203, 119] on img at bounding box center [208, 122] width 16 height 16
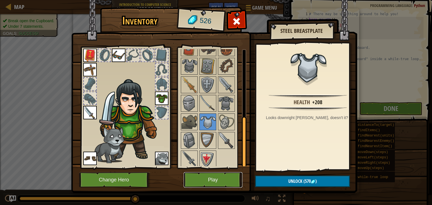
click at [227, 180] on button "Play" at bounding box center [212, 179] width 59 height 15
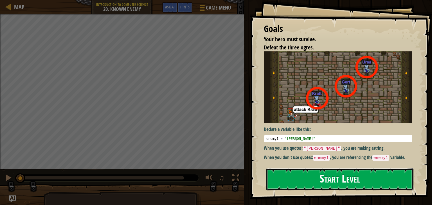
click at [317, 181] on button "Start Level" at bounding box center [339, 179] width 147 height 22
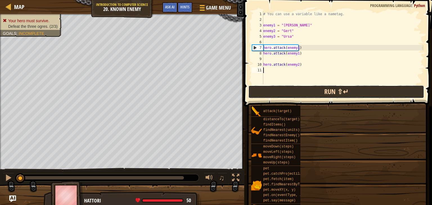
click at [339, 92] on button "Run ⇧↵" at bounding box center [336, 91] width 176 height 13
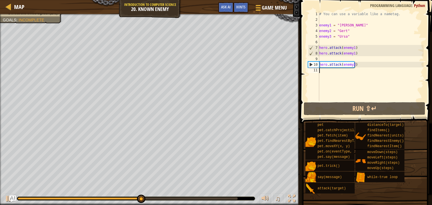
click at [333, 74] on div "# You can use a variable like a nametag. enemy1 = "Kratt" enemy2 = "Gert" enemy…" at bounding box center [370, 61] width 105 height 101
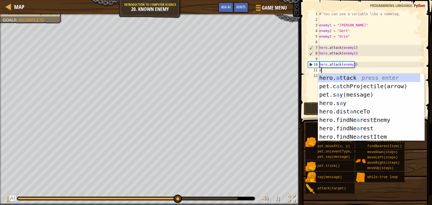
scroll to position [3, 0]
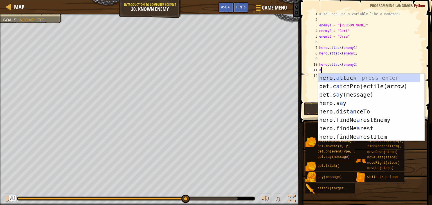
click at [366, 79] on div "hero. a ttack press enter pet.c a tchProjectile(arrow) press enter pet.s a y(me…" at bounding box center [369, 116] width 102 height 84
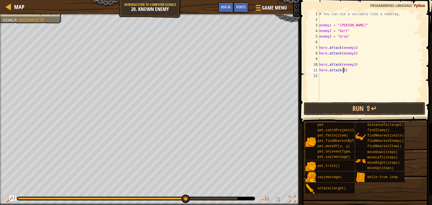
scroll to position [3, 2]
click at [338, 72] on div "# You can use a variable like a nametag. enemy1 = "Kratt" enemy2 = "Gert" enemy…" at bounding box center [370, 61] width 105 height 101
click at [341, 71] on div "# You can use a variable like a nametag. enemy1 = "Kratt" enemy2 = "Gert" enemy…" at bounding box center [370, 61] width 105 height 101
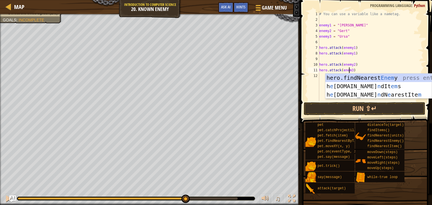
scroll to position [3, 2]
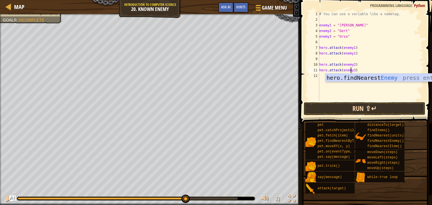
type textarea "hero.attack(enemy3)"
click at [380, 110] on button "Run ⇧↵" at bounding box center [363, 108] width 121 height 13
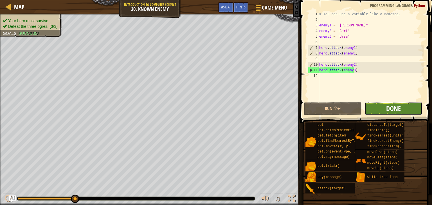
click at [396, 110] on span "Done" at bounding box center [393, 108] width 15 height 9
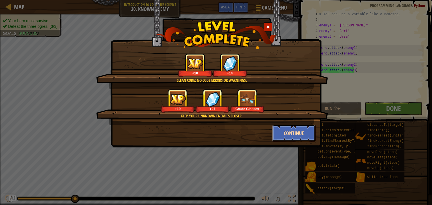
click at [292, 135] on button "Continue" at bounding box center [294, 133] width 44 height 17
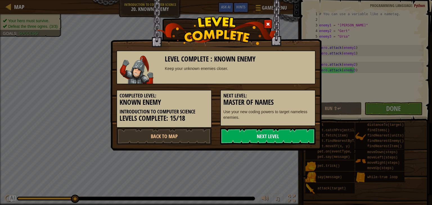
click at [255, 139] on link "Next Level" at bounding box center [267, 136] width 95 height 17
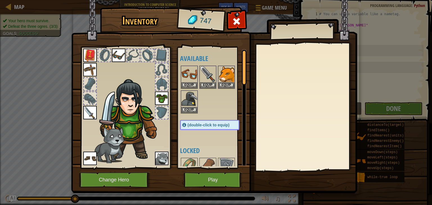
click at [118, 53] on img at bounding box center [118, 55] width 13 height 13
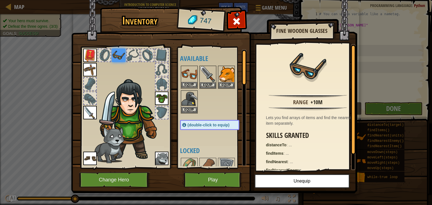
click at [187, 74] on img at bounding box center [189, 74] width 16 height 16
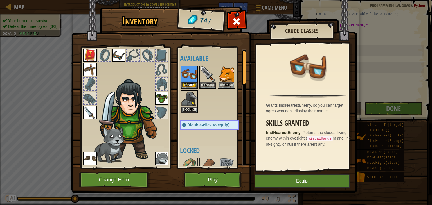
click at [119, 56] on img at bounding box center [118, 55] width 13 height 13
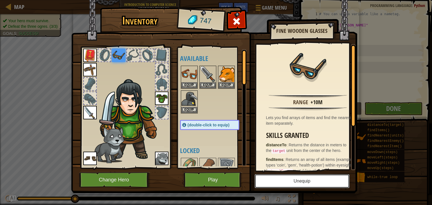
click at [286, 186] on button "Unequip" at bounding box center [301, 181] width 95 height 14
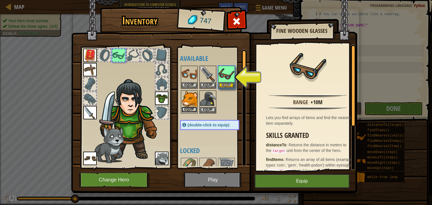
click at [185, 110] on button "Equip" at bounding box center [189, 110] width 16 height 6
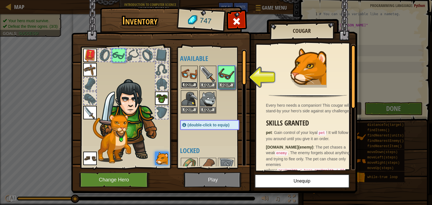
click at [187, 85] on button "Equip" at bounding box center [189, 85] width 16 height 6
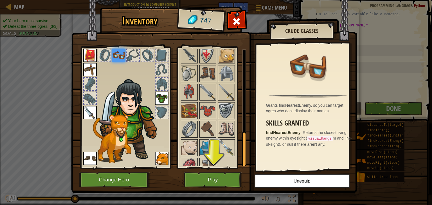
scroll to position [281, 0]
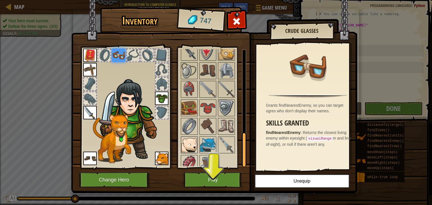
click at [196, 146] on img at bounding box center [189, 145] width 16 height 16
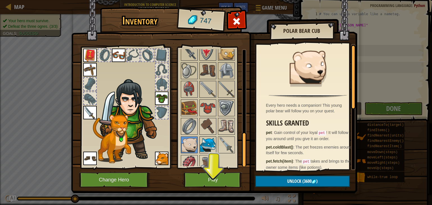
click at [208, 142] on img at bounding box center [208, 145] width 16 height 16
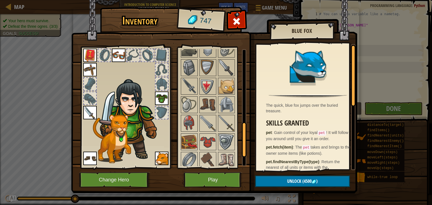
scroll to position [285, 0]
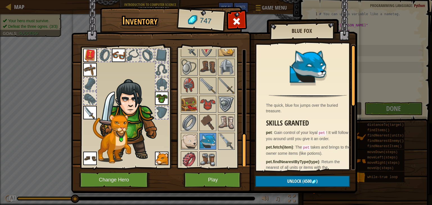
click at [211, 159] on img at bounding box center [208, 160] width 16 height 16
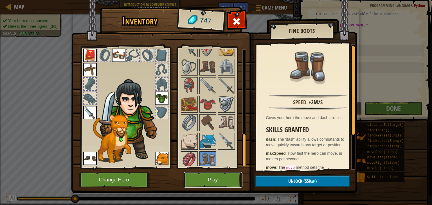
click at [194, 173] on button "Play" at bounding box center [212, 179] width 59 height 15
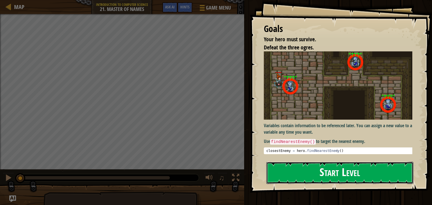
click at [346, 178] on button "Start Level" at bounding box center [339, 173] width 147 height 22
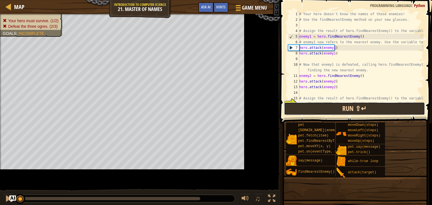
click at [351, 115] on button "Run ⇧↵" at bounding box center [354, 108] width 141 height 13
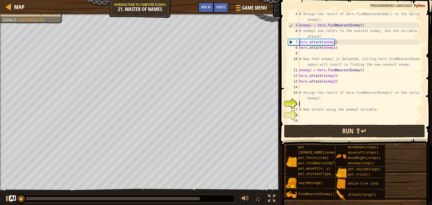
scroll to position [17, 0]
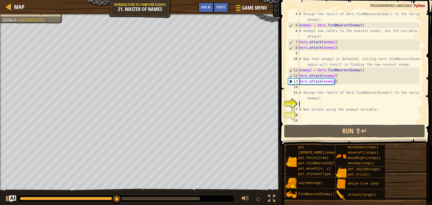
click at [329, 89] on div "# Assign the result of hero.findNearestEnemy() to the variable enemy1: enemy1 =…" at bounding box center [358, 75] width 121 height 129
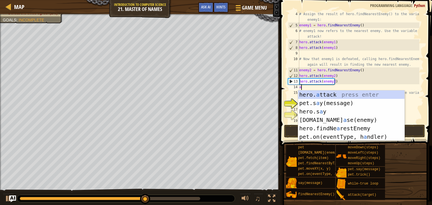
click at [355, 97] on div "hero. a ttack press enter pet.s a y(message) press enter hero.s a y press enter…" at bounding box center [351, 123] width 106 height 67
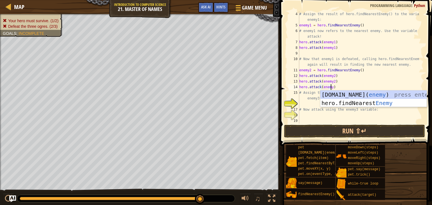
scroll to position [3, 2]
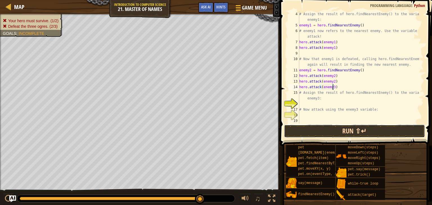
click at [353, 134] on button "Run ⇧↵" at bounding box center [354, 131] width 141 height 13
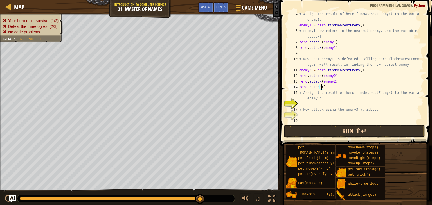
scroll to position [3, 2]
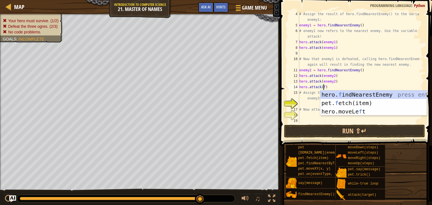
click at [399, 100] on div "hero. f indNearestEnemy press enter pet. f etch(item) press enter hero.moveLe f…" at bounding box center [373, 111] width 106 height 42
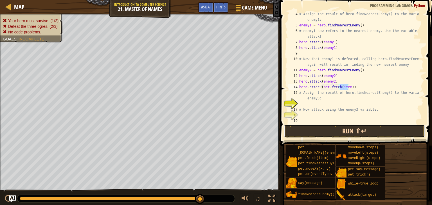
click at [393, 132] on button "Run ⇧↵" at bounding box center [354, 131] width 141 height 13
click at [401, 129] on button "Run ⇧↵" at bounding box center [354, 131] width 141 height 13
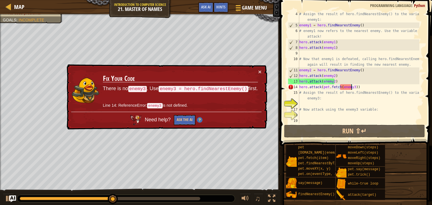
click at [265, 72] on div "× Fix Your Code There is no enemy3 . Use enemy3 = hero.findNearestEnemy() first…" at bounding box center [165, 96] width 201 height 65
click at [258, 72] on button "×" at bounding box center [259, 72] width 3 height 6
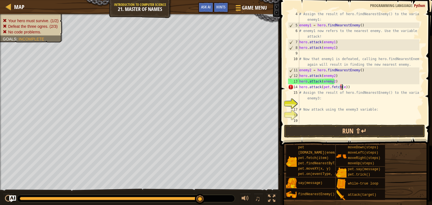
scroll to position [3, 3]
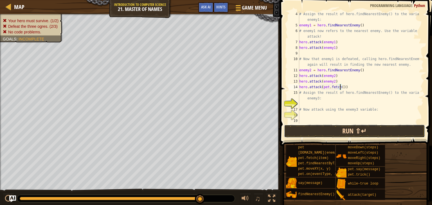
click at [390, 134] on button "Run ⇧↵" at bounding box center [354, 131] width 141 height 13
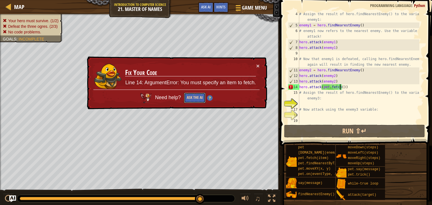
click at [191, 101] on button "Ask the AI" at bounding box center [195, 98] width 22 height 10
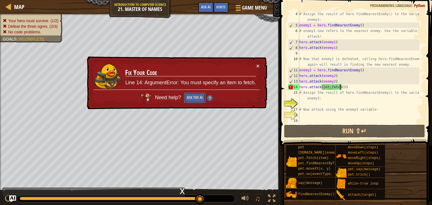
click at [197, 98] on button "Ask the AI" at bounding box center [195, 98] width 22 height 10
click at [200, 100] on button "Ask the AI" at bounding box center [195, 98] width 22 height 10
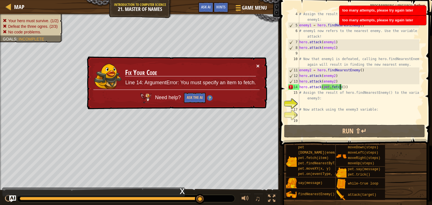
click at [257, 65] on button "×" at bounding box center [257, 66] width 3 height 6
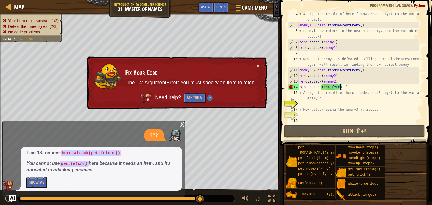
click at [369, 89] on div "# Assign the result of hero.findNearestEnemy() to the variable enemy1: enemy1 =…" at bounding box center [358, 75] width 121 height 129
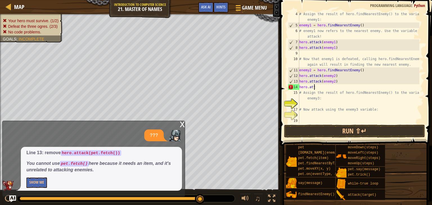
scroll to position [3, 0]
type textarea "h"
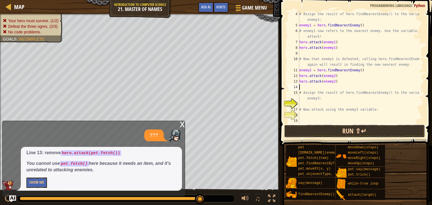
click at [390, 135] on button "Run ⇧↵" at bounding box center [354, 131] width 141 height 13
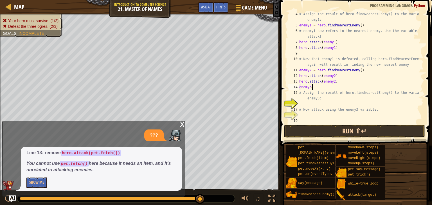
scroll to position [3, 1]
type textarea "enemy3="
click at [366, 130] on button "Run ⇧↵" at bounding box center [354, 131] width 141 height 13
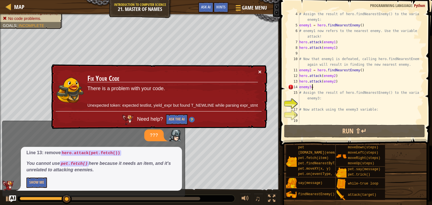
click at [260, 71] on button "×" at bounding box center [259, 72] width 3 height 6
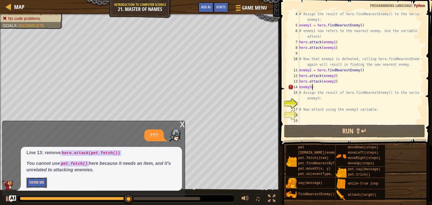
click at [30, 186] on button "Show Me" at bounding box center [36, 183] width 21 height 10
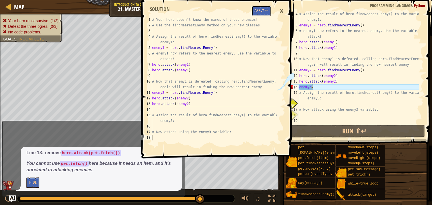
click at [257, 13] on button "Apply =>" at bounding box center [260, 11] width 19 height 10
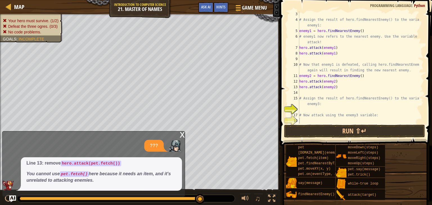
scroll to position [11, 0]
click at [384, 134] on button "Run ⇧↵" at bounding box center [354, 131] width 141 height 13
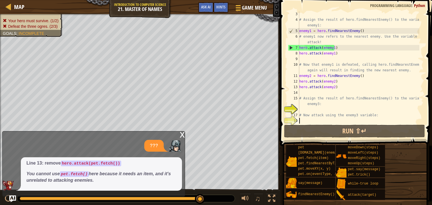
click at [314, 94] on div "# Assign the result of hero.findNearestEnemy() to the variable enemy1: enemy1 =…" at bounding box center [358, 73] width 121 height 124
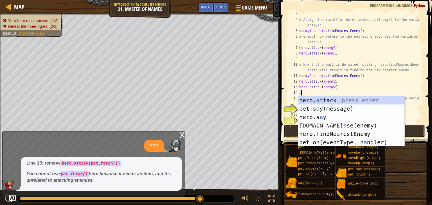
click at [358, 100] on div "hero. a ttack press enter pet.s a y(message) press enter hero.s a y press enter…" at bounding box center [351, 129] width 106 height 67
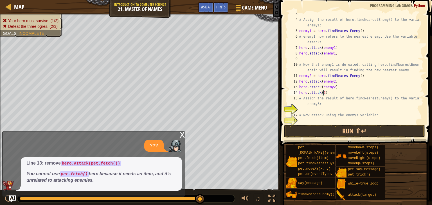
scroll to position [3, 2]
click at [318, 92] on div "# Assign the result of hero.findNearestEnemy() to the variable enemy1: enemy1 =…" at bounding box center [358, 73] width 121 height 124
click at [322, 94] on div "# Assign the result of hero.findNearestEnemy() to the variable enemy1: enemy1 =…" at bounding box center [358, 73] width 121 height 124
click at [320, 95] on div "# Assign the result of hero.findNearestEnemy() to the variable enemy1: enemy1 =…" at bounding box center [358, 73] width 121 height 124
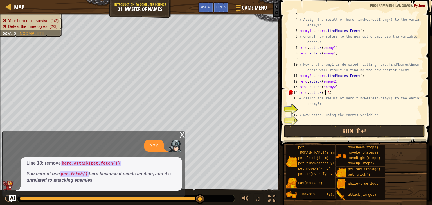
click at [327, 94] on div "# Assign the result of hero.findNearestEnemy() to the variable enemy1: enemy1 =…" at bounding box center [358, 73] width 121 height 124
click at [323, 94] on div "# Assign the result of hero.findNearestEnemy() to the variable enemy1: enemy1 =…" at bounding box center [358, 73] width 121 height 124
click at [334, 100] on div "# Assign the result of hero.findNearestEnemy() to the variable enemy1: enemy1 =…" at bounding box center [358, 73] width 121 height 124
click at [335, 93] on div "# Assign the result of hero.findNearestEnemy() to the variable enemy1: enemy1 =…" at bounding box center [358, 73] width 121 height 124
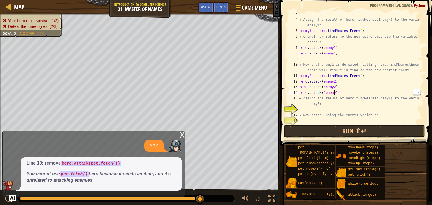
click at [330, 96] on div "# Assign the result of hero.findNearestEnemy() to the variable enemy1: enemy1 =…" at bounding box center [358, 73] width 121 height 124
click at [333, 93] on div "# Assign the result of hero.findNearestEnemy() to the variable enemy1: enemy1 =…" at bounding box center [358, 73] width 121 height 124
click at [332, 94] on div "# Assign the result of hero.findNearestEnemy() to the variable enemy1: enemy1 =…" at bounding box center [358, 73] width 121 height 124
click at [335, 95] on div "# Assign the result of hero.findNearestEnemy() to the variable enemy1: enemy1 =…" at bounding box center [358, 73] width 121 height 124
click at [337, 92] on div "# Assign the result of hero.findNearestEnemy() to the variable enemy1: enemy1 =…" at bounding box center [358, 73] width 121 height 124
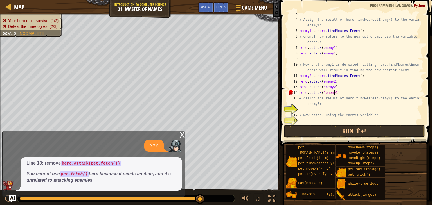
click at [323, 94] on div "# Assign the result of hero.findNearestEnemy() to the variable enemy1: enemy1 =…" at bounding box center [358, 73] width 121 height 124
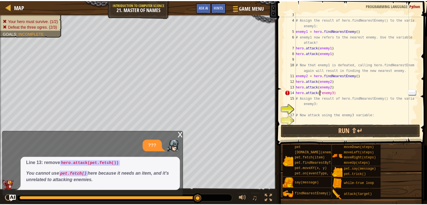
scroll to position [3, 2]
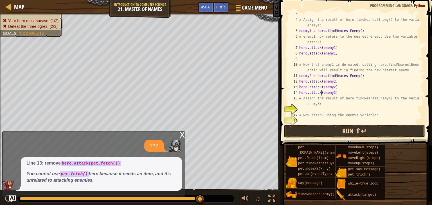
type textarea "hero.attack(enemy3)"
click at [379, 129] on button "Run ⇧↵" at bounding box center [354, 131] width 141 height 13
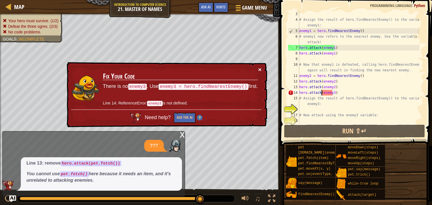
click at [260, 71] on button "×" at bounding box center [259, 70] width 3 height 6
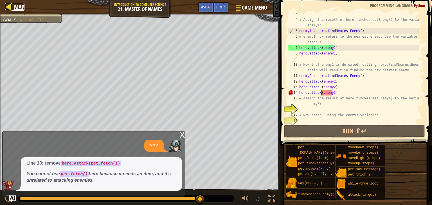
click at [8, 8] on div at bounding box center [8, 6] width 7 height 7
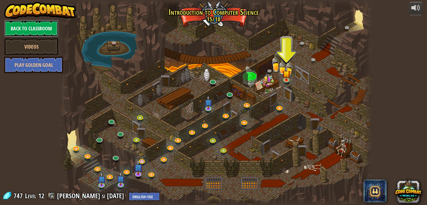
click at [15, 24] on link "Back to Classroom" at bounding box center [31, 28] width 54 height 17
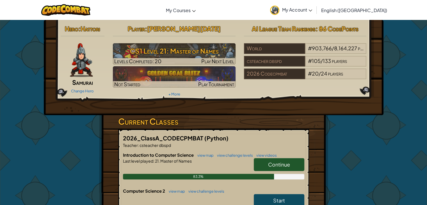
click at [312, 11] on span "My Account" at bounding box center [297, 10] width 30 height 6
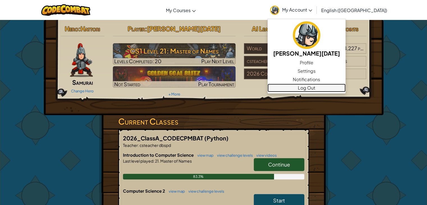
click at [335, 90] on link "Log Out" at bounding box center [307, 88] width 78 height 8
